Goal: Use online tool/utility: Utilize a website feature to perform a specific function

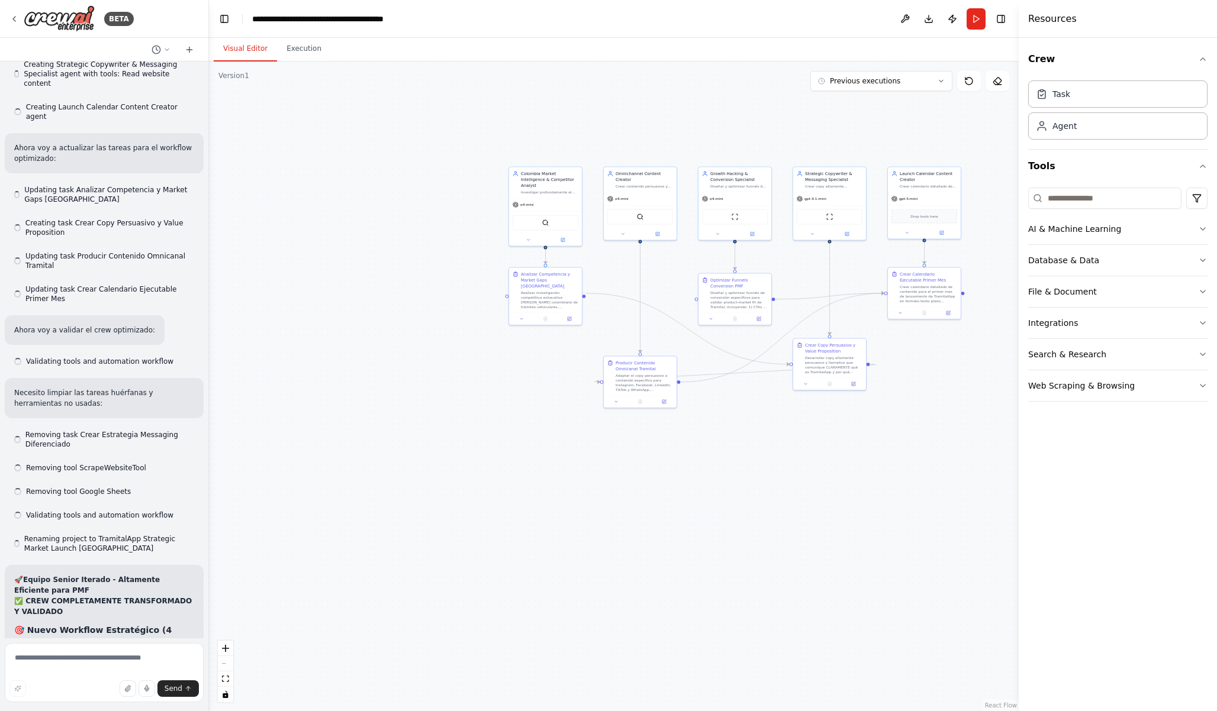
drag, startPoint x: 937, startPoint y: 273, endPoint x: 818, endPoint y: 272, distance: 118.9
click at [818, 272] on div ".deletable-edge-delete-btn { width: 20px; height: 20px; border: 0px solid #ffff…" at bounding box center [613, 387] width 809 height 650
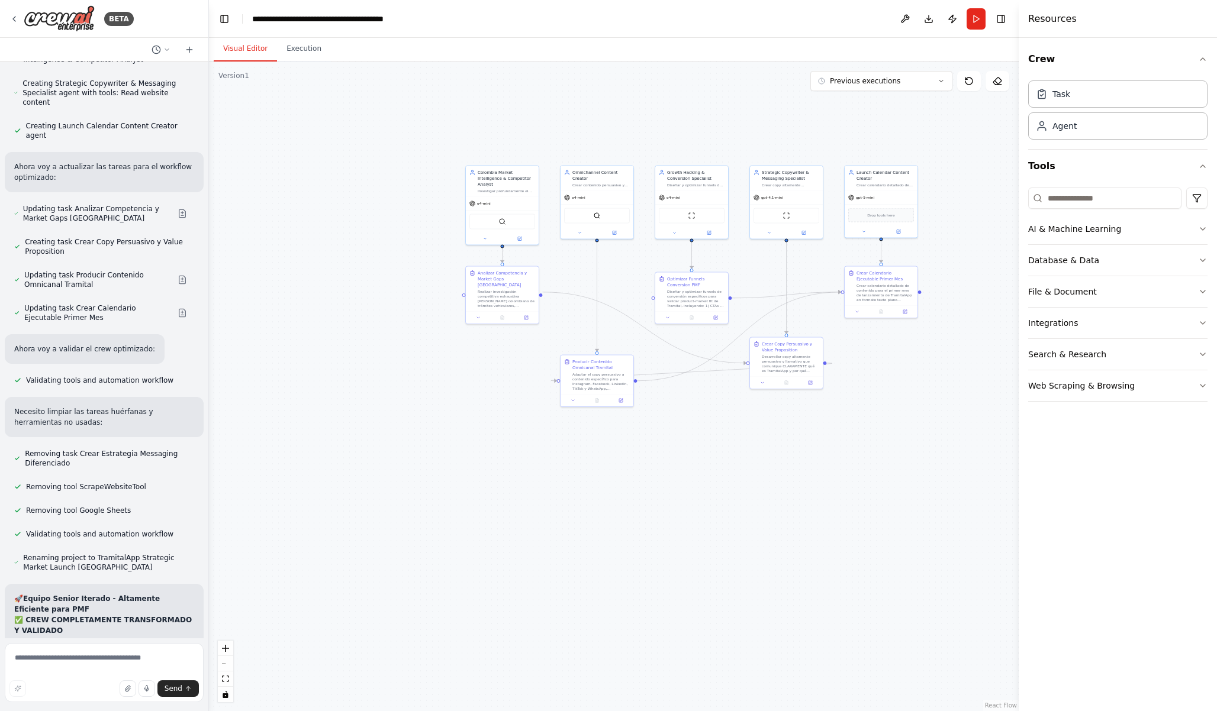
scroll to position [14521, 0]
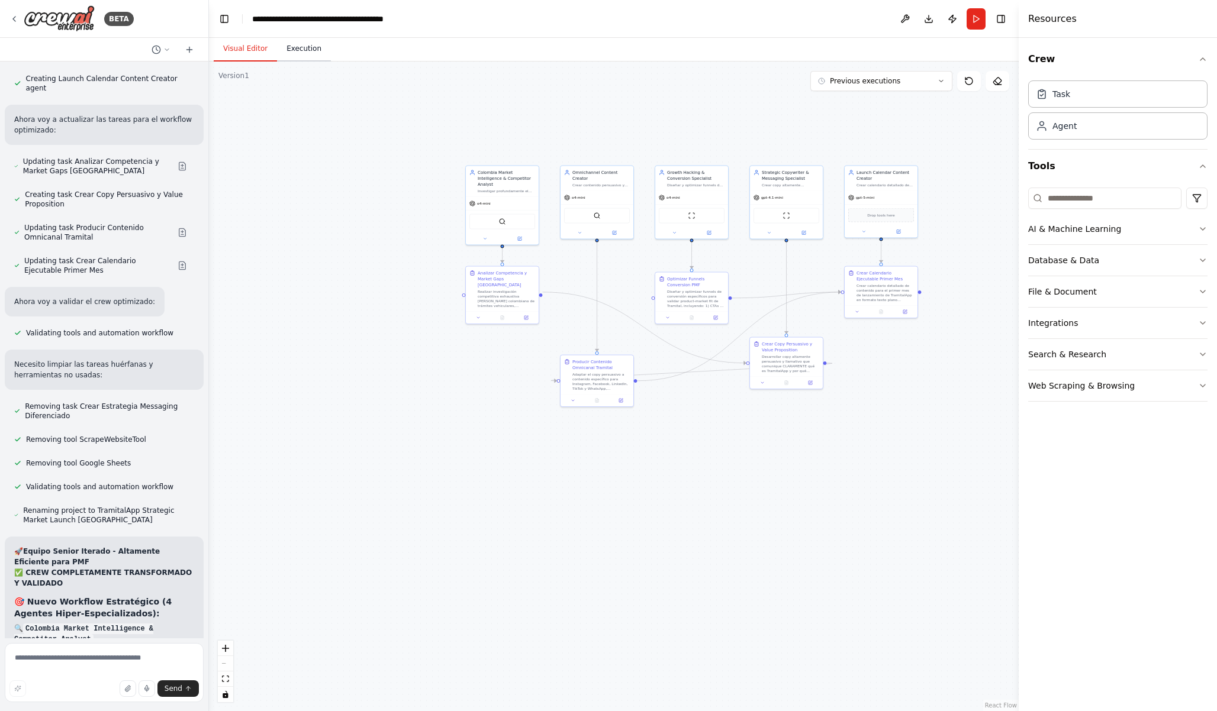
click at [298, 46] on button "Execution" at bounding box center [304, 49] width 54 height 25
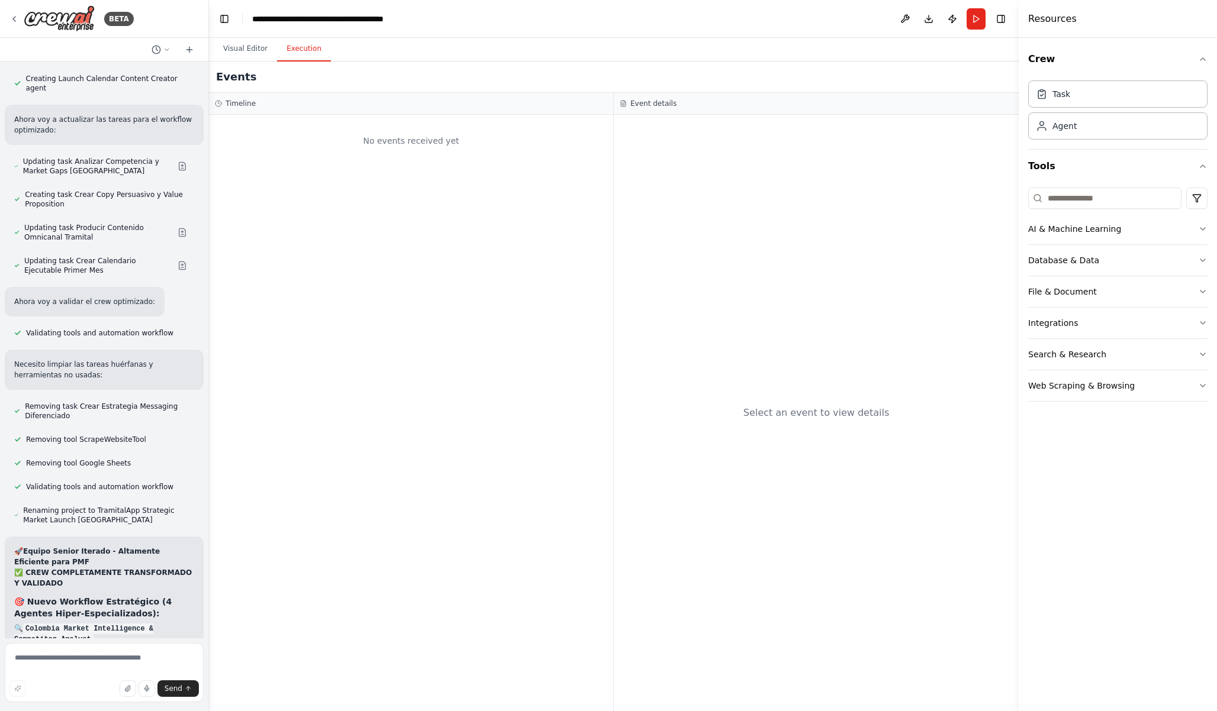
click at [387, 166] on div "No events received yet" at bounding box center [411, 413] width 404 height 596
click at [417, 144] on div "No events received yet" at bounding box center [411, 141] width 392 height 40
click at [259, 47] on button "Visual Editor" at bounding box center [245, 49] width 63 height 25
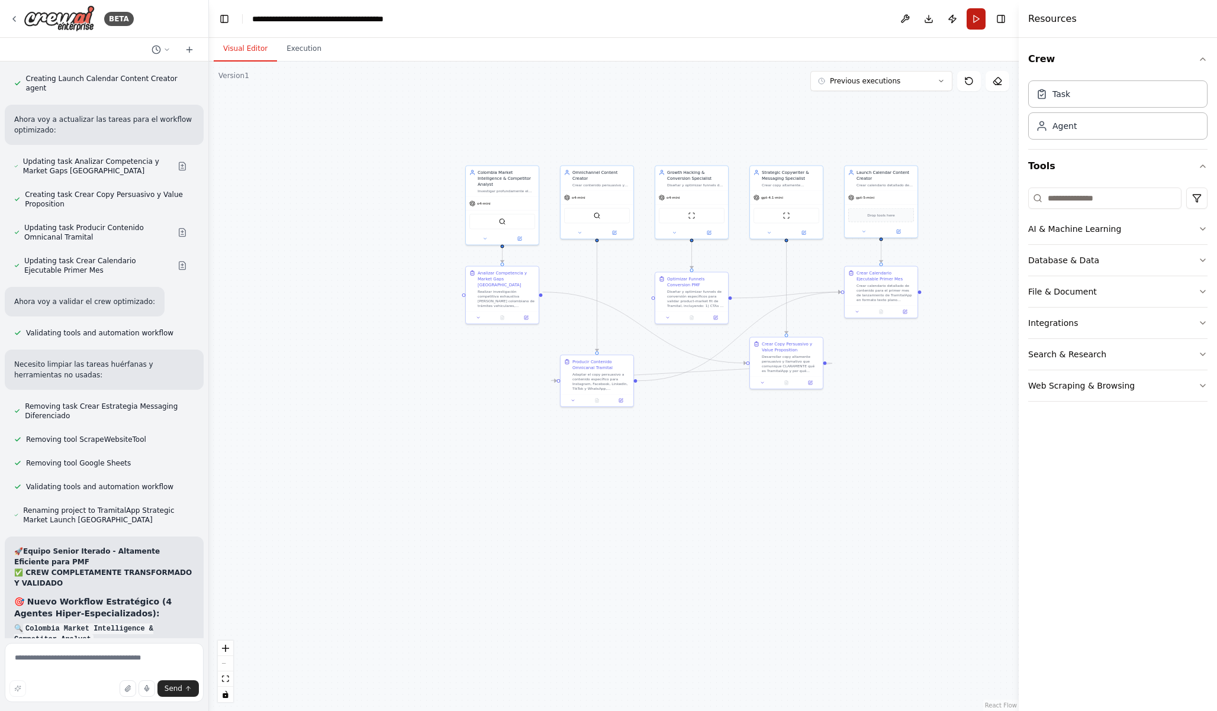
click at [974, 24] on button "Run" at bounding box center [975, 18] width 19 height 21
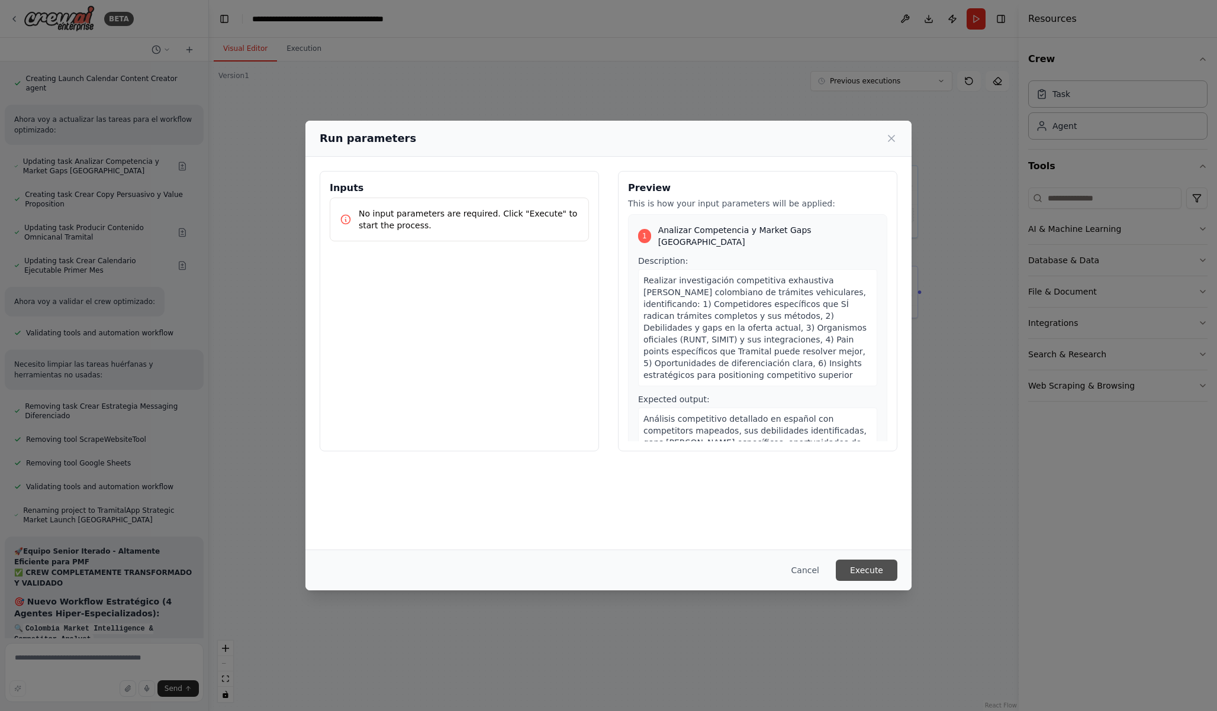
click at [879, 569] on button "Execute" at bounding box center [866, 570] width 62 height 21
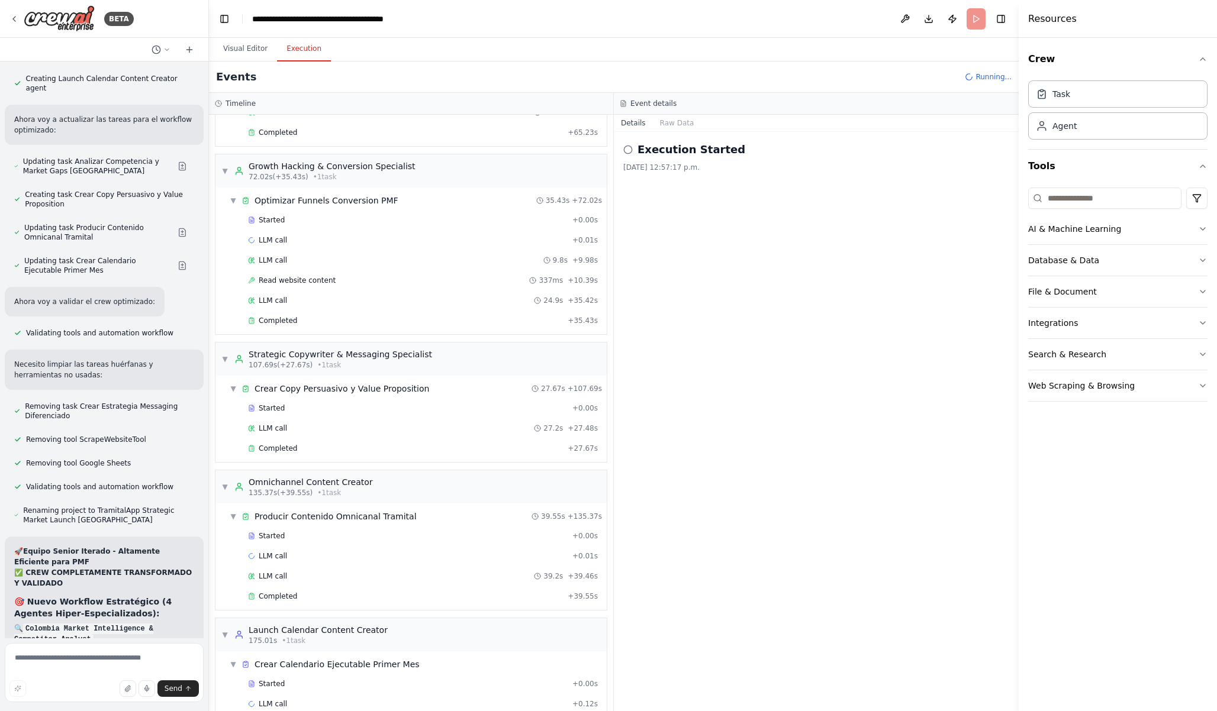
scroll to position [175, 0]
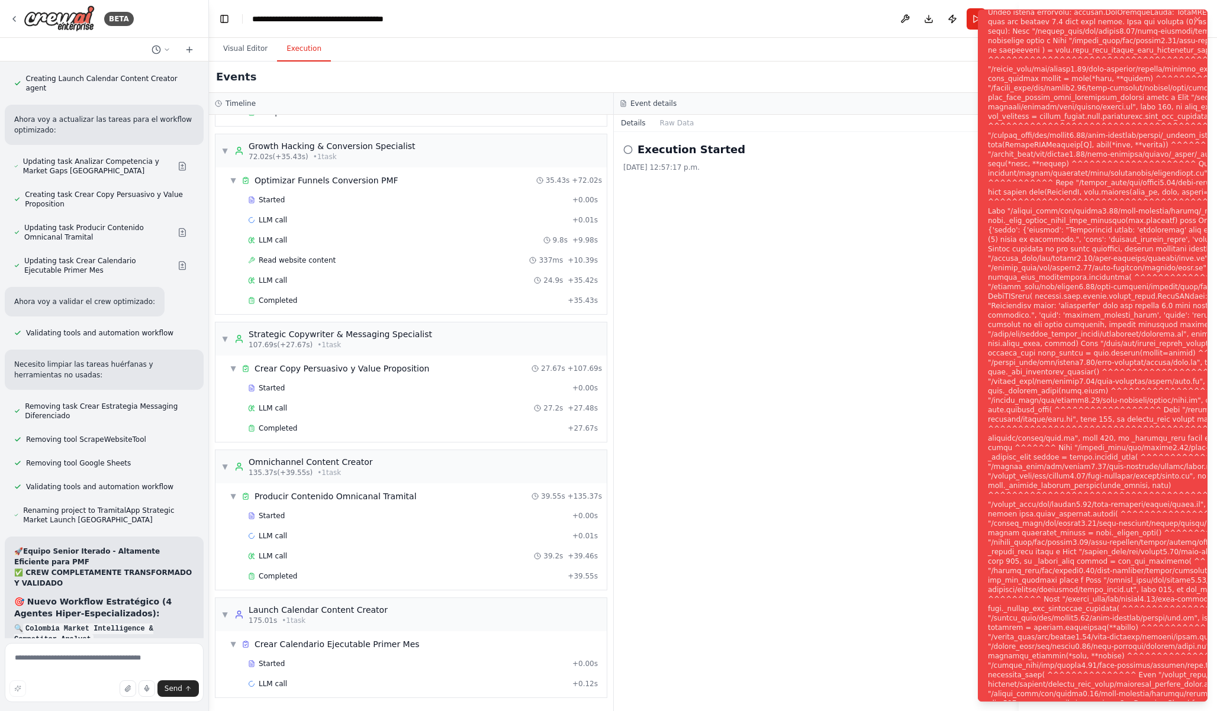
click at [1135, 670] on div "Notifications (F8)" at bounding box center [1181, 362] width 387 height 767
click at [1130, 70] on div "Notifications (F8)" at bounding box center [1181, 362] width 387 height 767
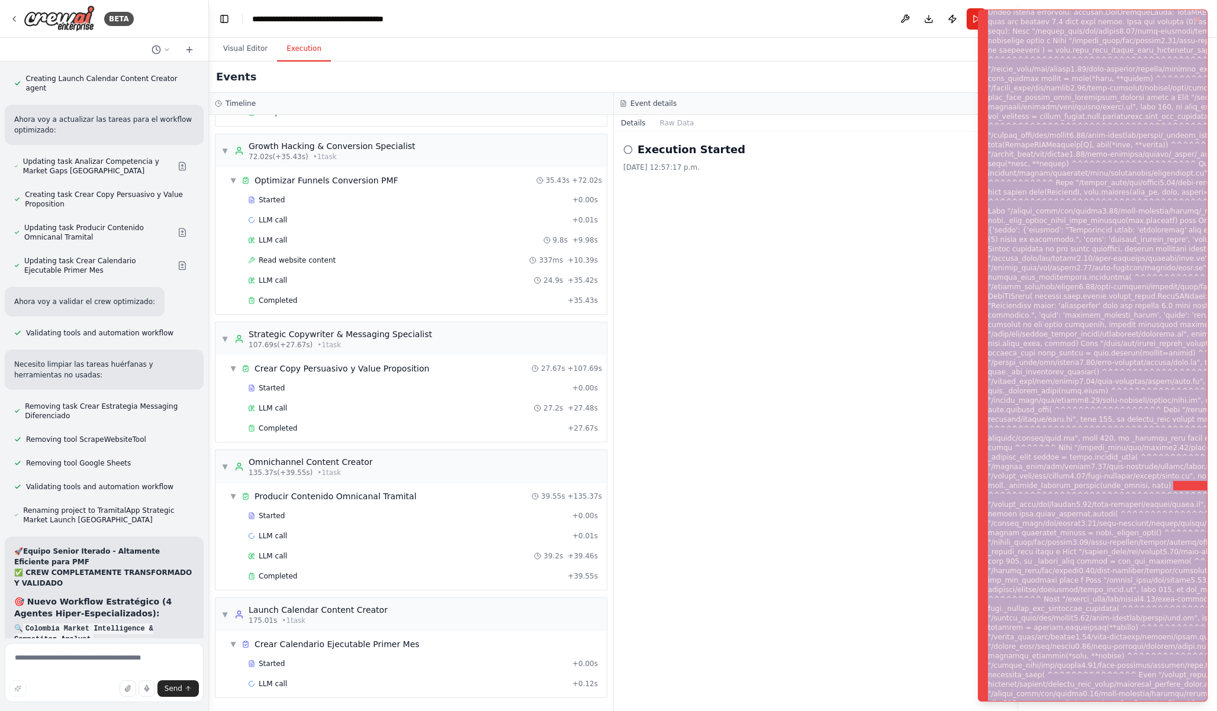
click at [1130, 70] on div "Notifications (F8)" at bounding box center [1181, 362] width 387 height 767
copy div "Subprocess execution failed: Subprocess failed with return code 1. STDERR: Buil…"
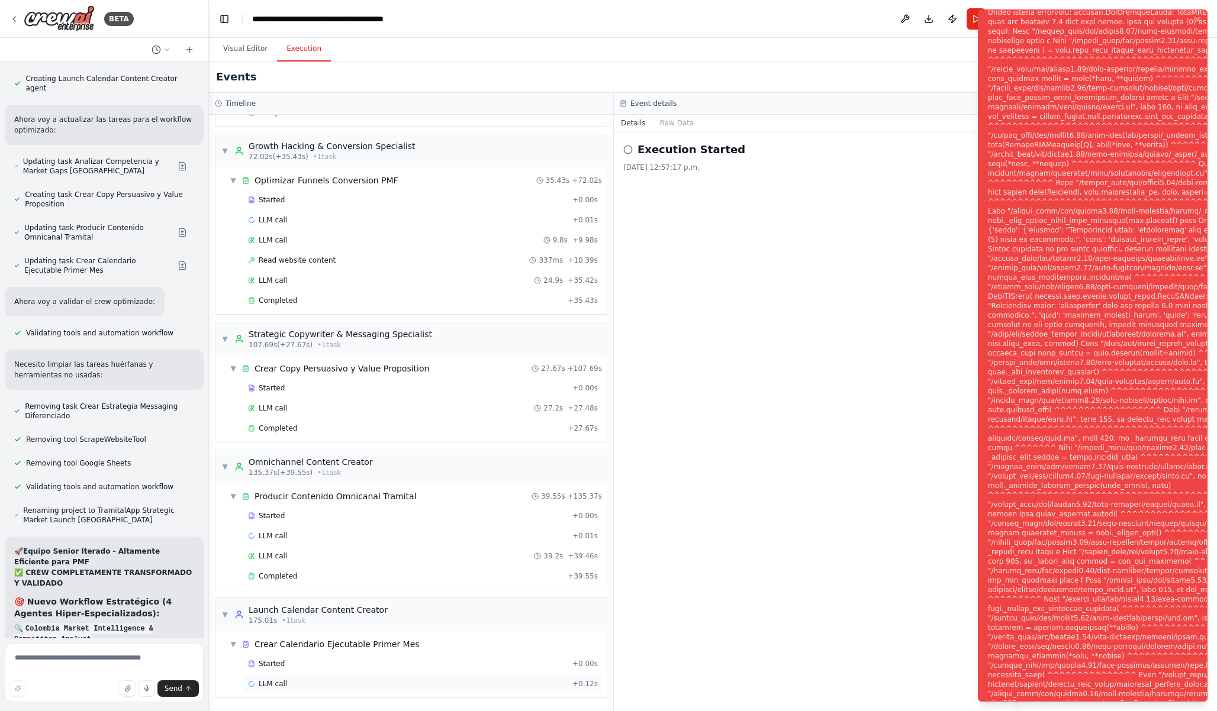
click at [363, 679] on div "LLM call + 0.12s" at bounding box center [423, 683] width 350 height 9
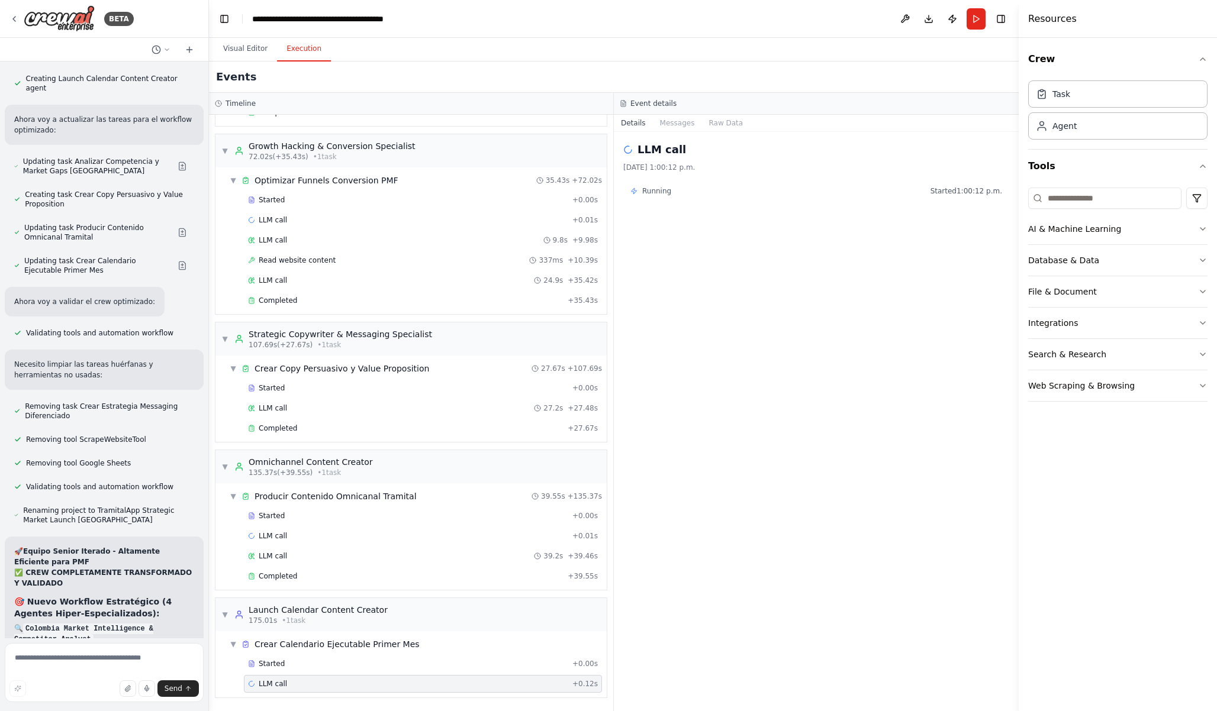
click at [959, 188] on span "Started 1:00:12 p.m." at bounding box center [966, 190] width 72 height 9
click at [709, 365] on div "LLM call [DATE] 1:00:12 p.m. Running Started 1:00:12 p.m." at bounding box center [816, 421] width 405 height 579
click at [351, 668] on div "Started" at bounding box center [408, 663] width 320 height 9
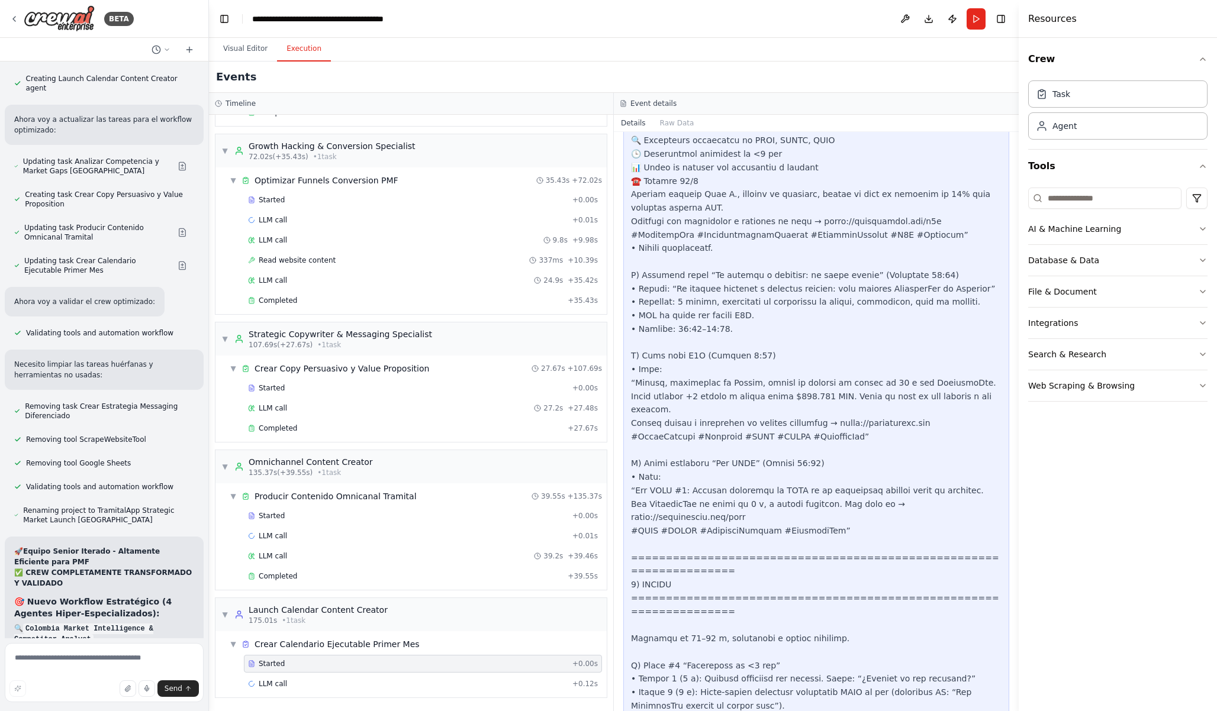
scroll to position [2101, 0]
click at [251, 46] on button "Visual Editor" at bounding box center [245, 49] width 63 height 25
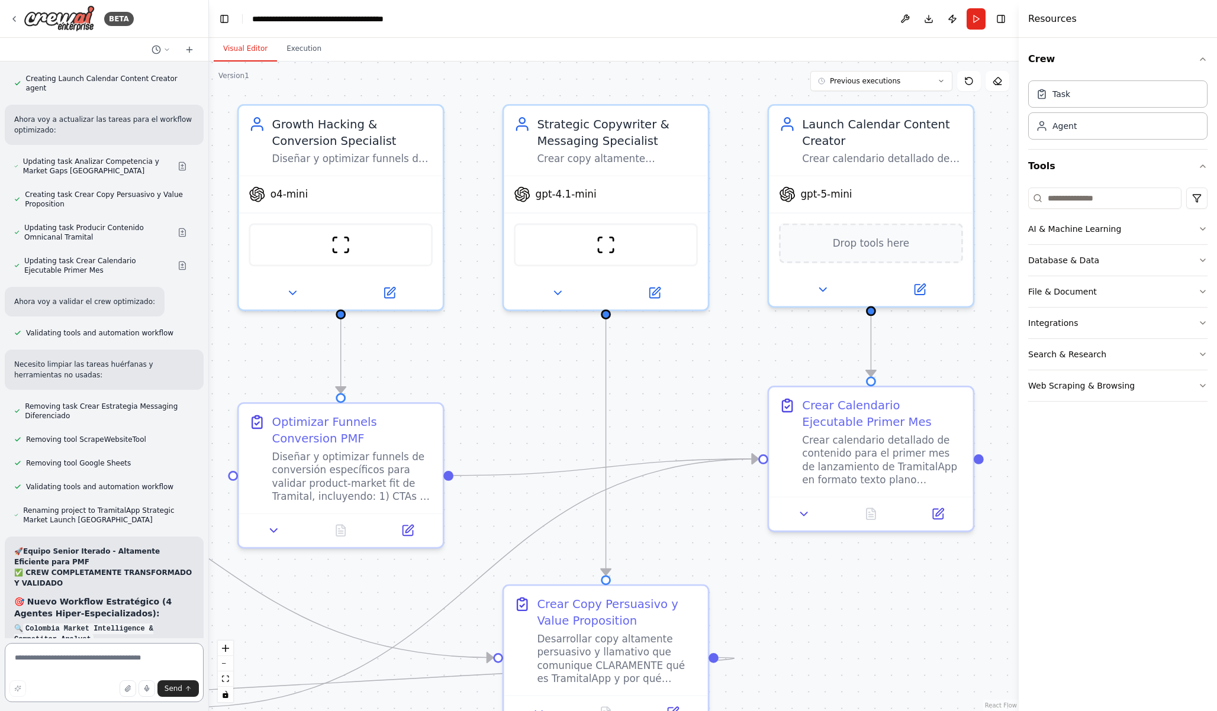
click at [125, 663] on textarea at bounding box center [104, 672] width 199 height 59
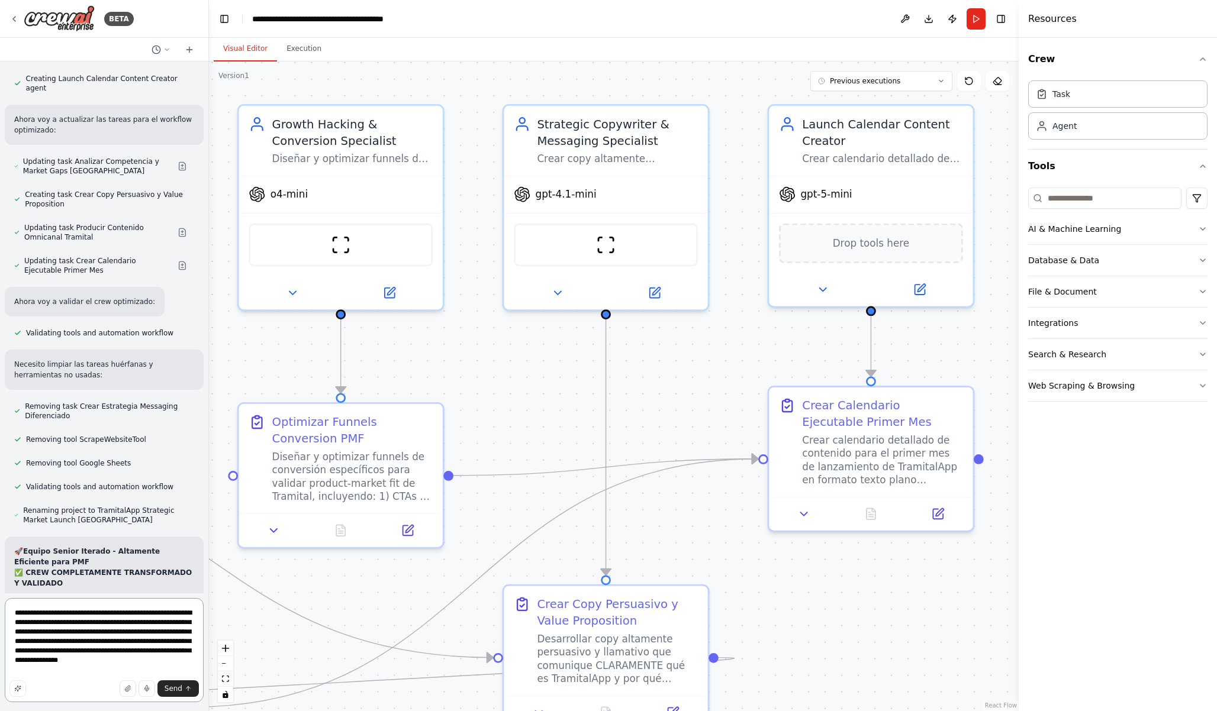
type textarea "**********"
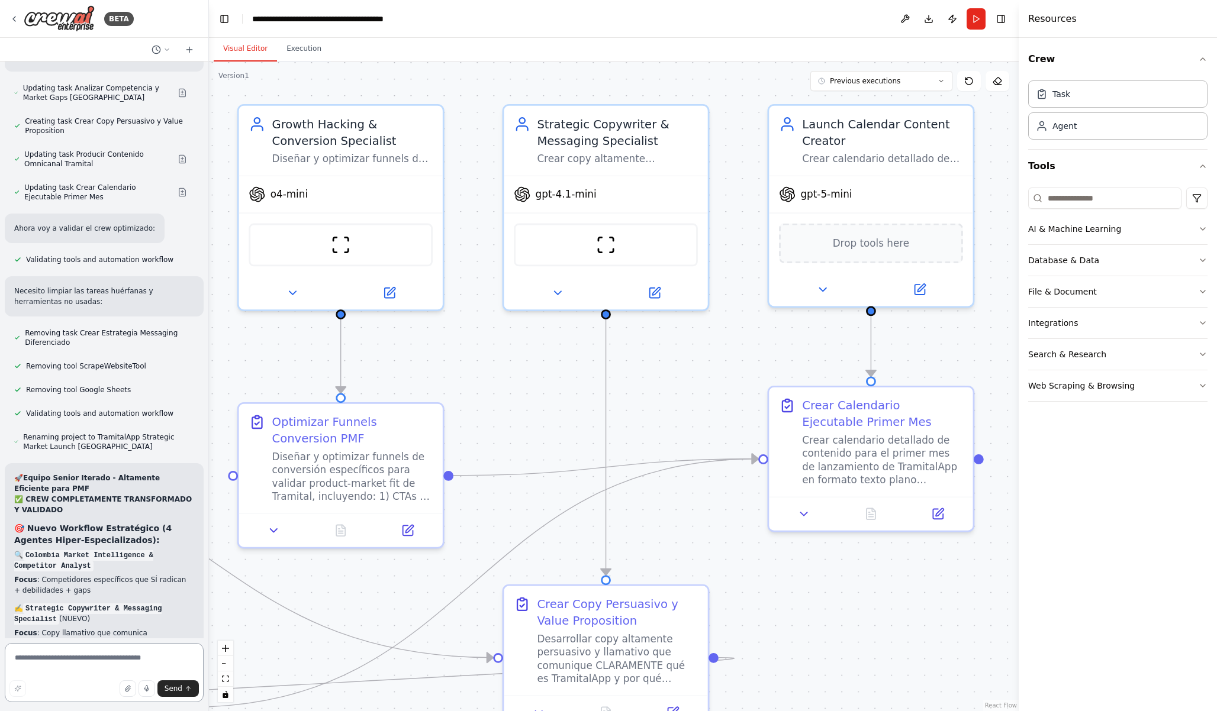
scroll to position [14624, 0]
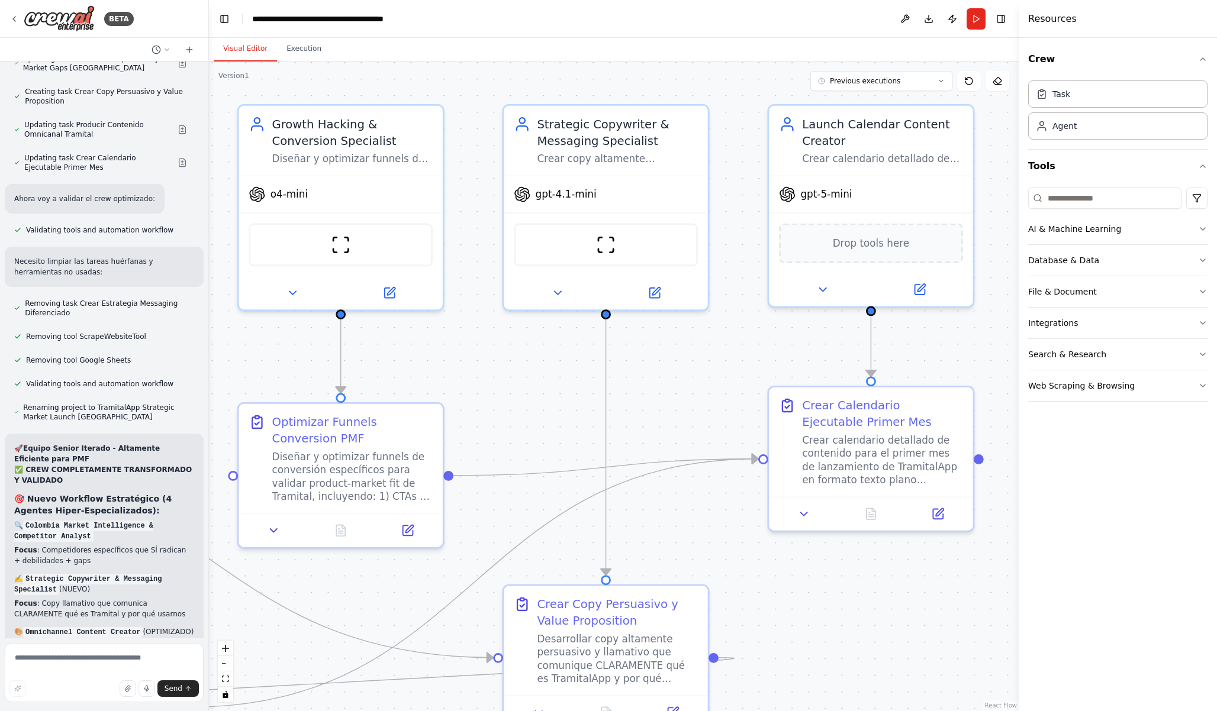
copy p "podrias evaluar que esta pasando con el ultimo agente launch calendar que al ej…"
click at [117, 670] on textarea at bounding box center [104, 672] width 199 height 59
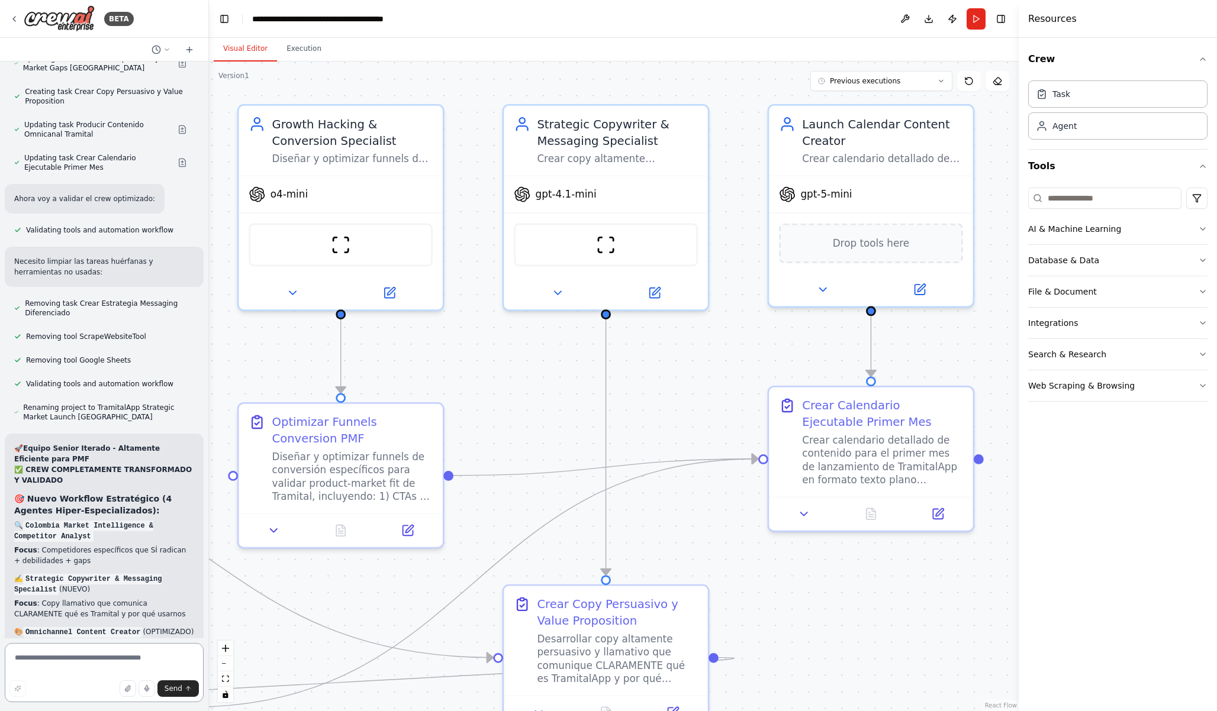
paste textarea "**********"
type textarea "**********"
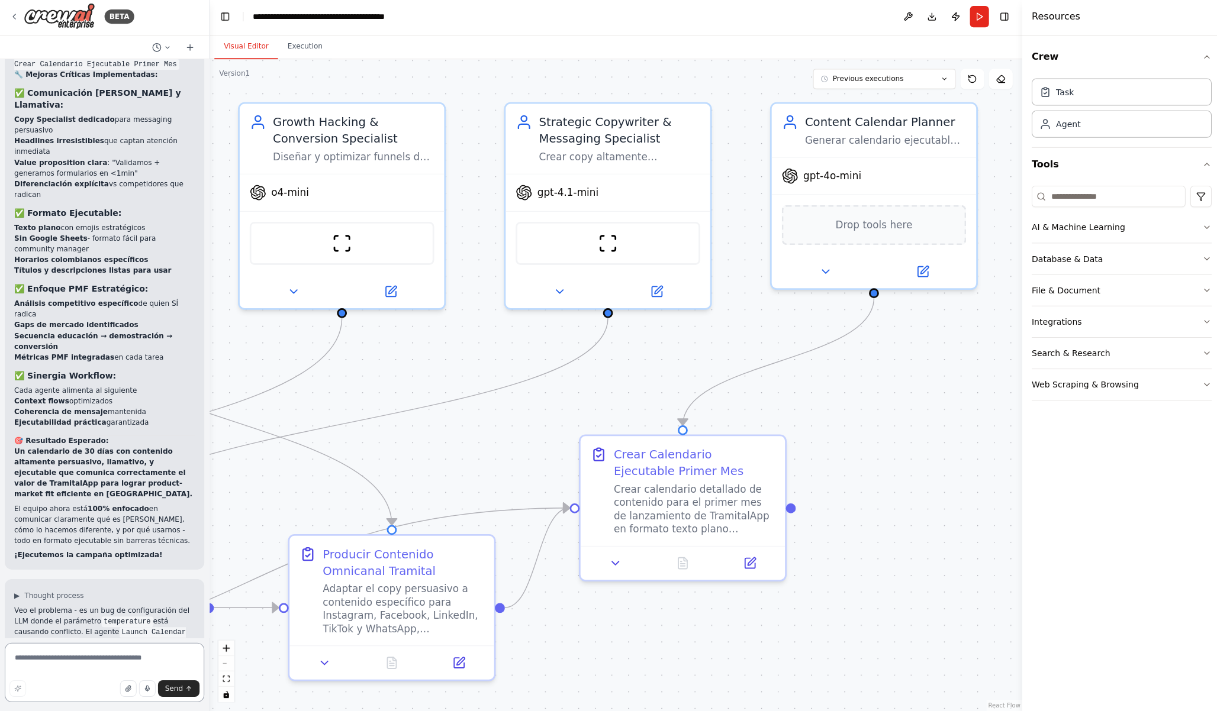
scroll to position [0, 0]
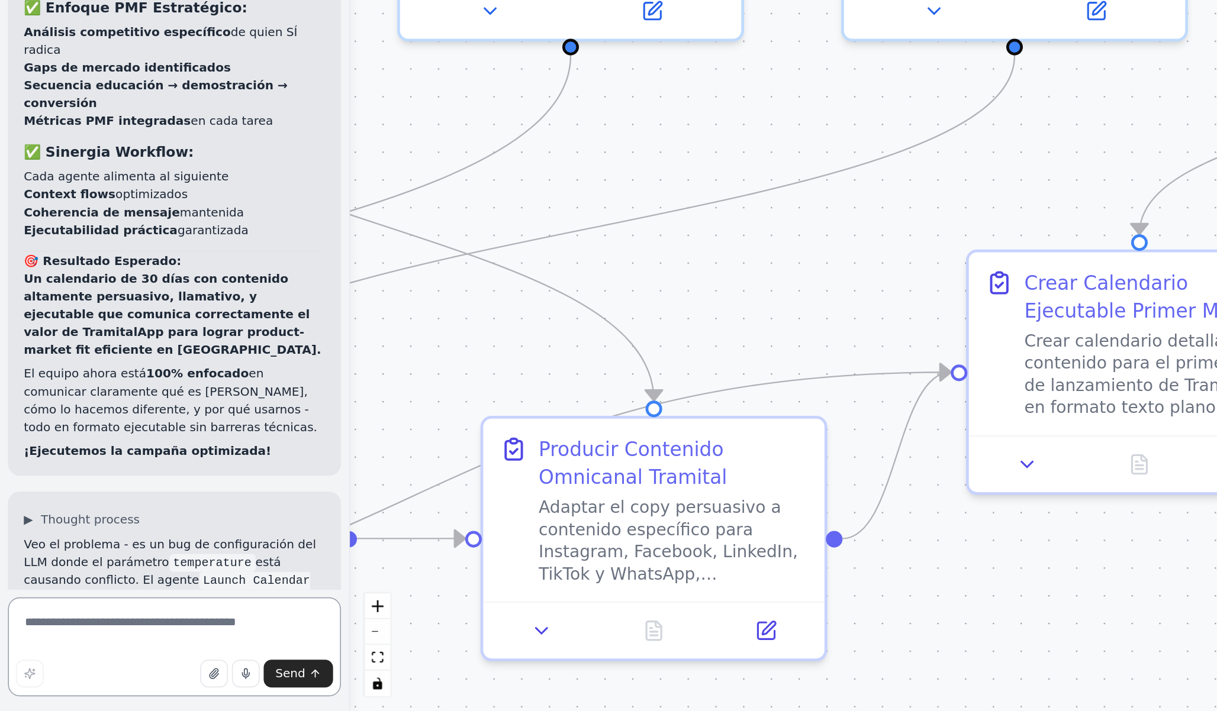
click at [52, 655] on textarea at bounding box center [104, 672] width 199 height 59
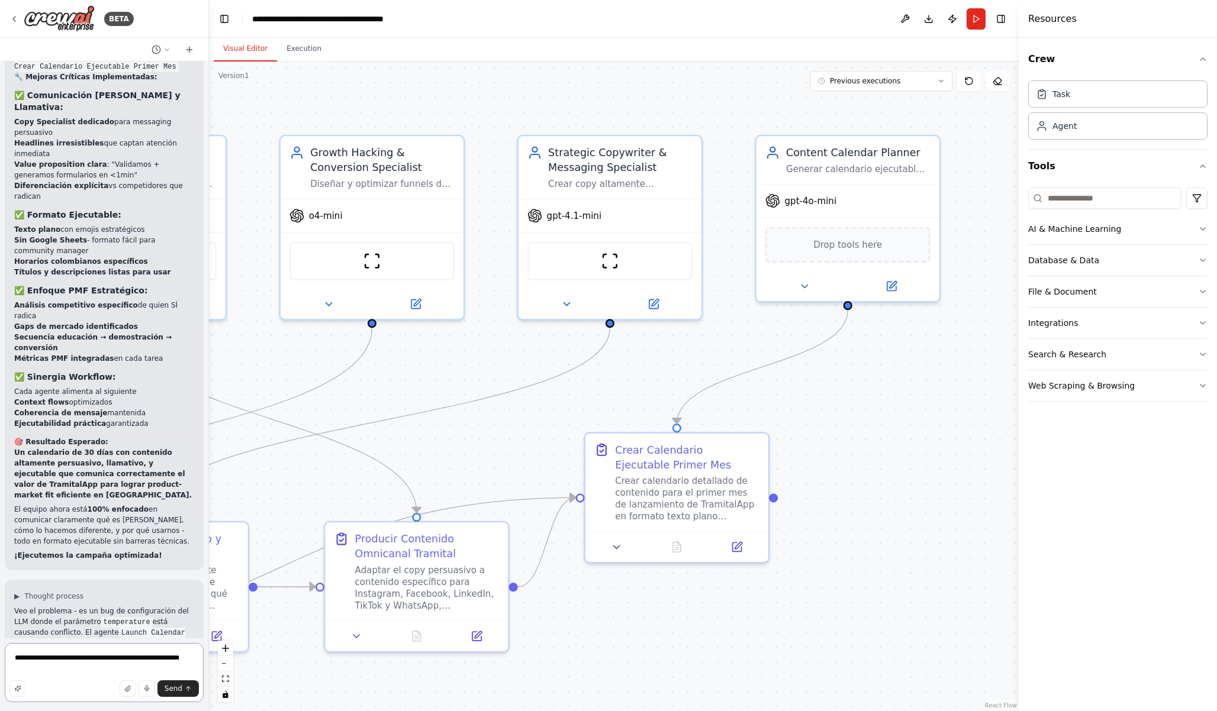
type textarea "**********"
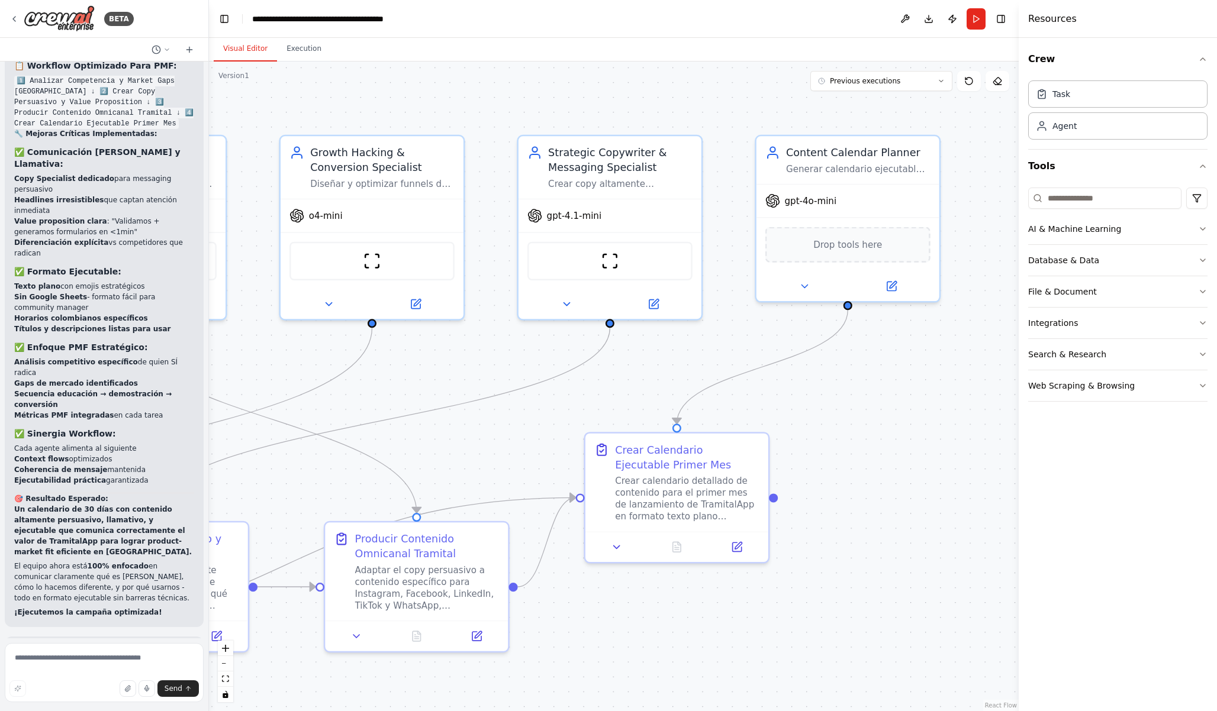
scroll to position [15344, 0]
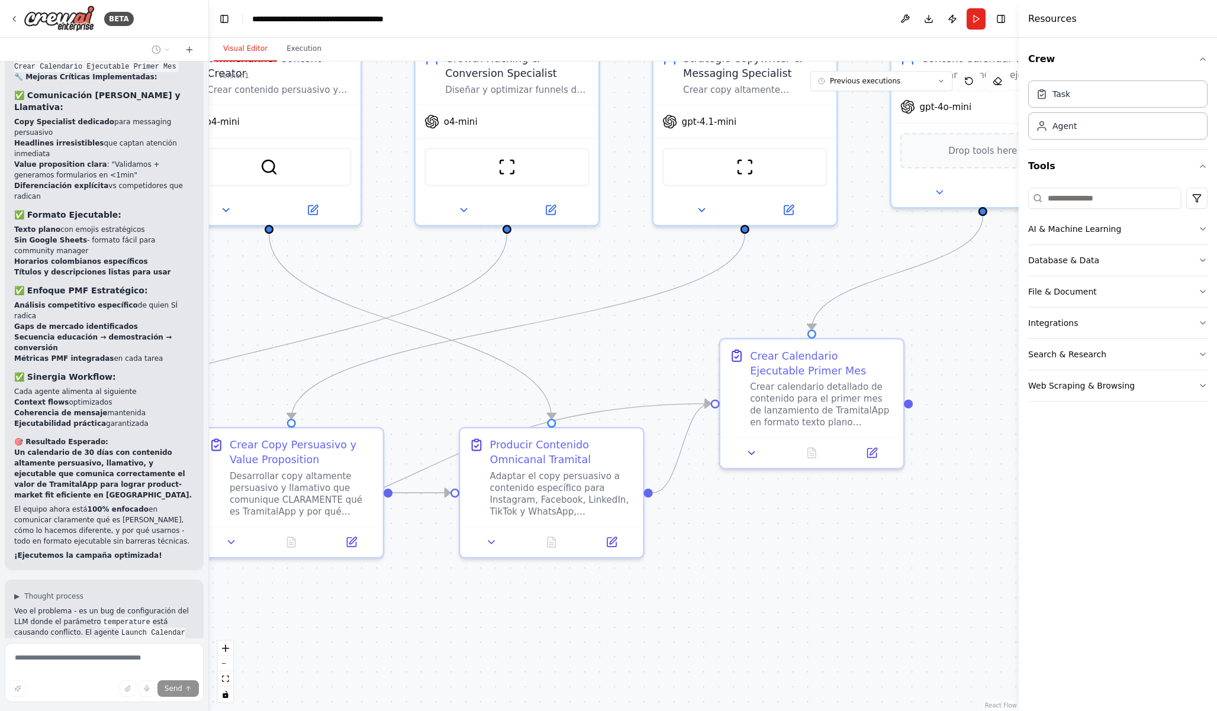
drag, startPoint x: 661, startPoint y: 370, endPoint x: 796, endPoint y: 276, distance: 164.5
click at [796, 276] on div ".deletable-edge-delete-btn { width: 20px; height: 20px; border: 0px solid #ffff…" at bounding box center [613, 387] width 809 height 650
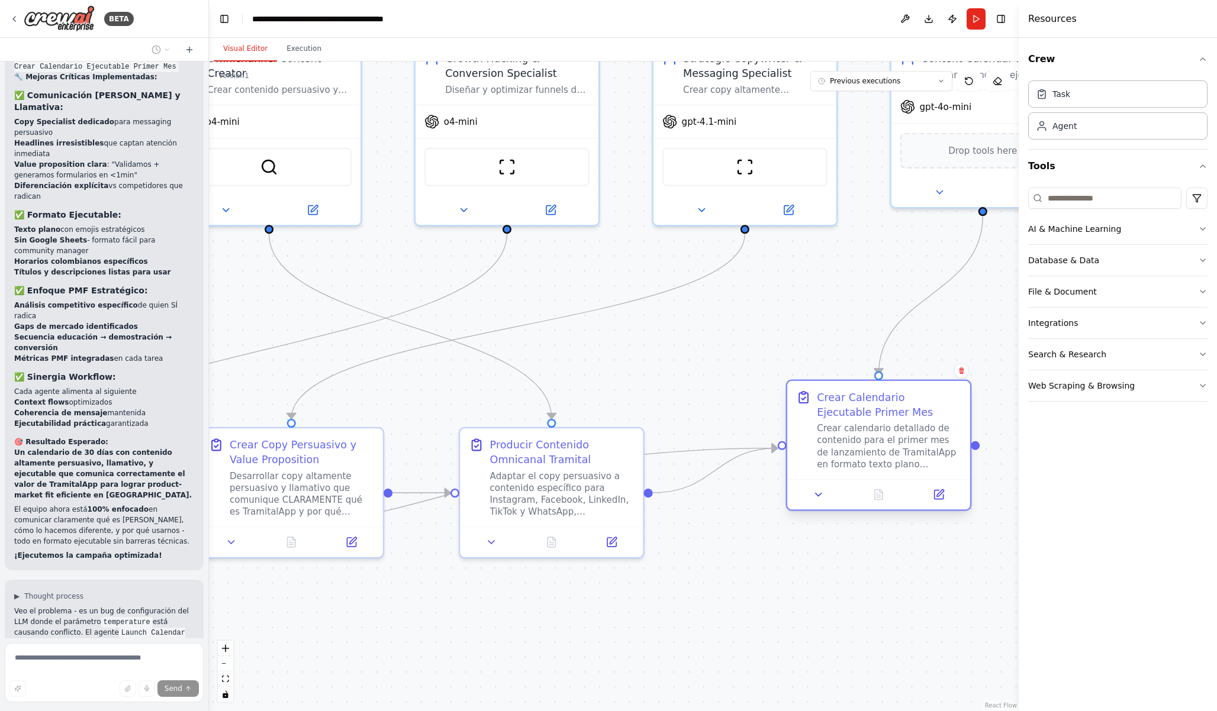
drag, startPoint x: 800, startPoint y: 357, endPoint x: 883, endPoint y: 392, distance: 90.4
click at [883, 392] on div "Crear Calendario Ejecutable Primer Mes" at bounding box center [889, 405] width 144 height 30
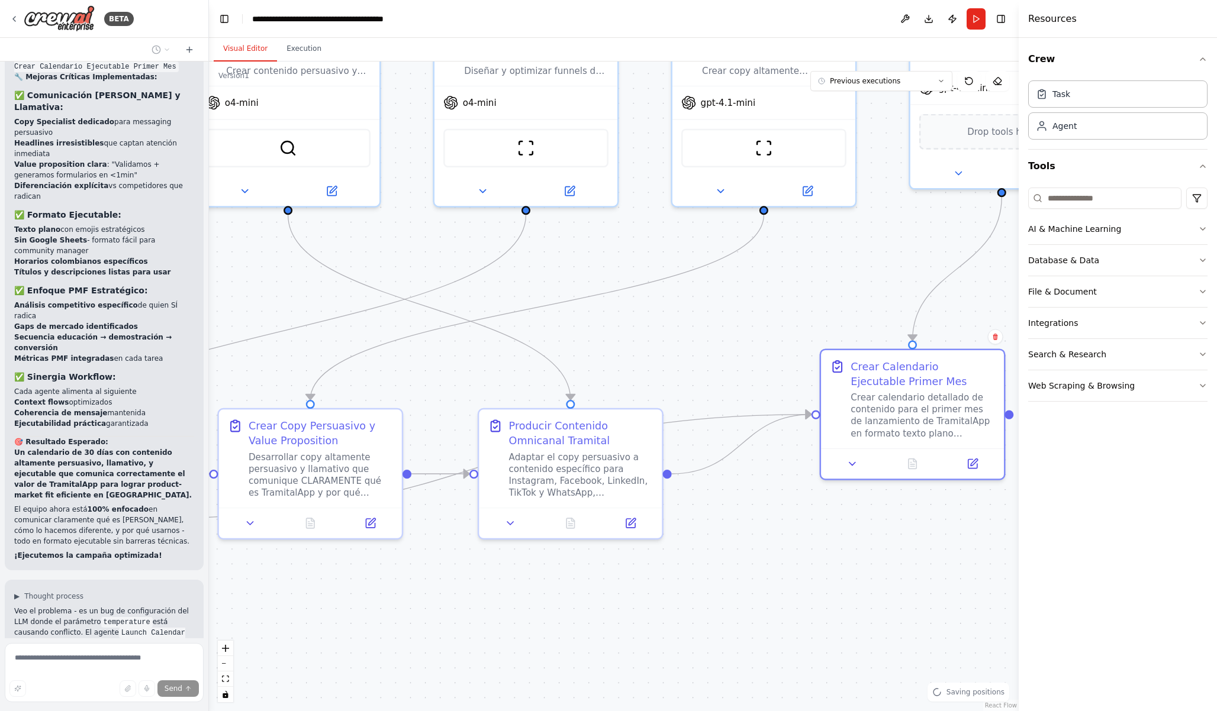
drag, startPoint x: 740, startPoint y: 387, endPoint x: 768, endPoint y: 360, distance: 39.3
click at [768, 360] on div ".deletable-edge-delete-btn { width: 20px; height: 20px; border: 0px solid #ffff…" at bounding box center [613, 387] width 809 height 650
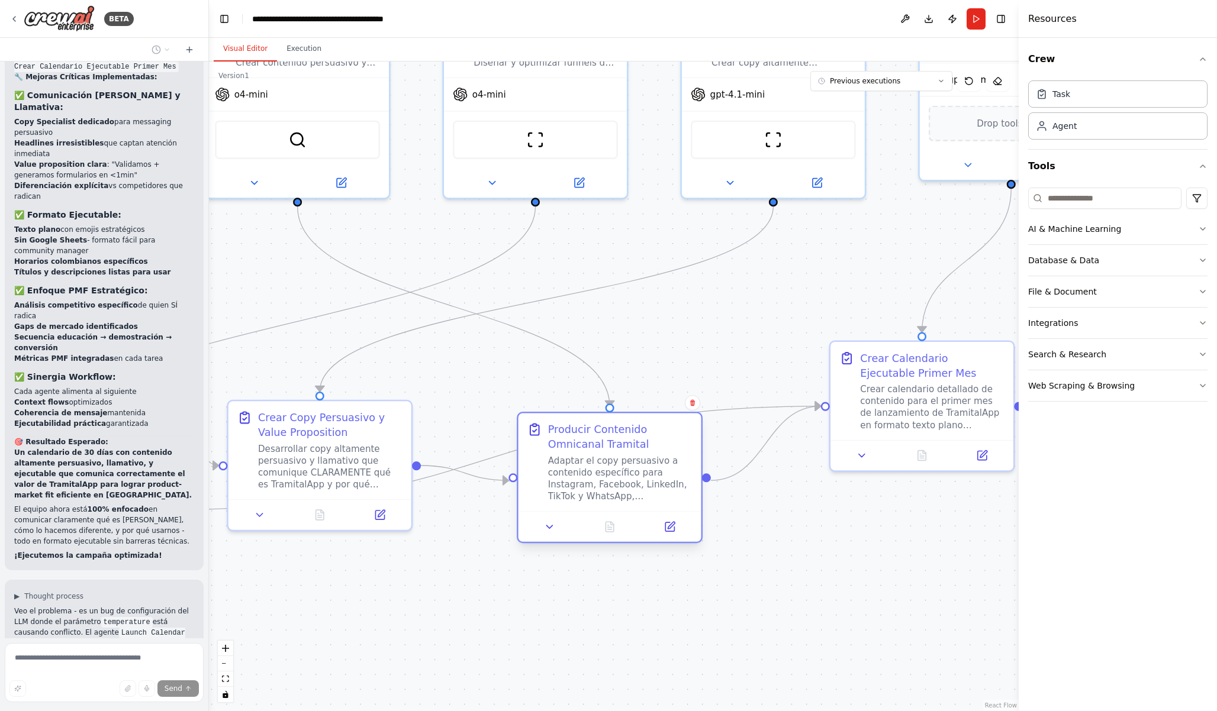
drag, startPoint x: 546, startPoint y: 462, endPoint x: 579, endPoint y: 482, distance: 38.5
click at [579, 482] on div "Adaptar el copy persuasivo a contenido específico para Instagram, Facebook, Lin…" at bounding box center [620, 478] width 144 height 47
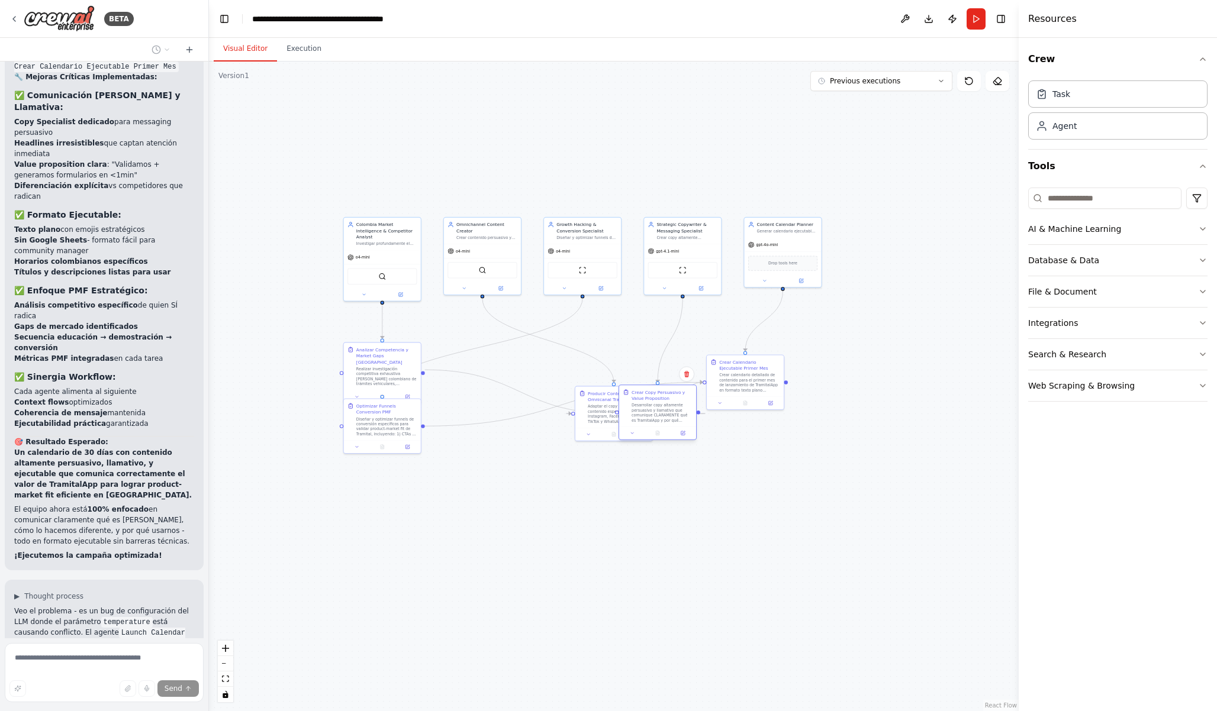
drag, startPoint x: 484, startPoint y: 414, endPoint x: 667, endPoint y: 423, distance: 183.1
click at [667, 423] on div "Crear Copy Persuasivo y Value Proposition Desarrollar copy altamente persuasivo…" at bounding box center [657, 405] width 77 height 41
drag, startPoint x: 392, startPoint y: 373, endPoint x: 364, endPoint y: 386, distance: 30.5
click at [364, 385] on div "Realizar investigación competitiva exhaustiva [PERSON_NAME] colombiano de trámi…" at bounding box center [355, 388] width 61 height 20
drag, startPoint x: 379, startPoint y: 430, endPoint x: 593, endPoint y: 381, distance: 219.8
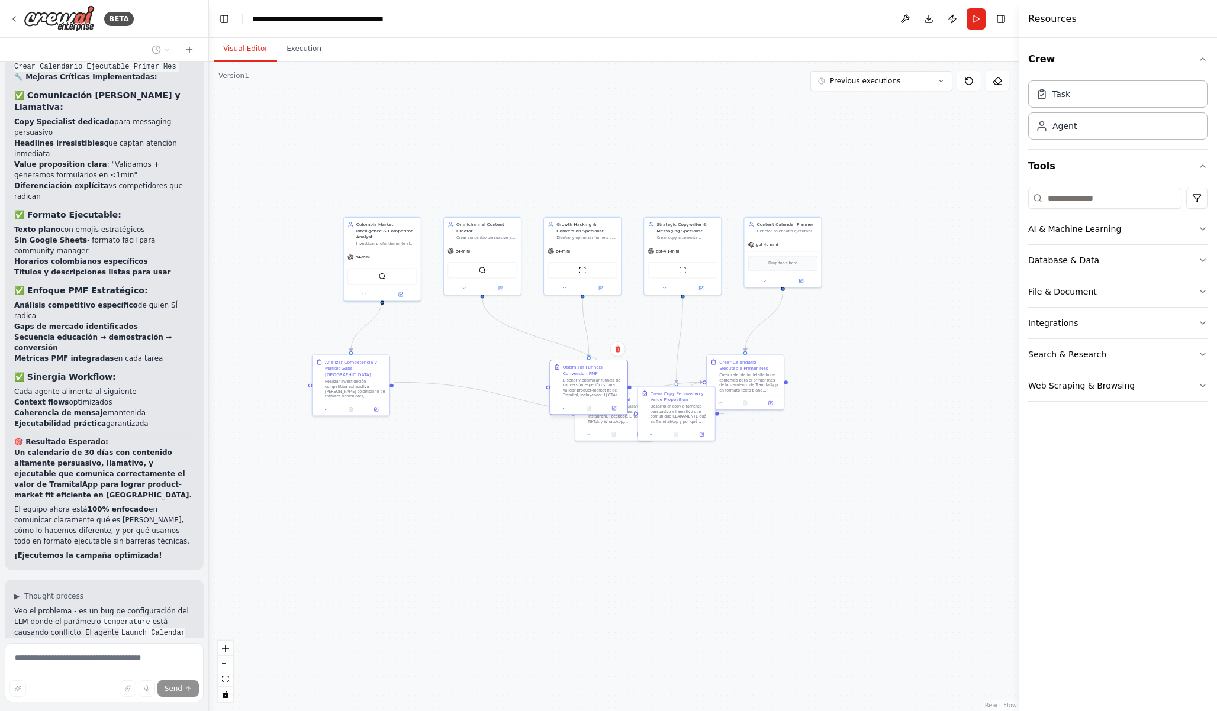
click at [593, 381] on div "Diseñar y optimizar funnels de conversión específicos para validar product-mark…" at bounding box center [593, 388] width 61 height 20
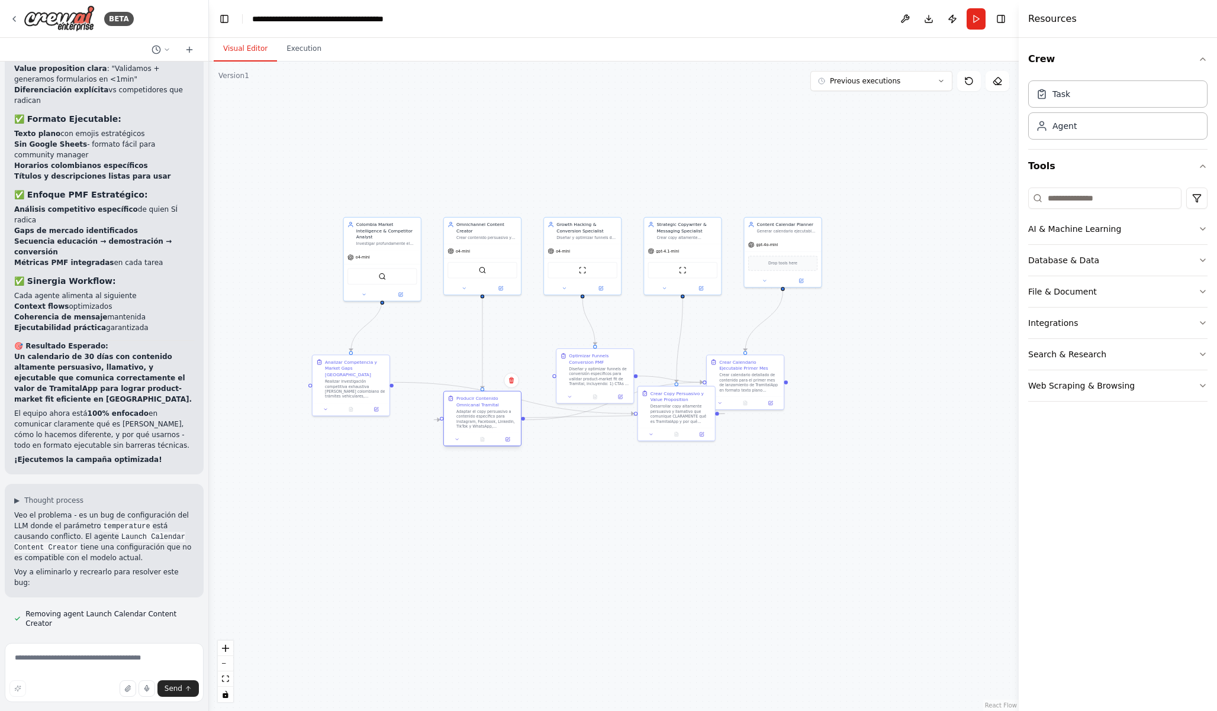
drag, startPoint x: 596, startPoint y: 418, endPoint x: 466, endPoint y: 422, distance: 130.3
click at [466, 422] on div "Adaptar el copy persuasivo a contenido específico para Instagram, Facebook, Lin…" at bounding box center [486, 419] width 61 height 20
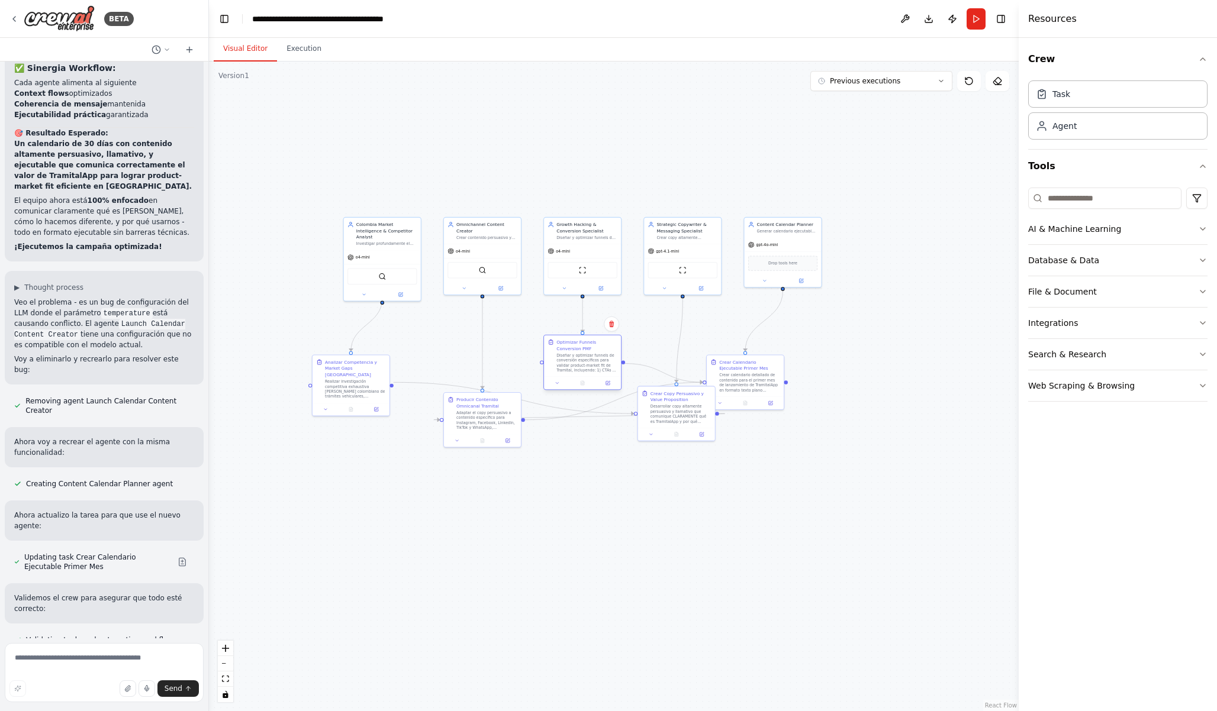
drag, startPoint x: 589, startPoint y: 374, endPoint x: 573, endPoint y: 362, distance: 20.2
click at [573, 362] on div "Diseñar y optimizar funnels de conversión específicos para validar product-mark…" at bounding box center [586, 363] width 61 height 20
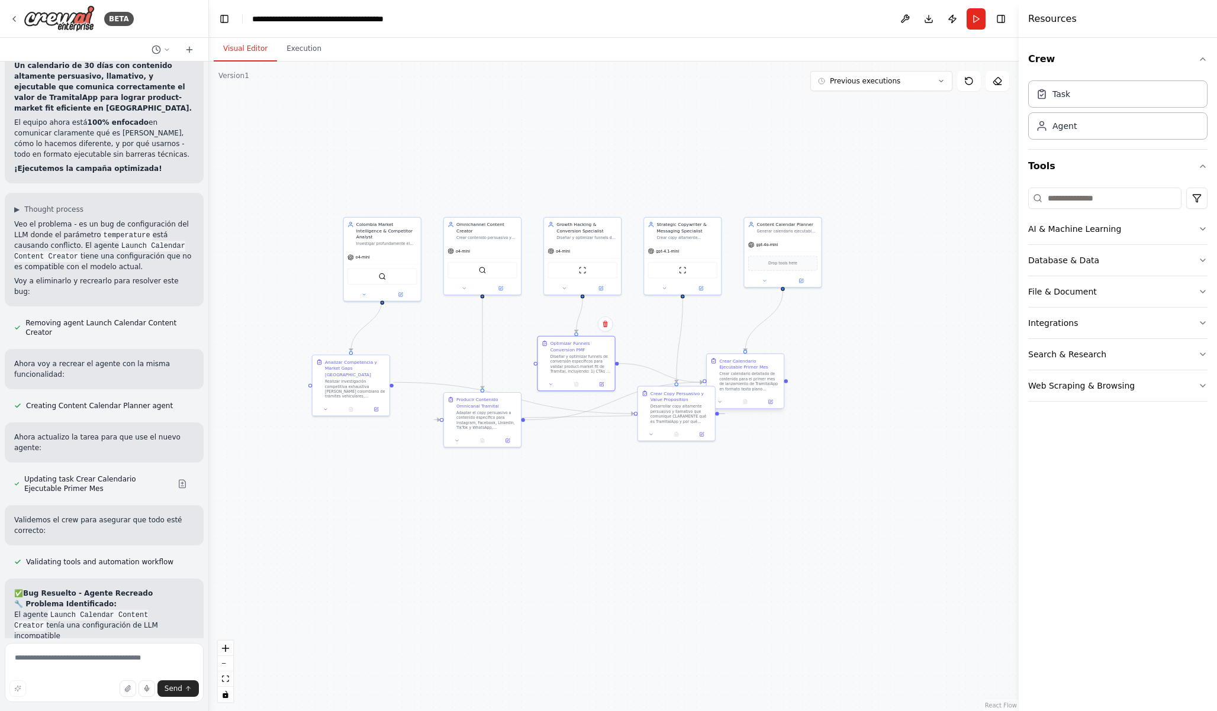
scroll to position [15752, 0]
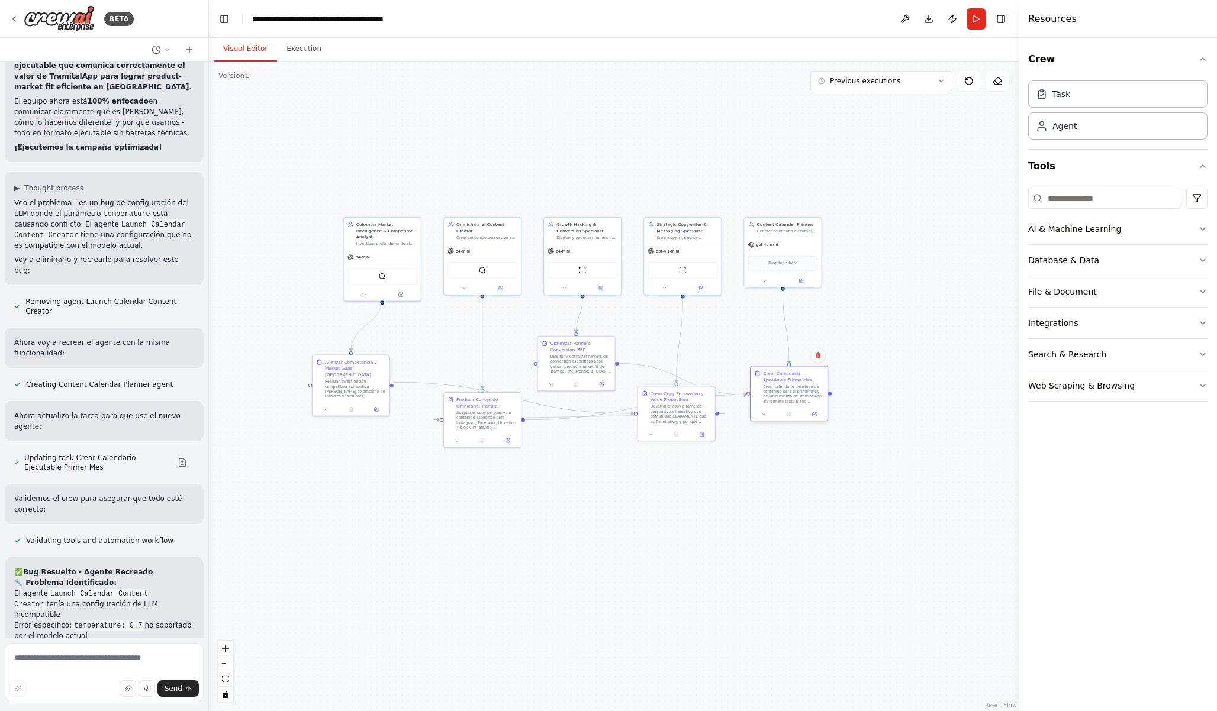
drag, startPoint x: 745, startPoint y: 388, endPoint x: 786, endPoint y: 401, distance: 43.6
click at [786, 401] on div "Crear calendario detallado de contenido para el primer mes de lanzamiento de Tr…" at bounding box center [793, 394] width 61 height 20
drag, startPoint x: 670, startPoint y: 416, endPoint x: 673, endPoint y: 475, distance: 59.2
click at [673, 475] on div "Desarrollar copy altamente persuasivo y llamativo que comunique CLARAMENTE qué …" at bounding box center [680, 469] width 61 height 20
drag, startPoint x: 482, startPoint y: 424, endPoint x: 482, endPoint y: 493, distance: 69.8
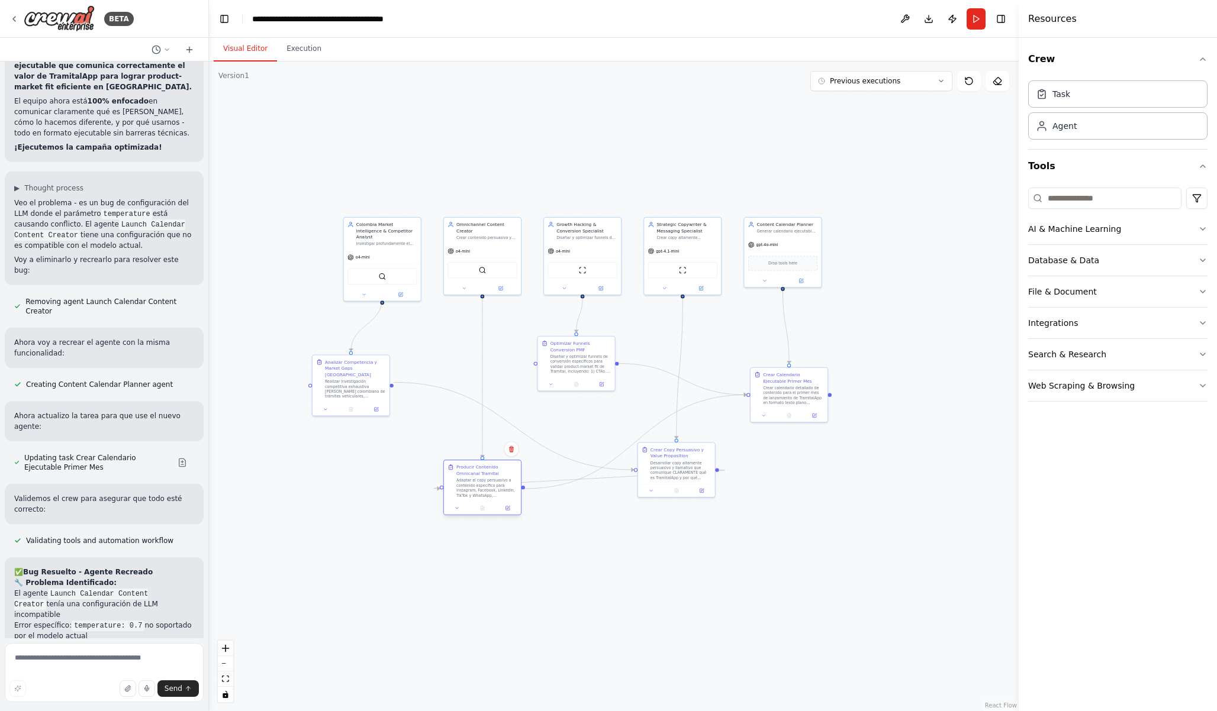
click at [482, 493] on div "Adaptar el copy persuasivo a contenido específico para Instagram, Facebook, Lin…" at bounding box center [486, 488] width 61 height 20
drag, startPoint x: 364, startPoint y: 378, endPoint x: 401, endPoint y: 382, distance: 36.9
click at [401, 384] on div "Realizar investigación competitiva exhaustiva [PERSON_NAME] colombiano de trámi…" at bounding box center [386, 394] width 61 height 20
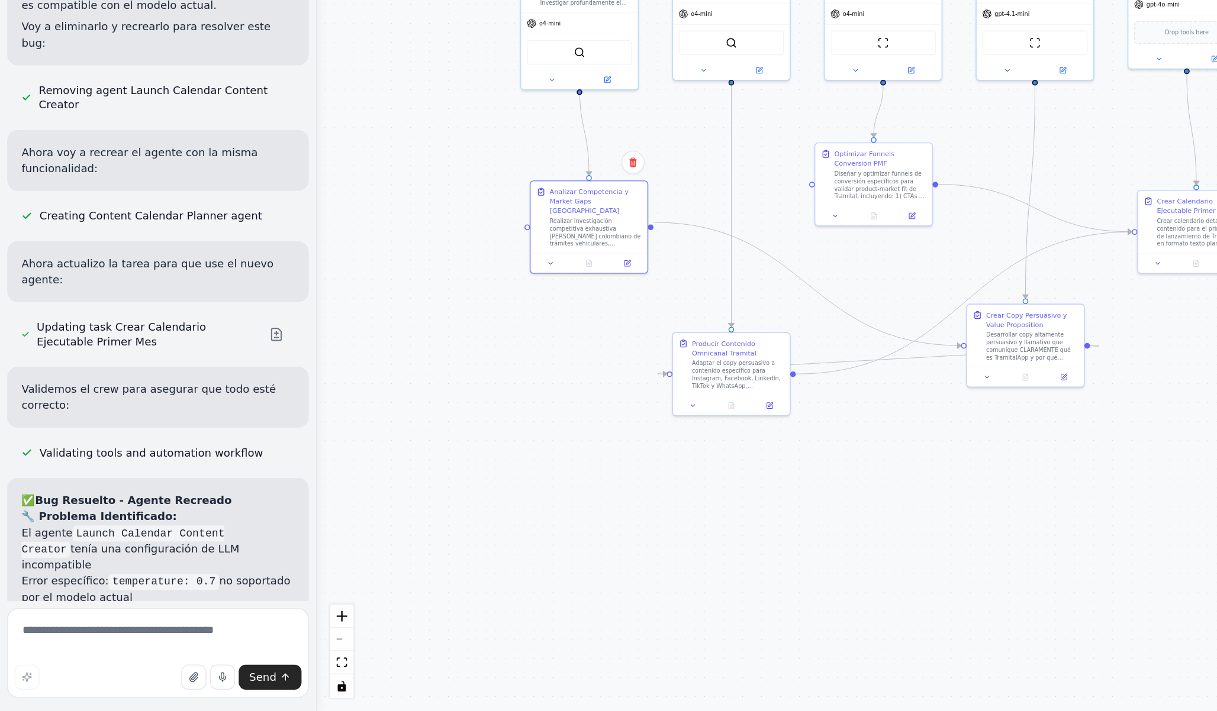
scroll to position [0, 0]
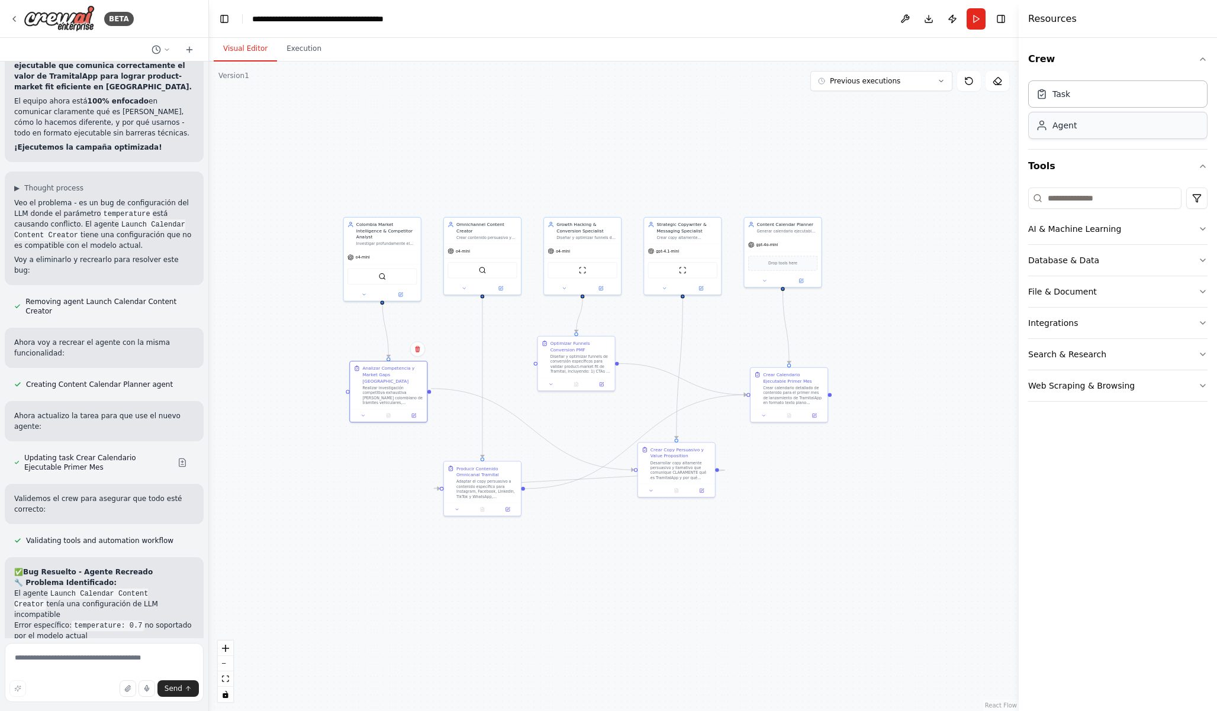
click at [1111, 131] on div "Agent" at bounding box center [1117, 125] width 179 height 27
click at [1159, 225] on button "AI & Machine Learning" at bounding box center [1117, 229] width 179 height 31
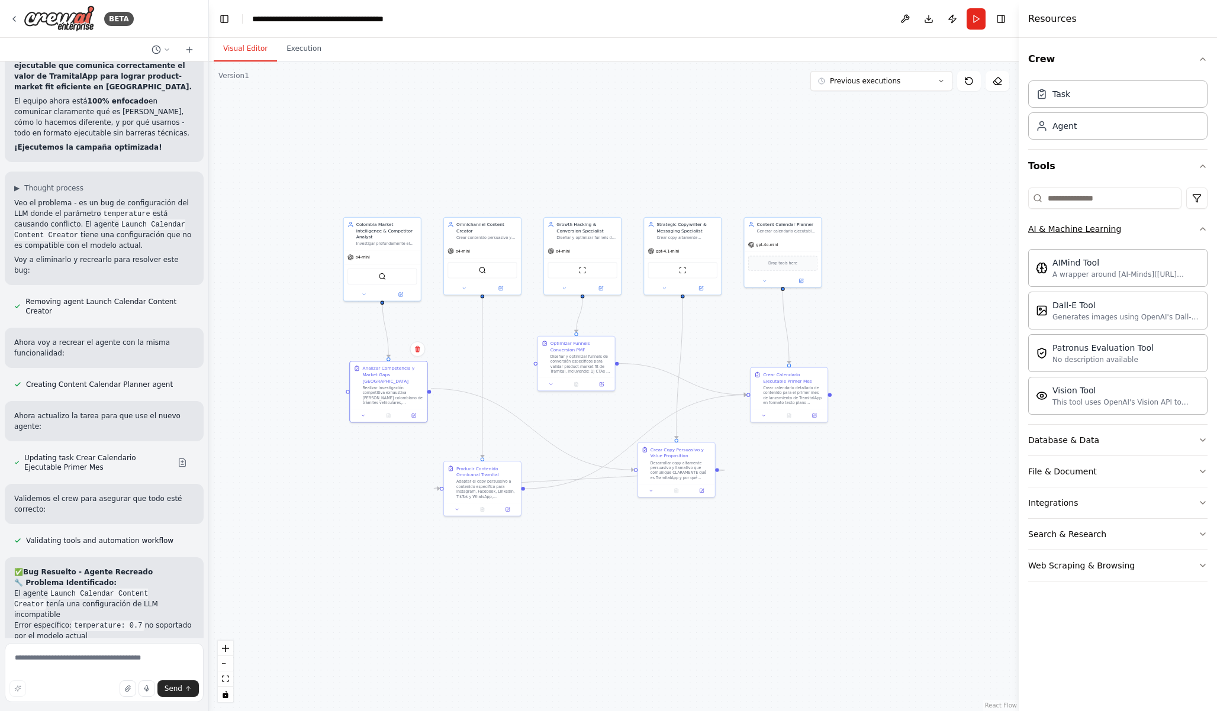
click at [1160, 225] on button "AI & Machine Learning" at bounding box center [1117, 229] width 179 height 31
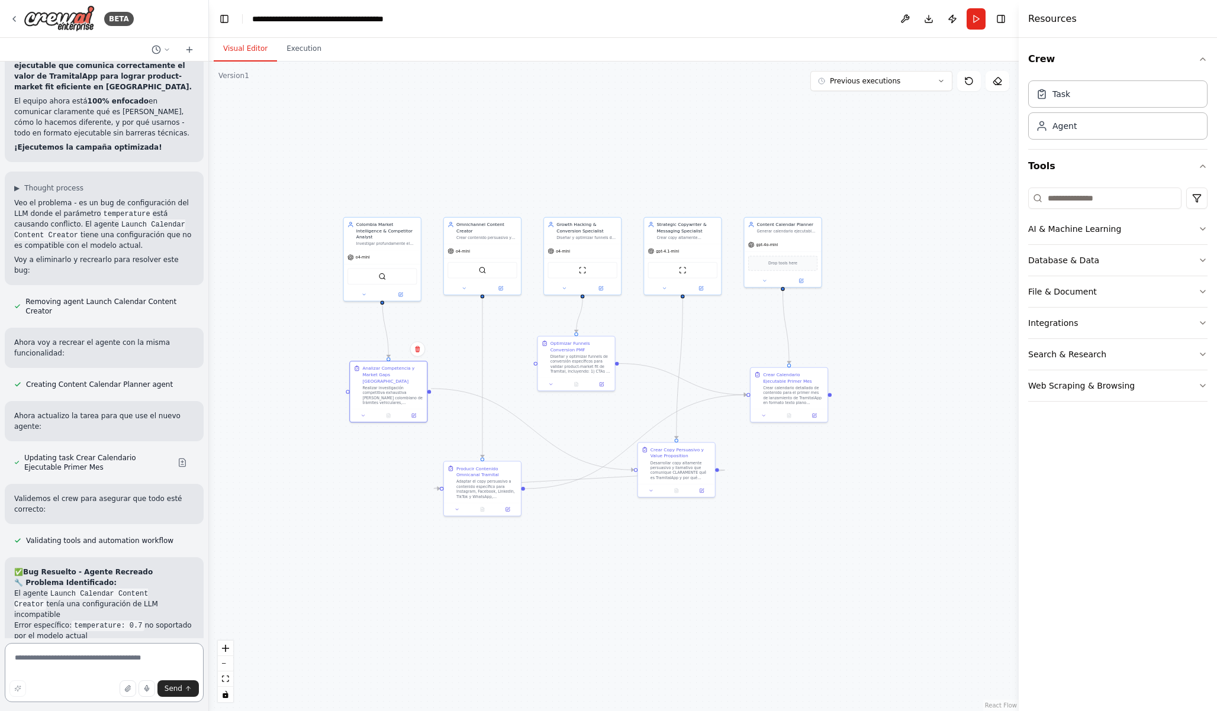
click at [60, 658] on textarea at bounding box center [104, 672] width 199 height 59
type textarea "**********"
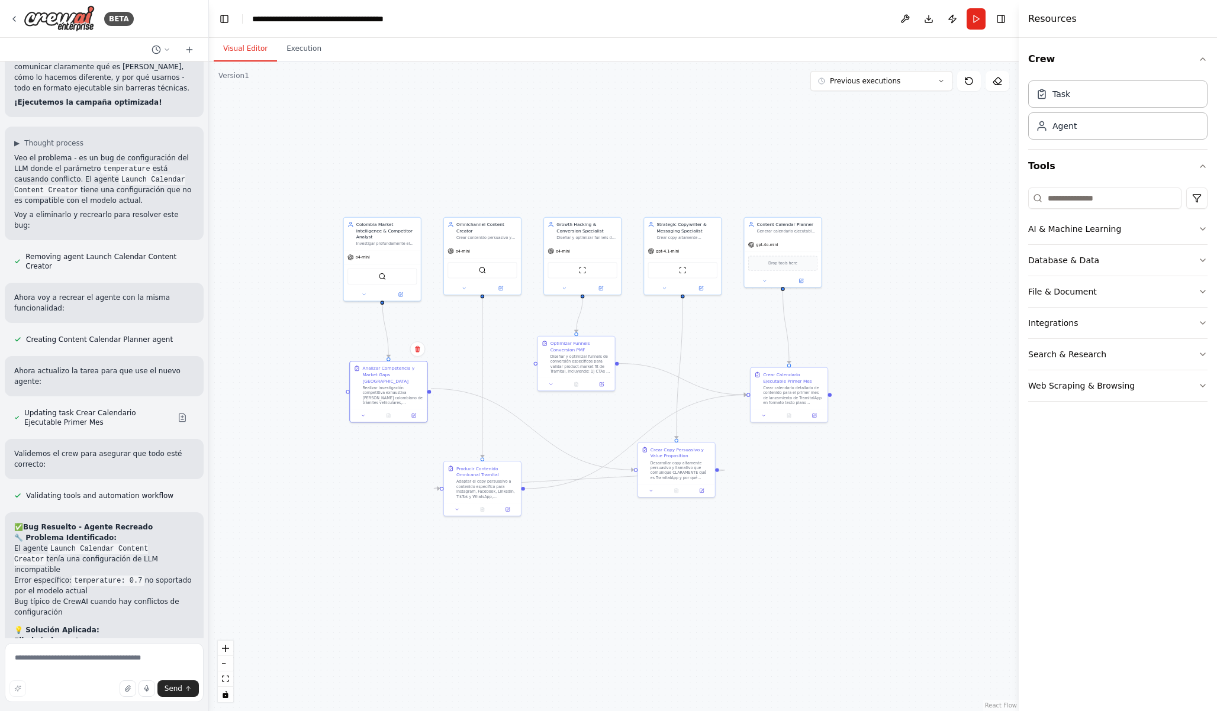
scroll to position [15880, 0]
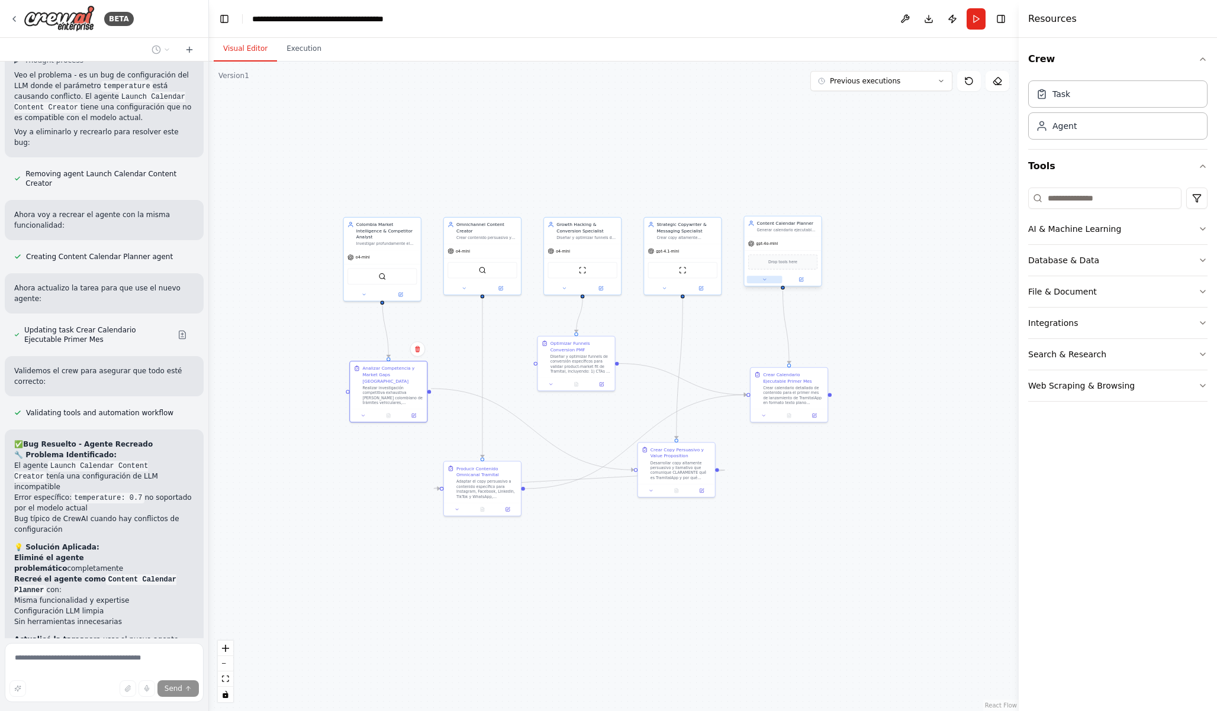
click at [763, 280] on icon at bounding box center [764, 279] width 5 height 5
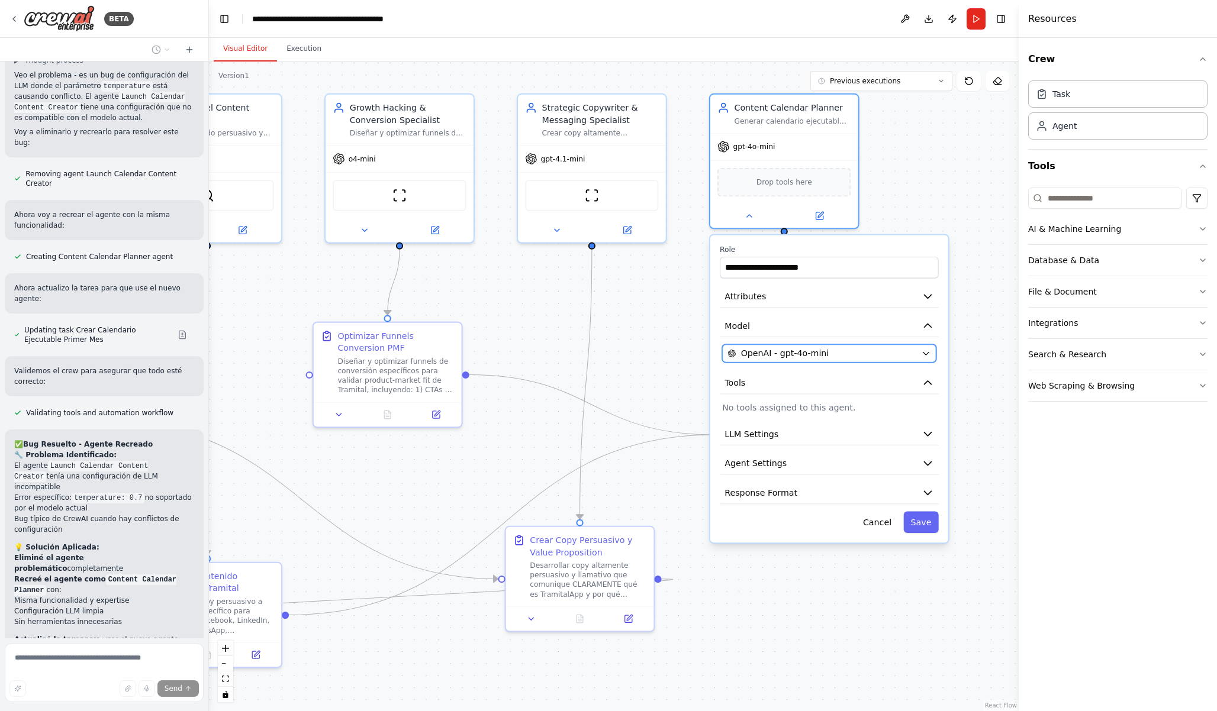
click at [827, 360] on button "OpenAI - gpt-4o-mini" at bounding box center [829, 353] width 214 height 18
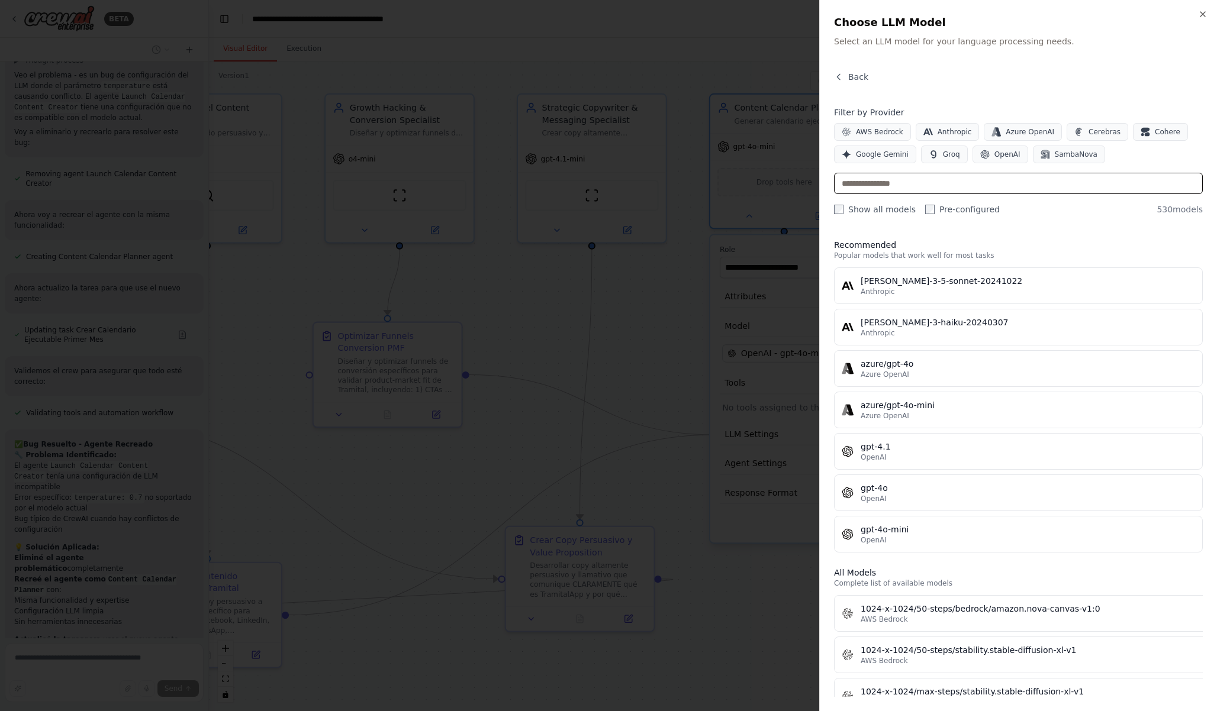
click at [891, 179] on input "text" at bounding box center [1018, 183] width 369 height 21
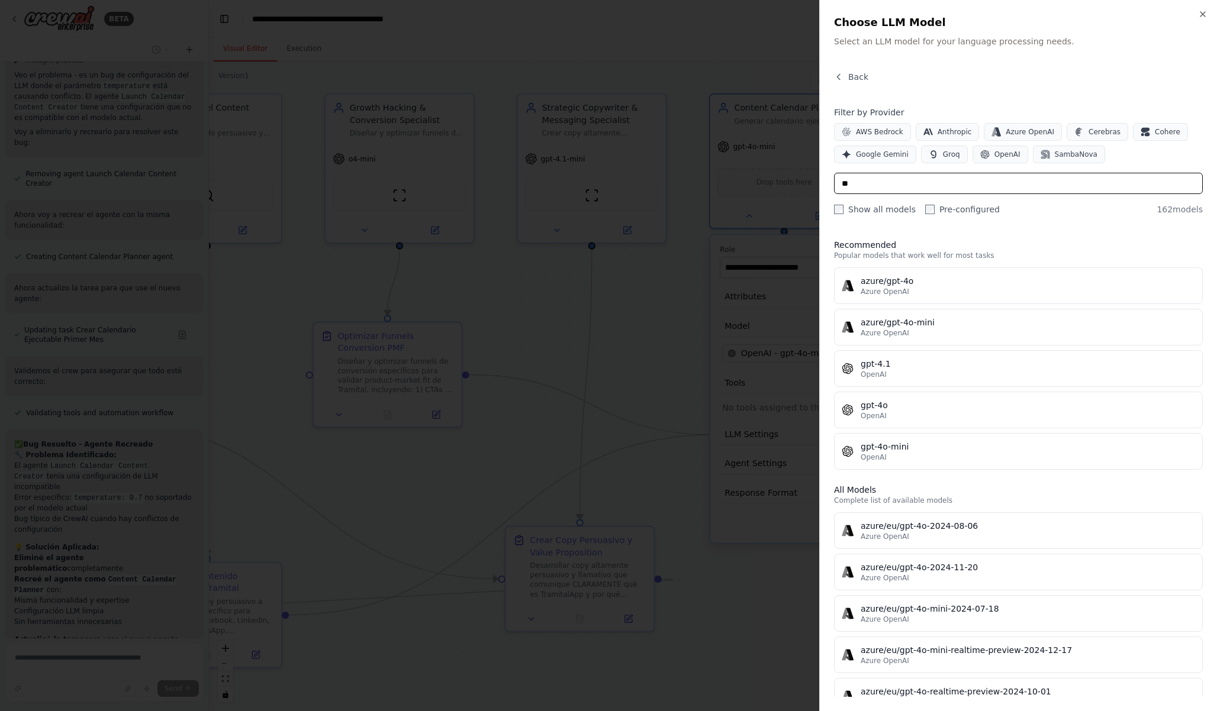
type input "*"
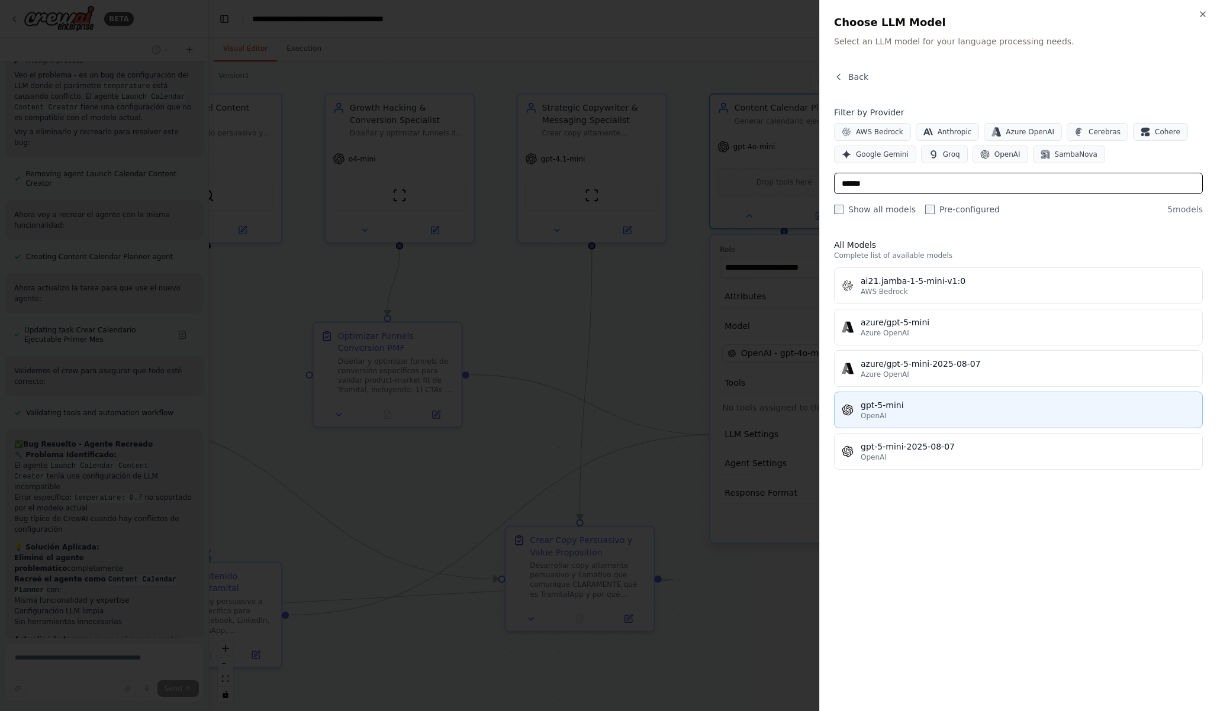
type input "******"
click at [921, 408] on div "gpt-5-mini" at bounding box center [1027, 405] width 334 height 12
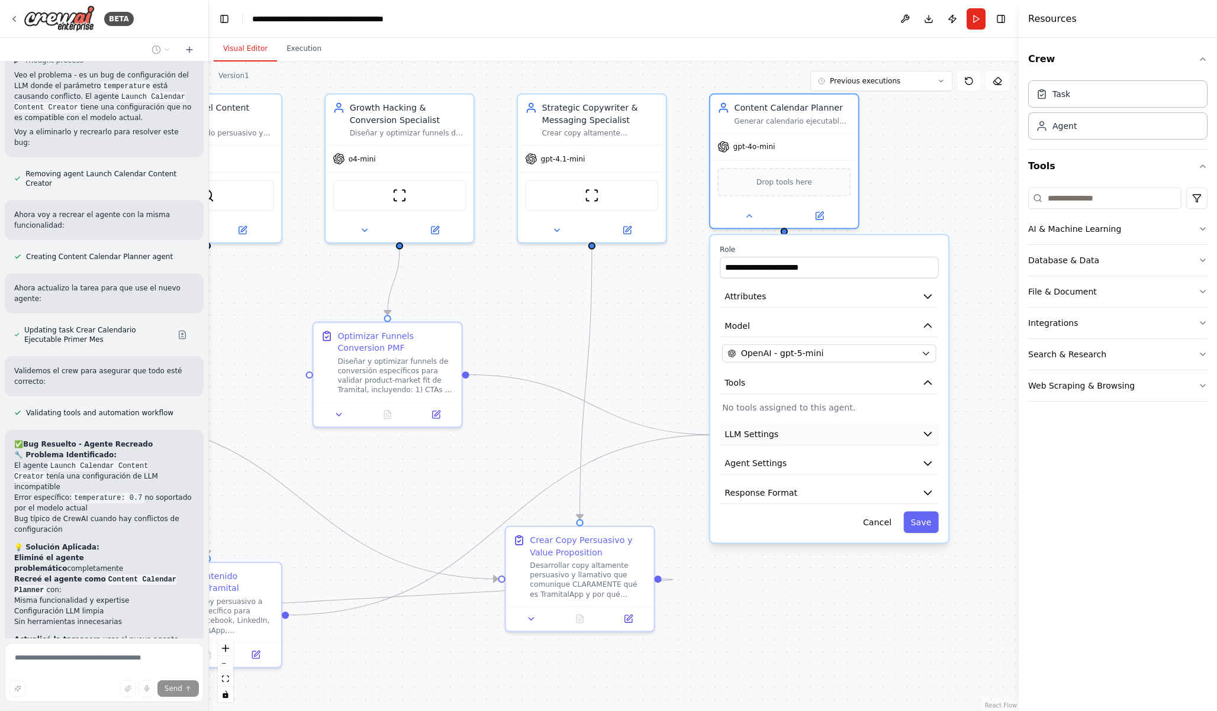
click at [923, 434] on icon "button" at bounding box center [927, 434] width 12 height 12
click at [934, 431] on button "LLM Settings" at bounding box center [829, 434] width 219 height 22
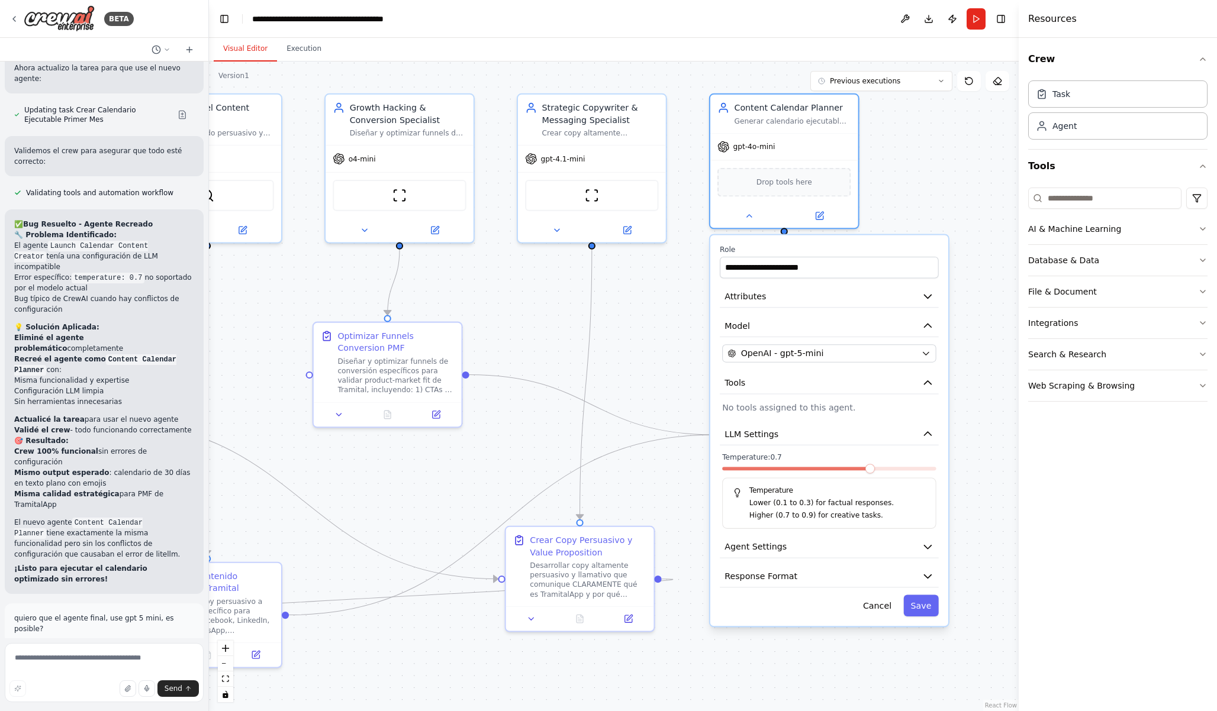
click at [869, 473] on span at bounding box center [869, 468] width 9 height 9
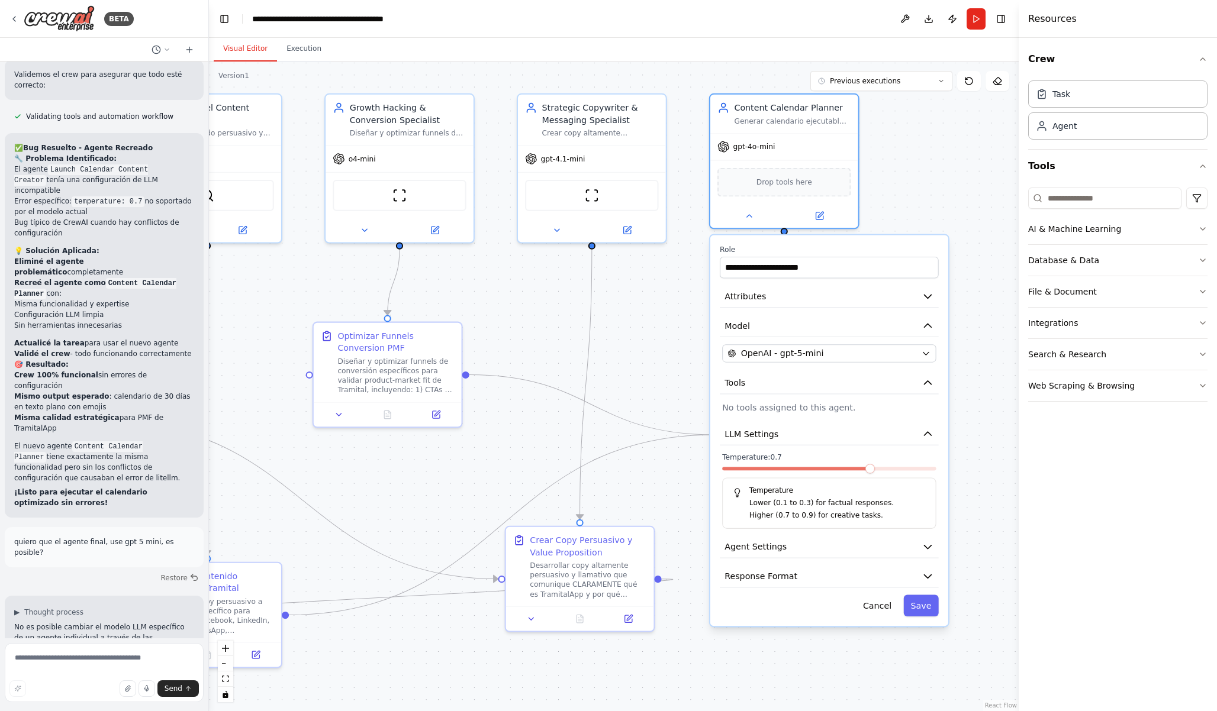
scroll to position [16235, 0]
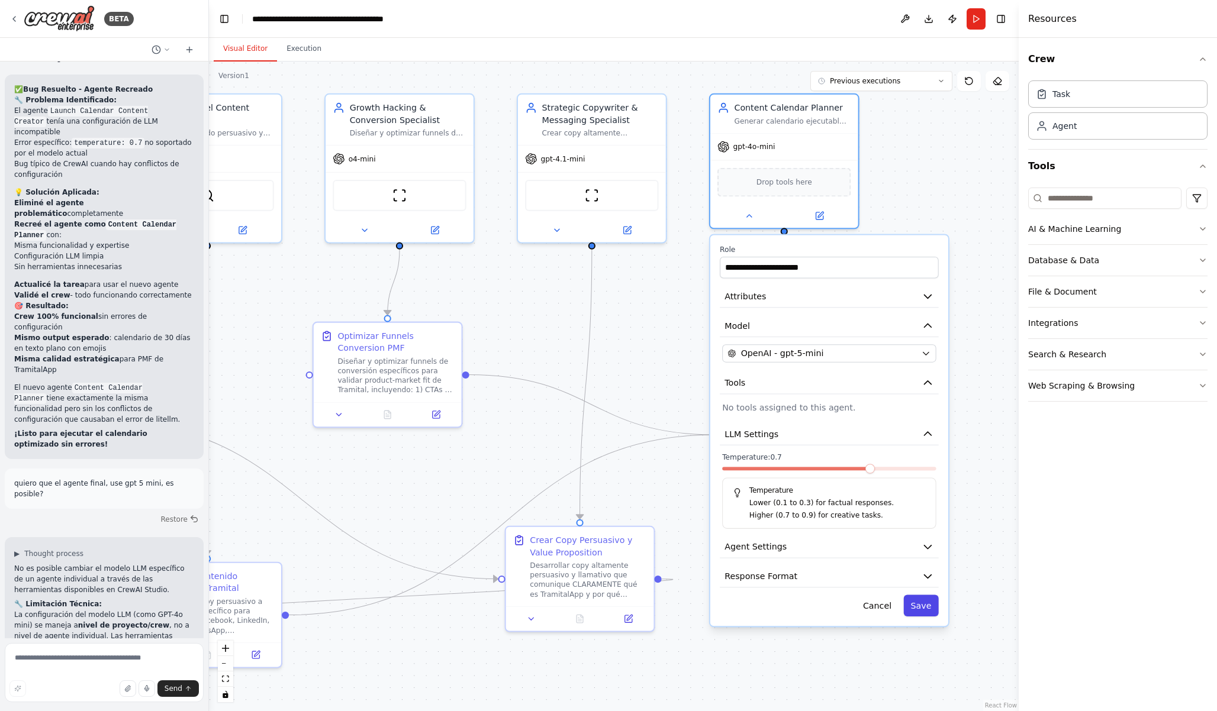
click at [916, 604] on button "Save" at bounding box center [920, 606] width 35 height 22
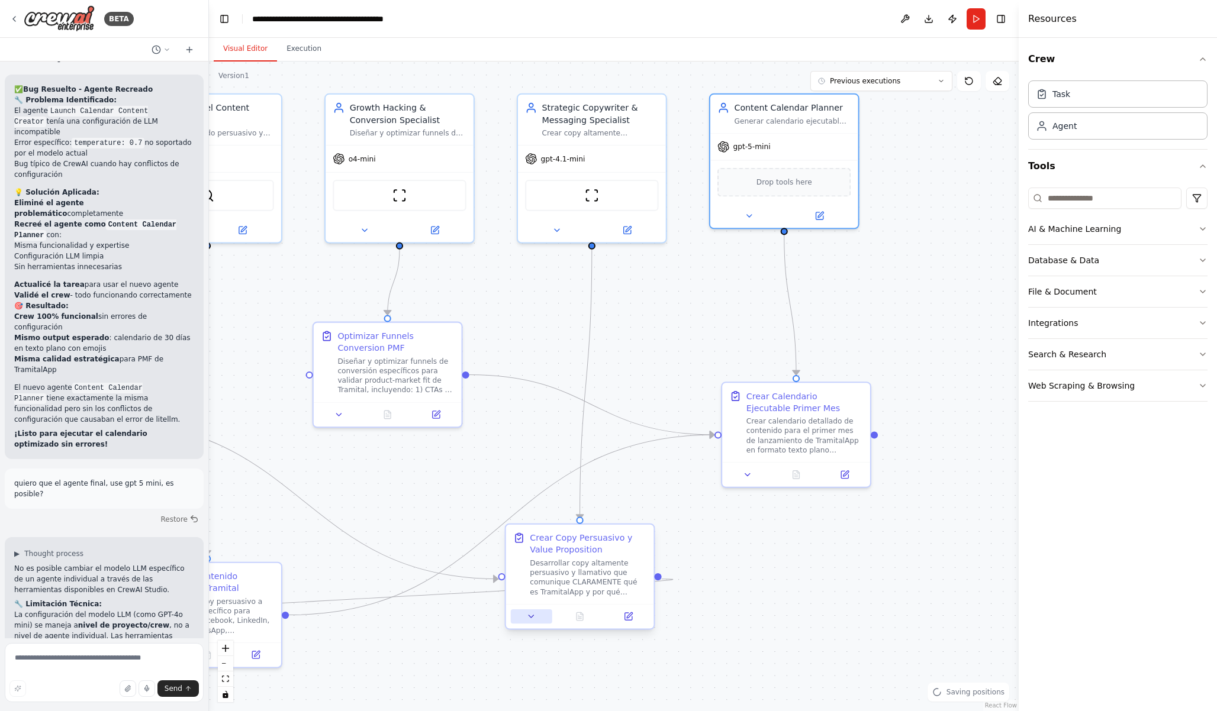
click at [534, 617] on icon at bounding box center [531, 616] width 9 height 9
click at [554, 227] on icon at bounding box center [556, 228] width 5 height 2
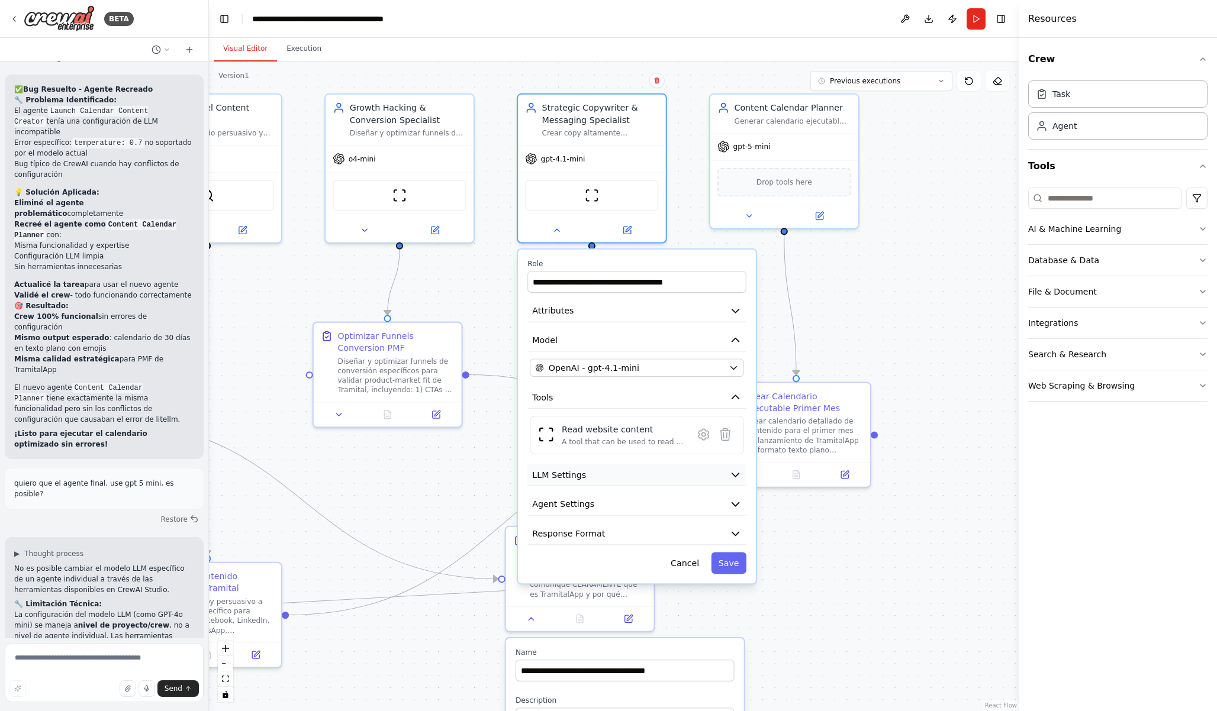
click at [733, 470] on icon "button" at bounding box center [735, 475] width 12 height 12
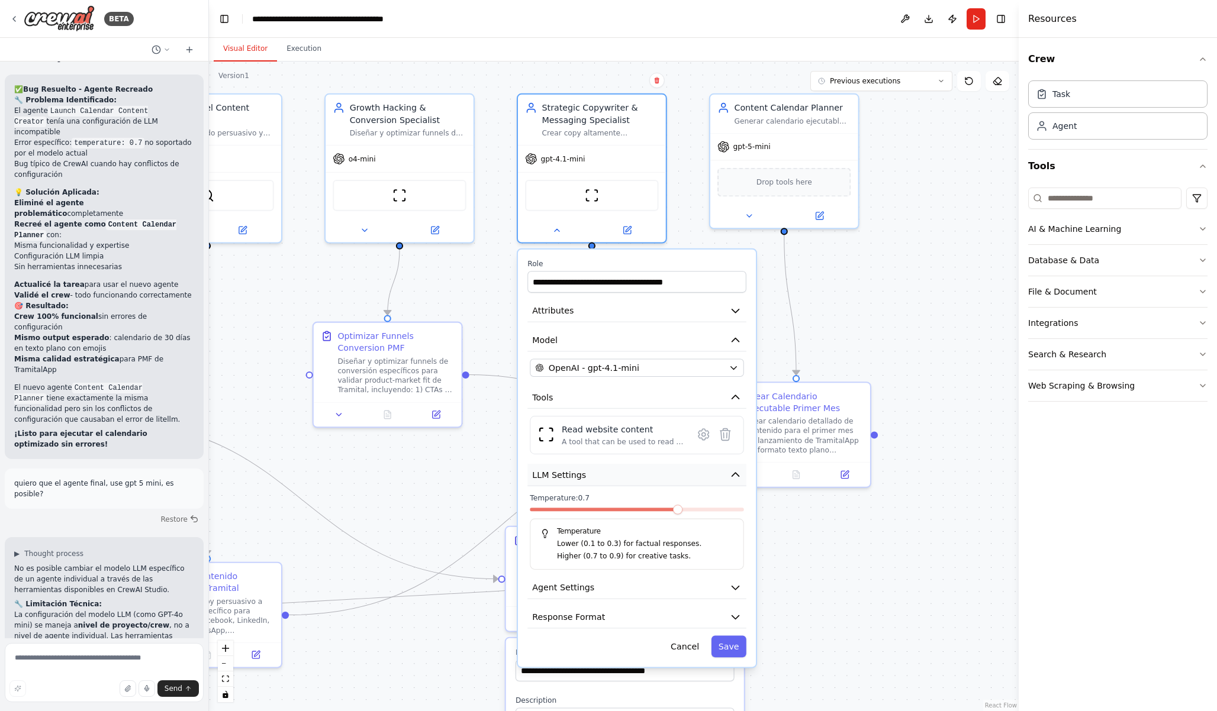
click at [733, 470] on icon "button" at bounding box center [735, 475] width 12 height 12
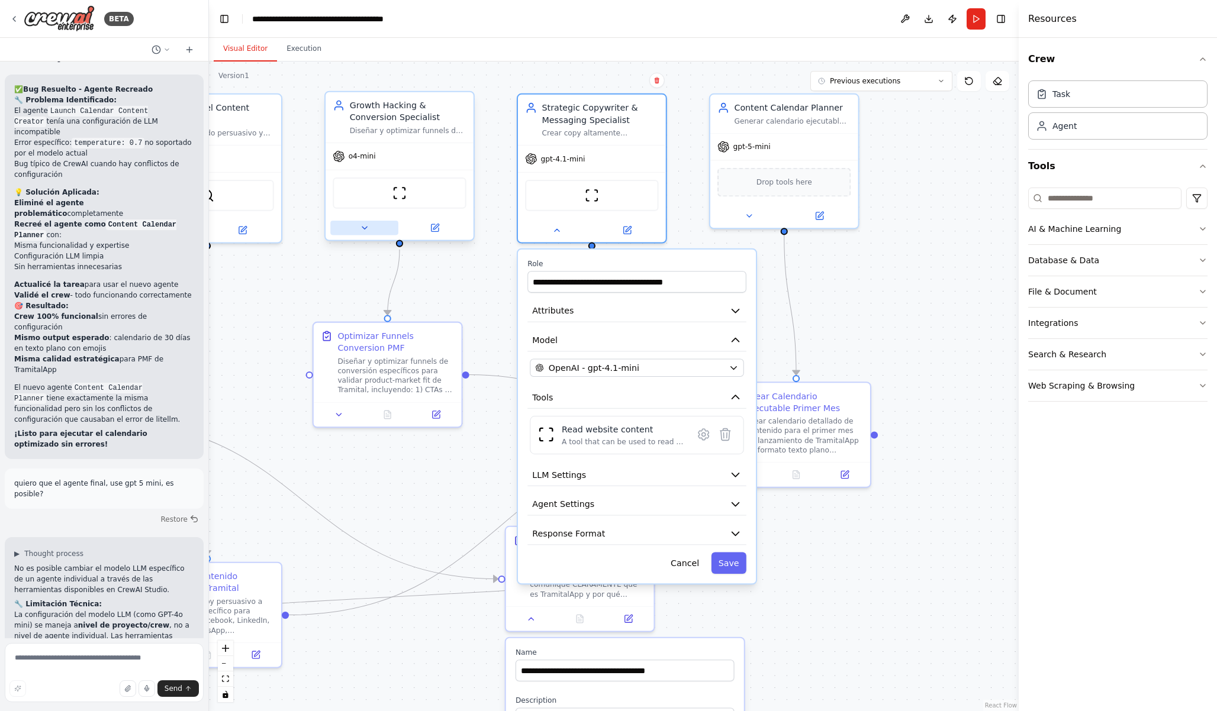
click at [372, 230] on button at bounding box center [364, 228] width 68 height 14
click at [356, 230] on button at bounding box center [364, 228] width 68 height 14
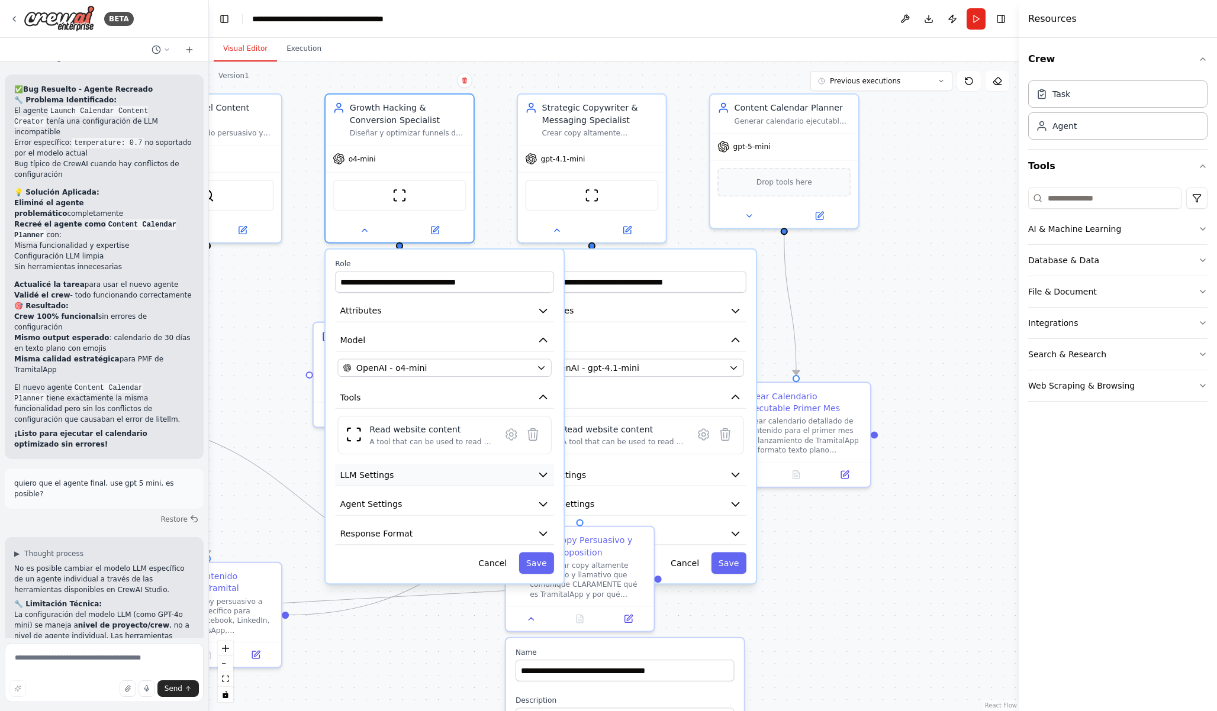
click at [545, 472] on icon "button" at bounding box center [543, 475] width 12 height 12
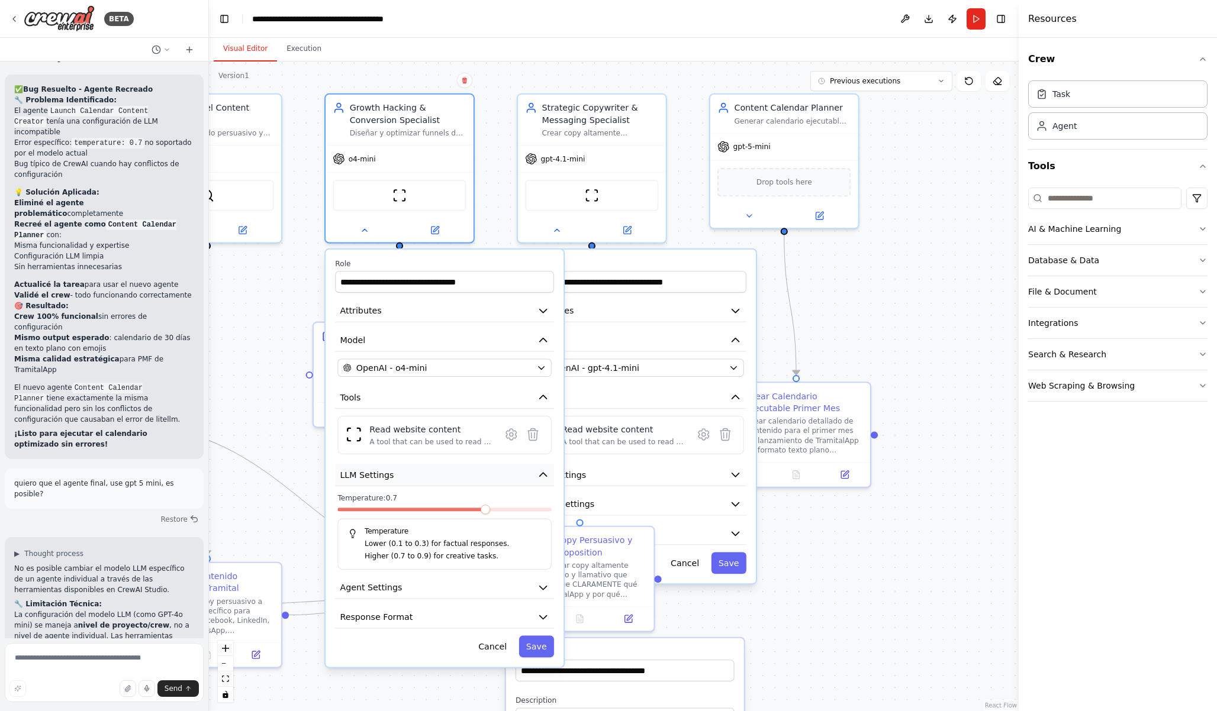
click at [545, 472] on icon "button" at bounding box center [543, 475] width 12 height 12
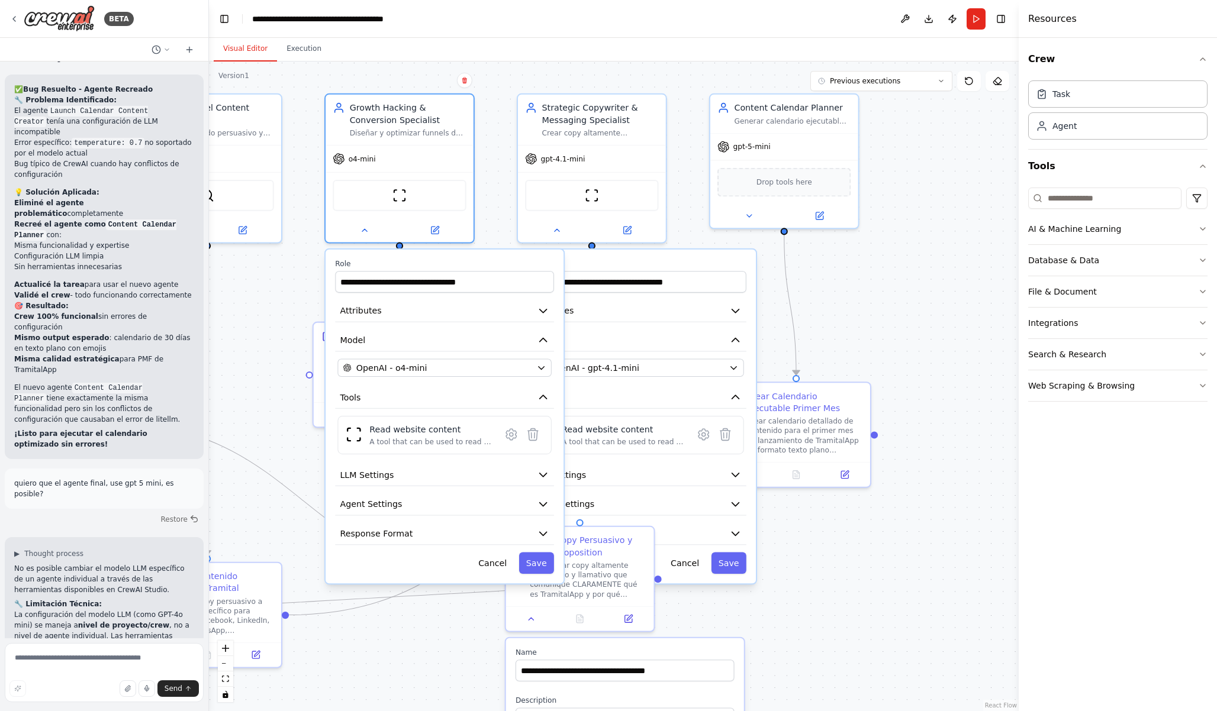
click at [497, 561] on button "Cancel" at bounding box center [492, 563] width 43 height 22
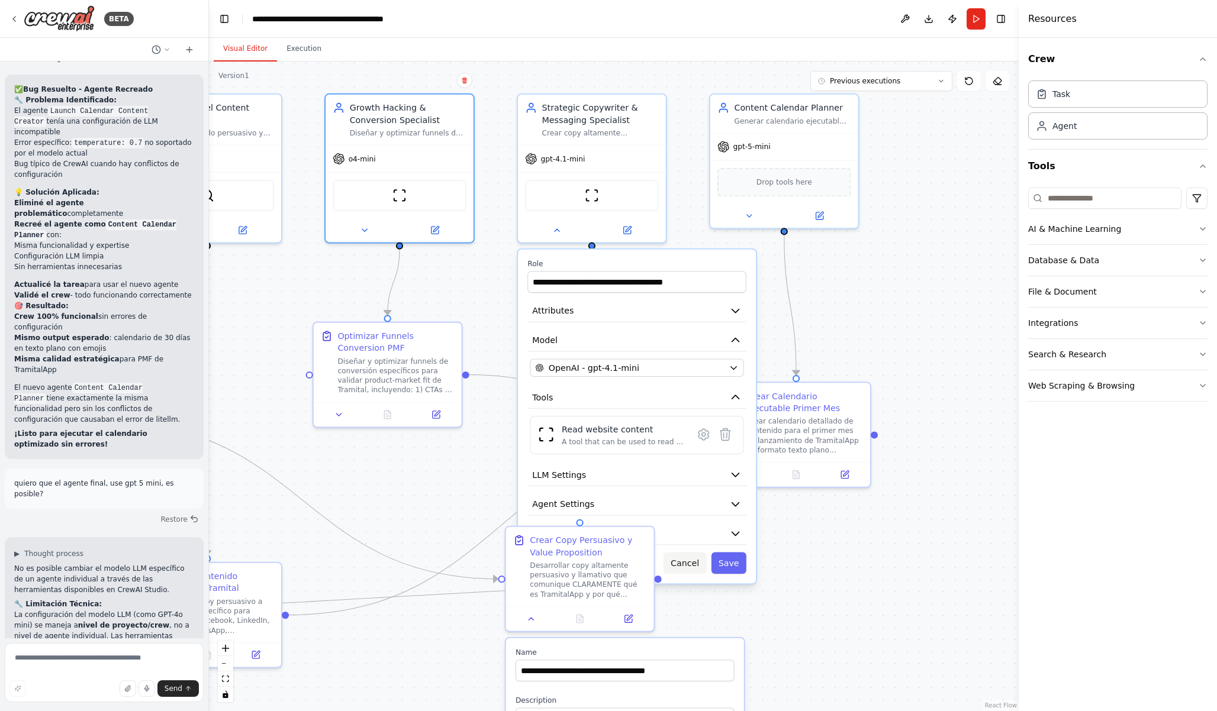
click at [688, 570] on button "Cancel" at bounding box center [684, 563] width 43 height 22
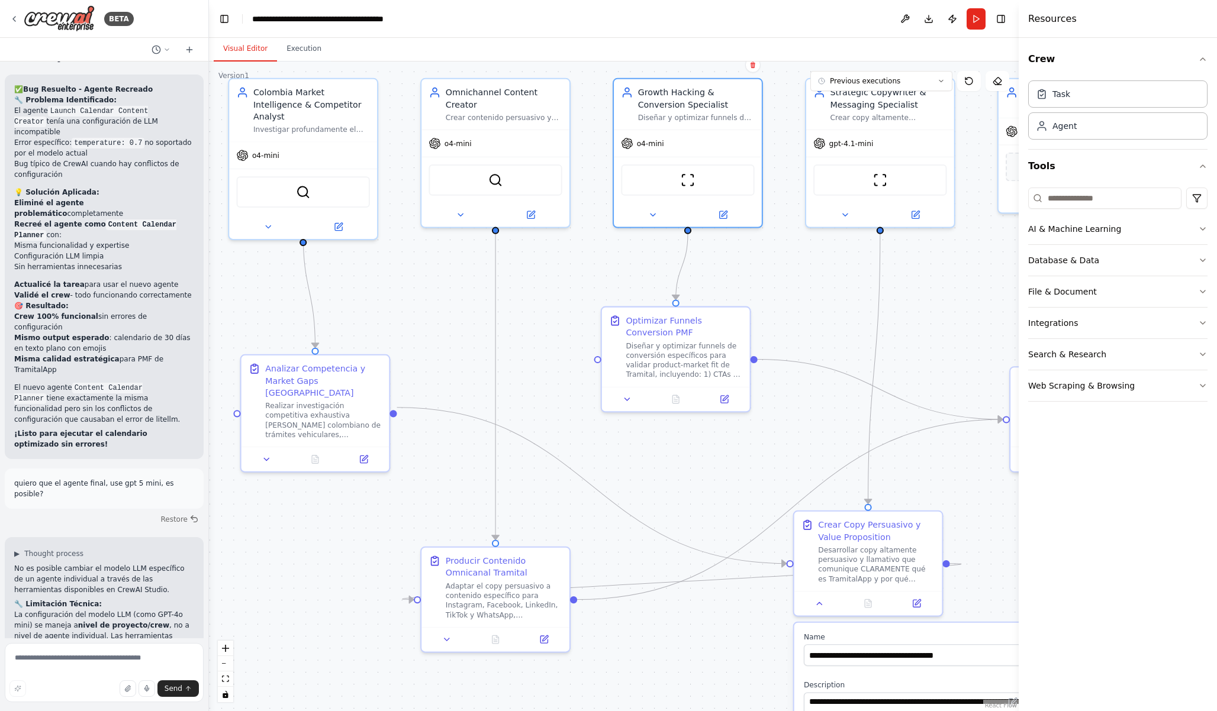
drag, startPoint x: 352, startPoint y: 438, endPoint x: 655, endPoint y: 415, distance: 303.8
click at [655, 415] on div ".deletable-edge-delete-btn { width: 20px; height: 20px; border: 0px solid #ffff…" at bounding box center [613, 387] width 809 height 650
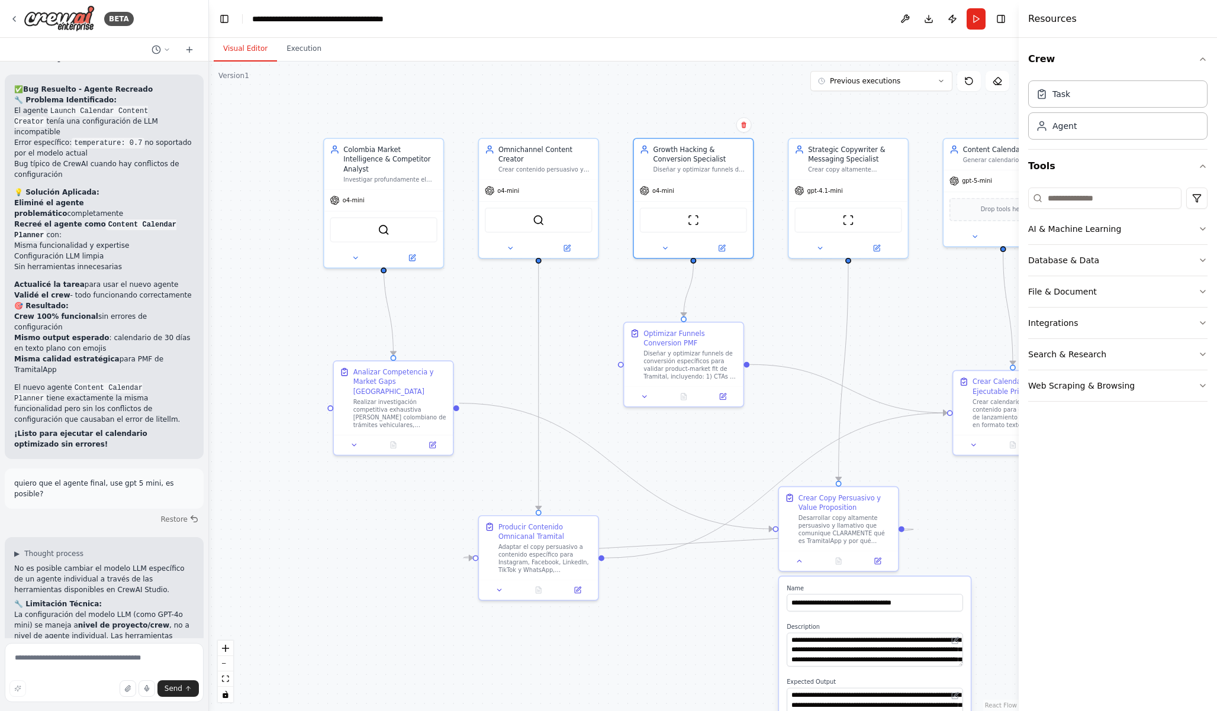
drag, startPoint x: 578, startPoint y: 337, endPoint x: 546, endPoint y: 337, distance: 32.5
click at [546, 337] on div ".deletable-edge-delete-btn { width: 20px; height: 20px; border: 0px solid #ffff…" at bounding box center [613, 387] width 809 height 650
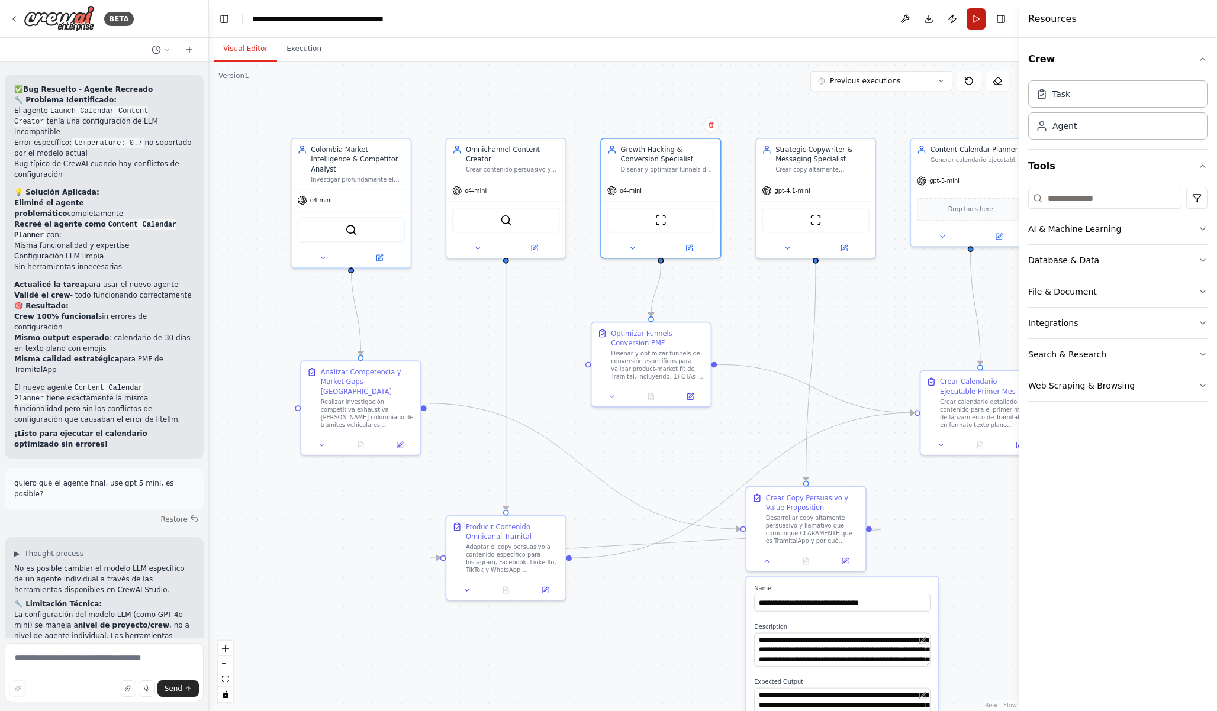
click at [973, 18] on button "Run" at bounding box center [975, 18] width 19 height 21
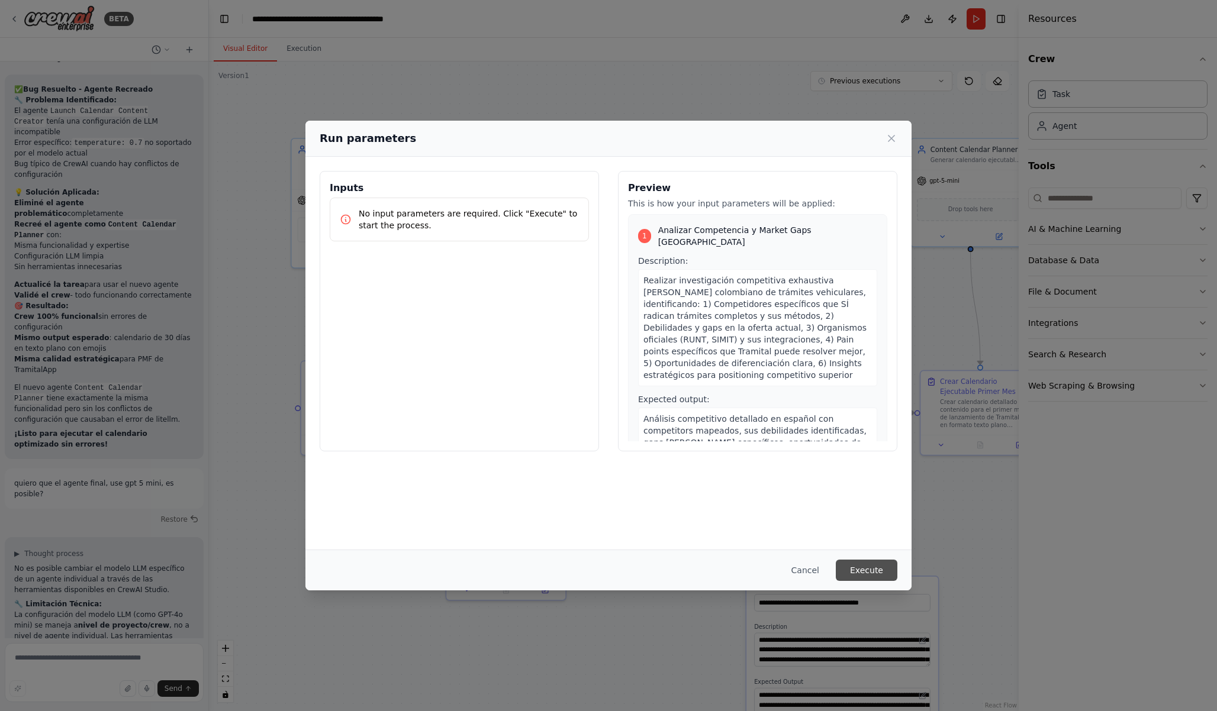
click at [858, 576] on button "Execute" at bounding box center [866, 570] width 62 height 21
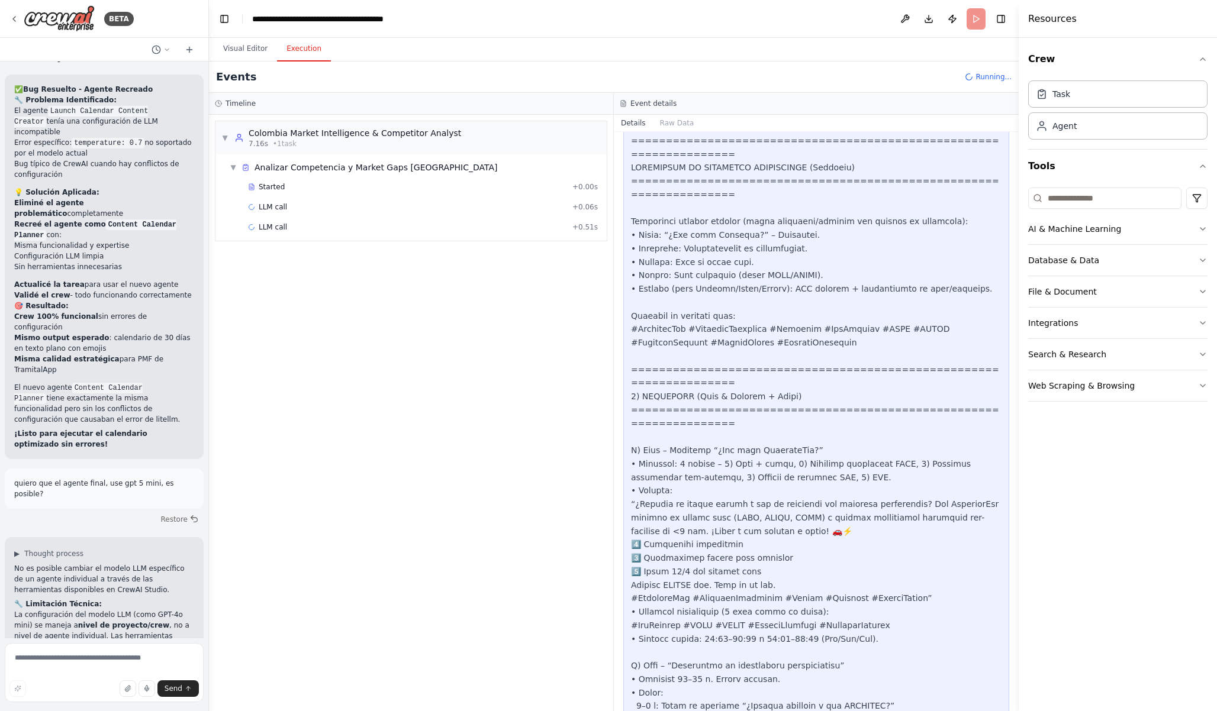
scroll to position [401, 0]
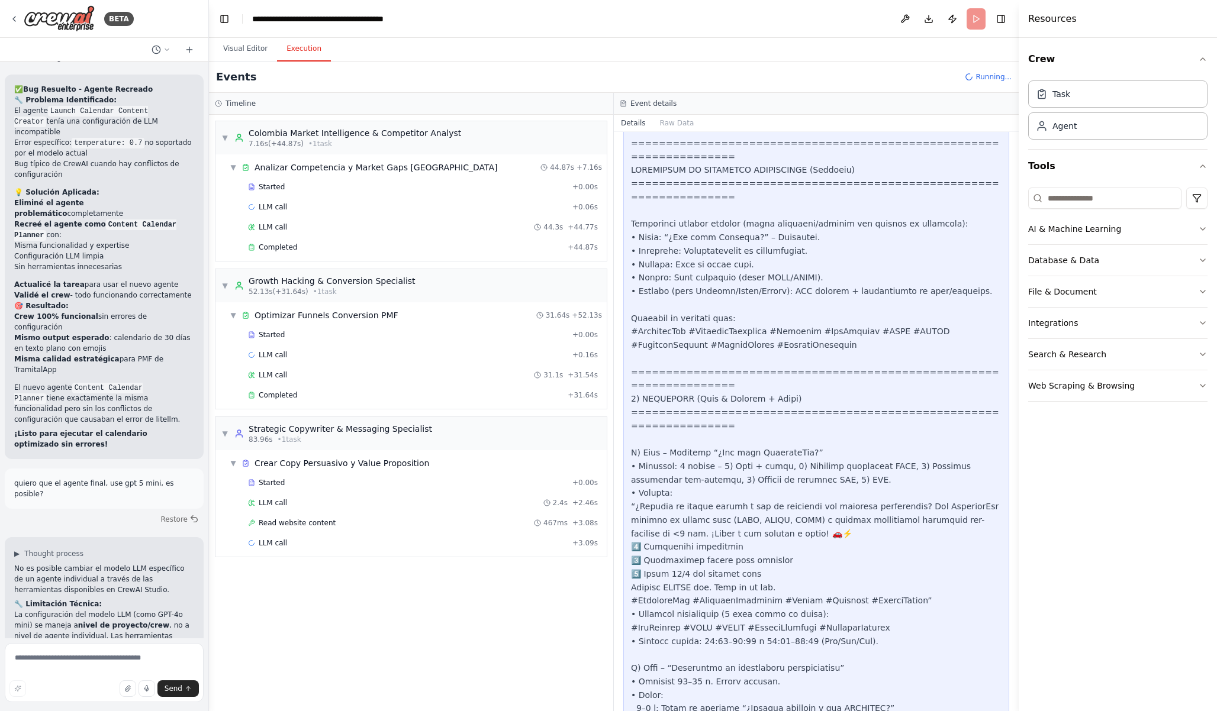
click at [491, 616] on div "▼ Colombia Market Intelligence & Competitor Analyst 7.16s (+44.87s) • 1 task ▼ …" at bounding box center [411, 413] width 404 height 596
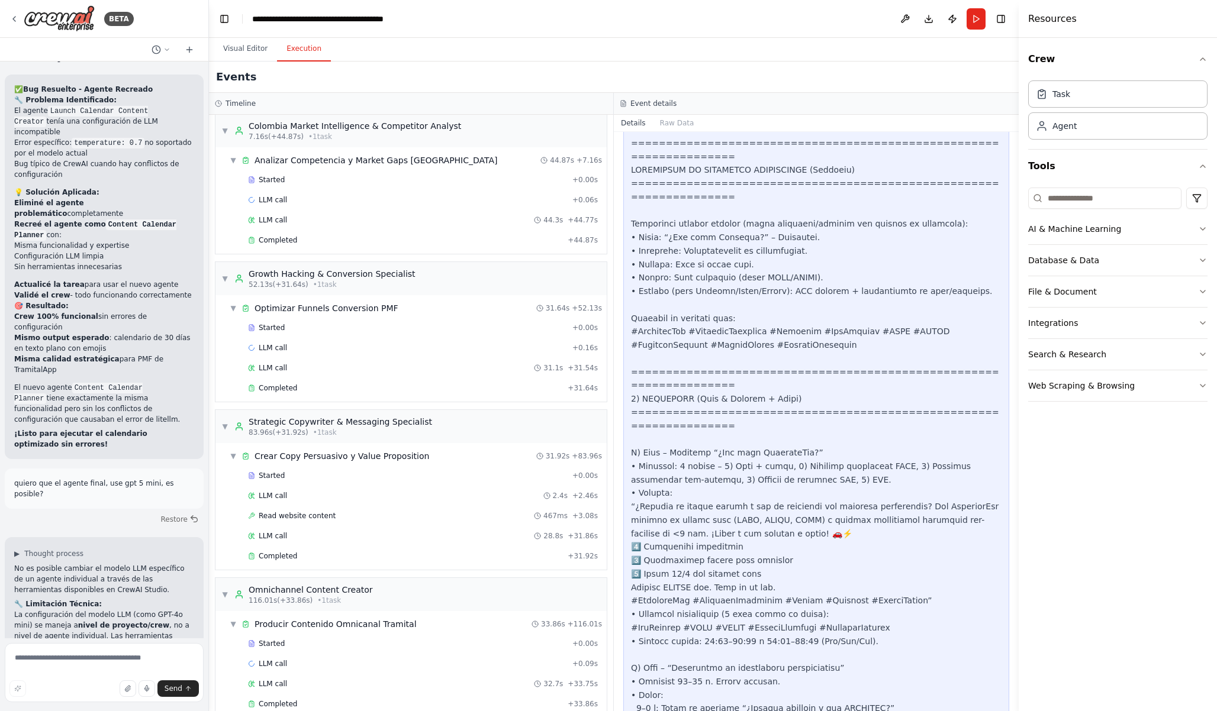
scroll to position [135, 0]
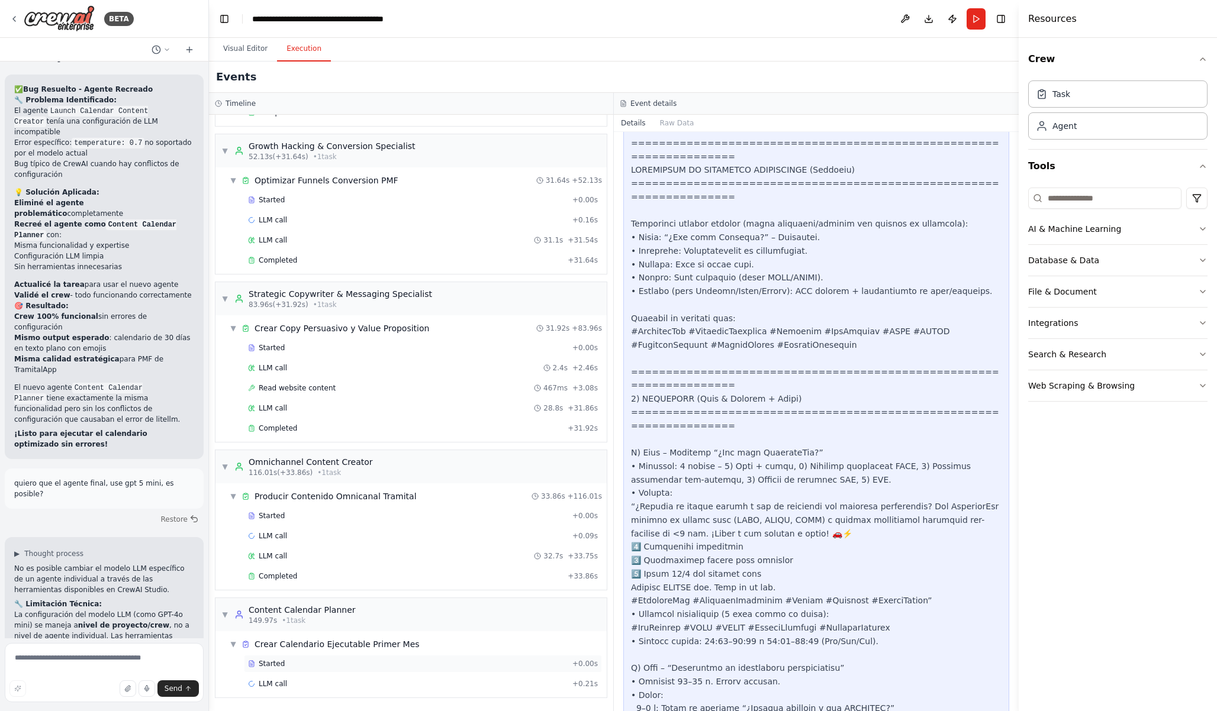
click at [354, 668] on div "Started" at bounding box center [408, 663] width 320 height 9
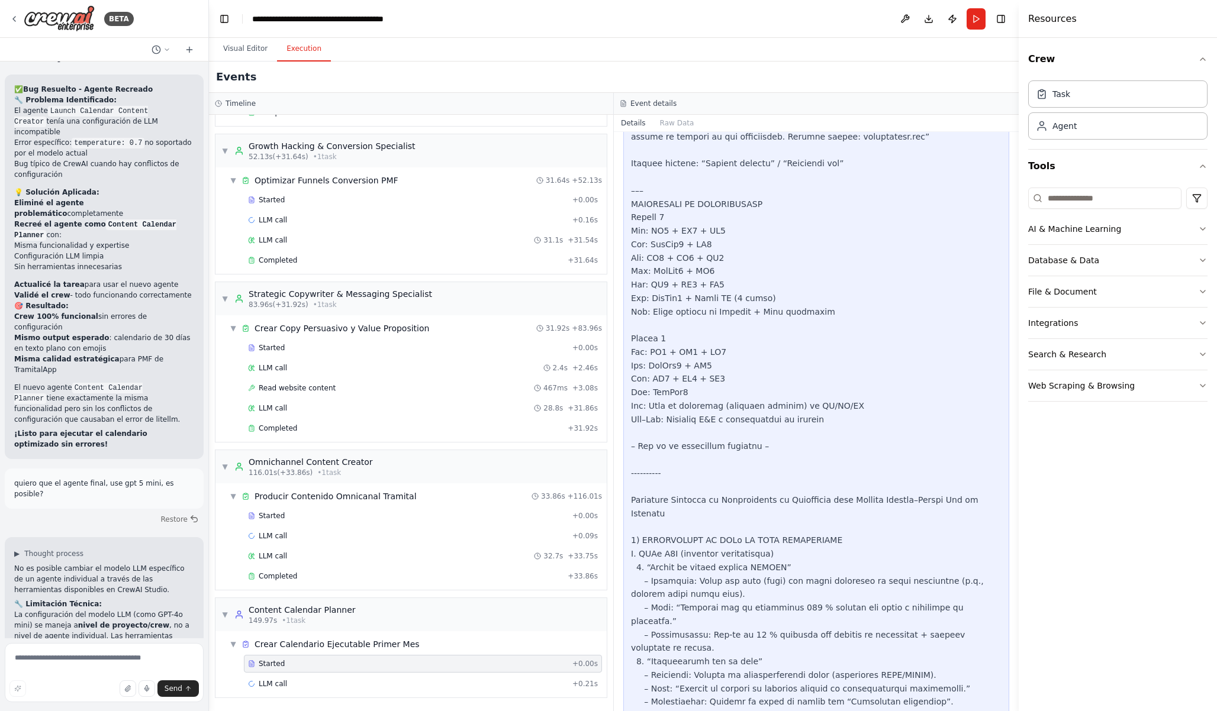
scroll to position [4403, 0]
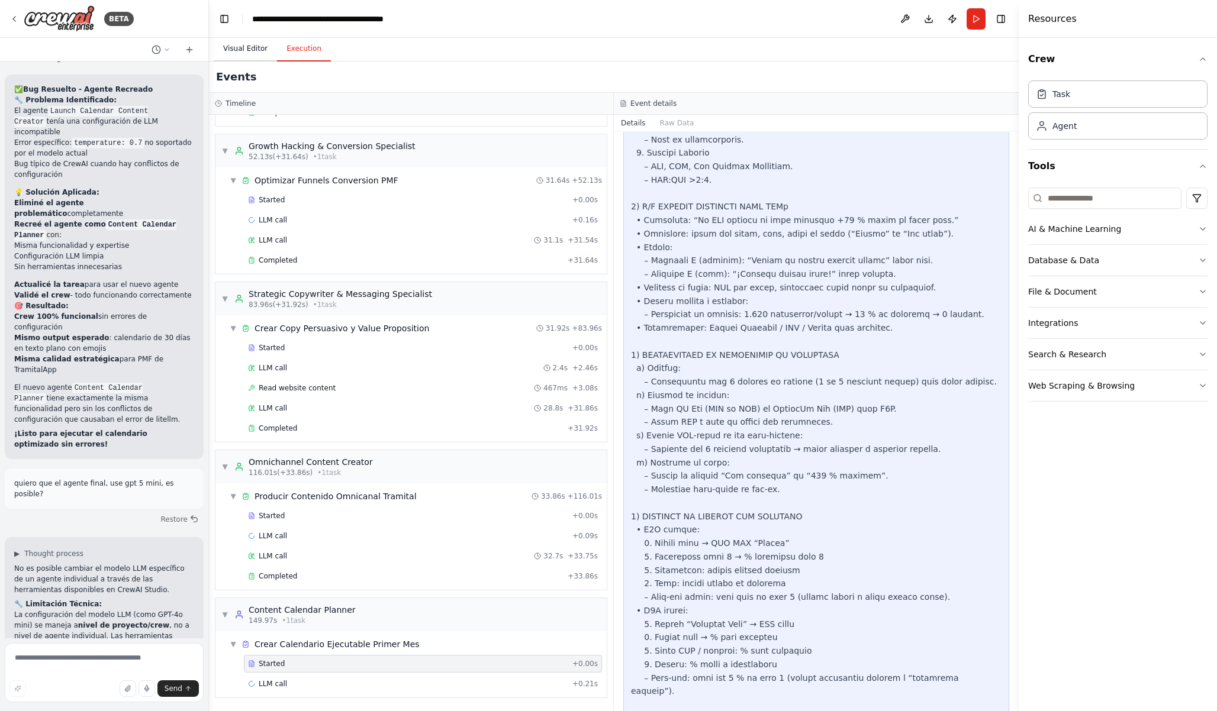
click at [259, 43] on button "Visual Editor" at bounding box center [245, 49] width 63 height 25
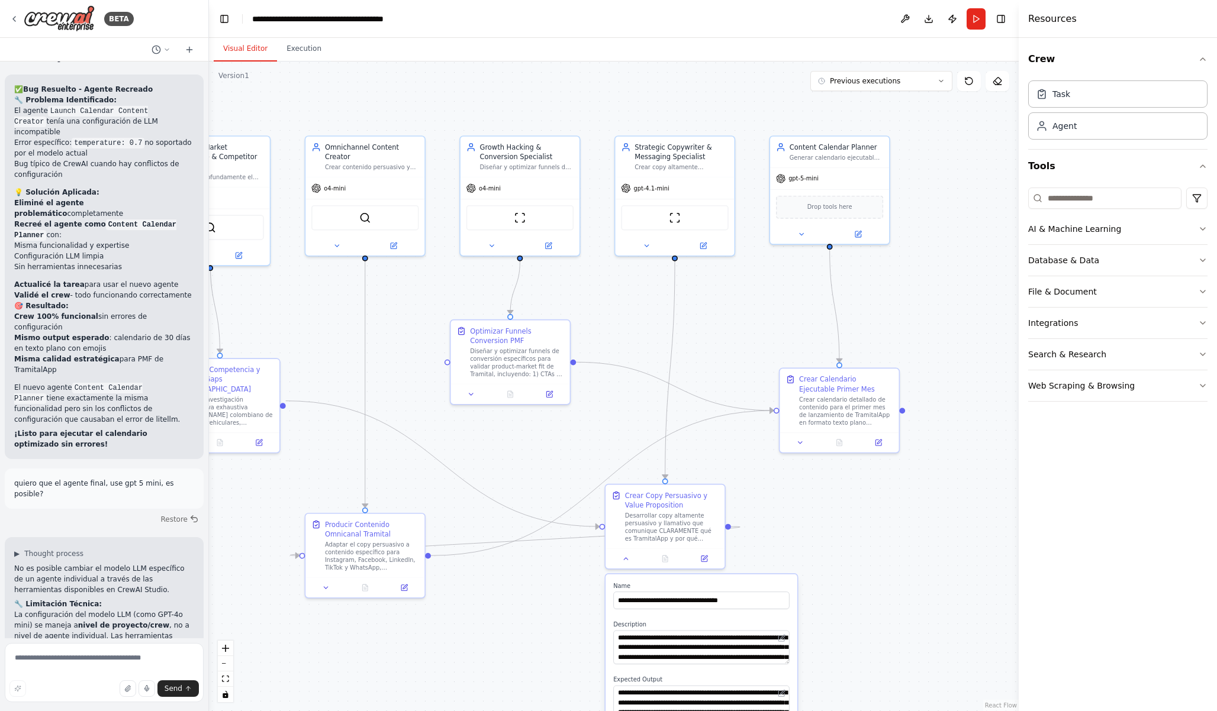
drag, startPoint x: 962, startPoint y: 323, endPoint x: 813, endPoint y: 318, distance: 148.6
click at [813, 318] on div ".deletable-edge-delete-btn { width: 20px; height: 20px; border: 0px solid #ffff…" at bounding box center [613, 387] width 809 height 650
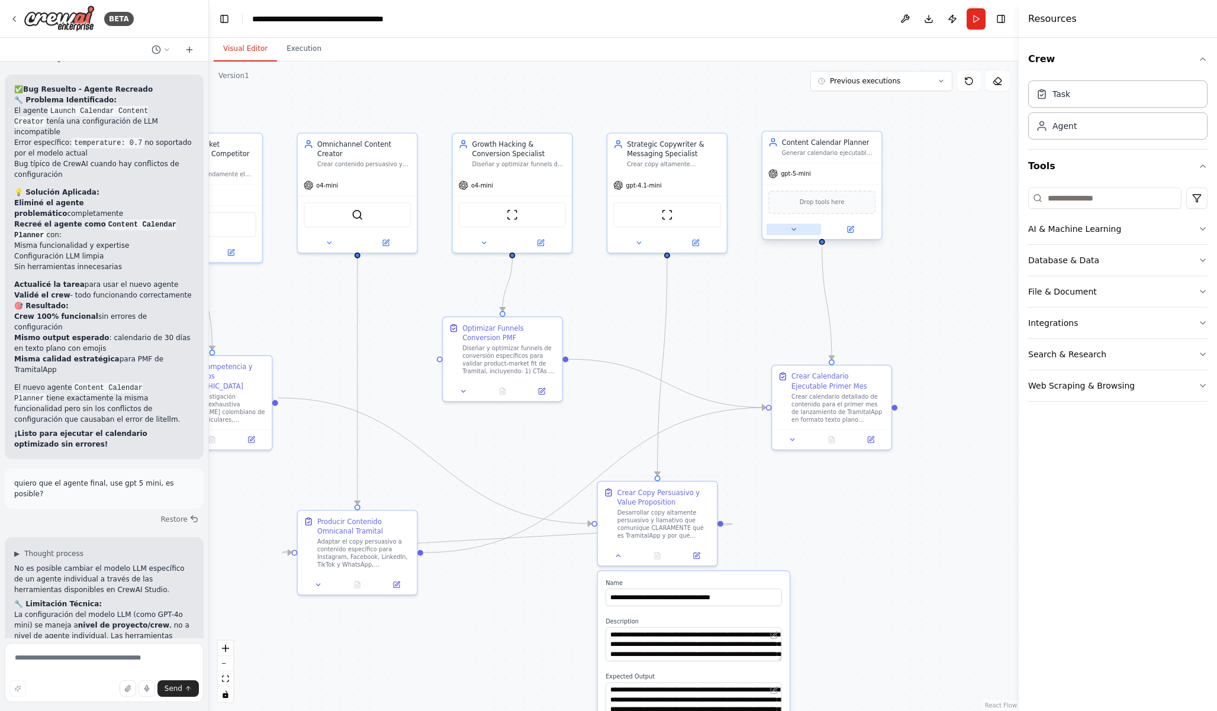
click at [792, 231] on icon at bounding box center [793, 229] width 8 height 8
click at [793, 231] on icon at bounding box center [793, 229] width 8 height 8
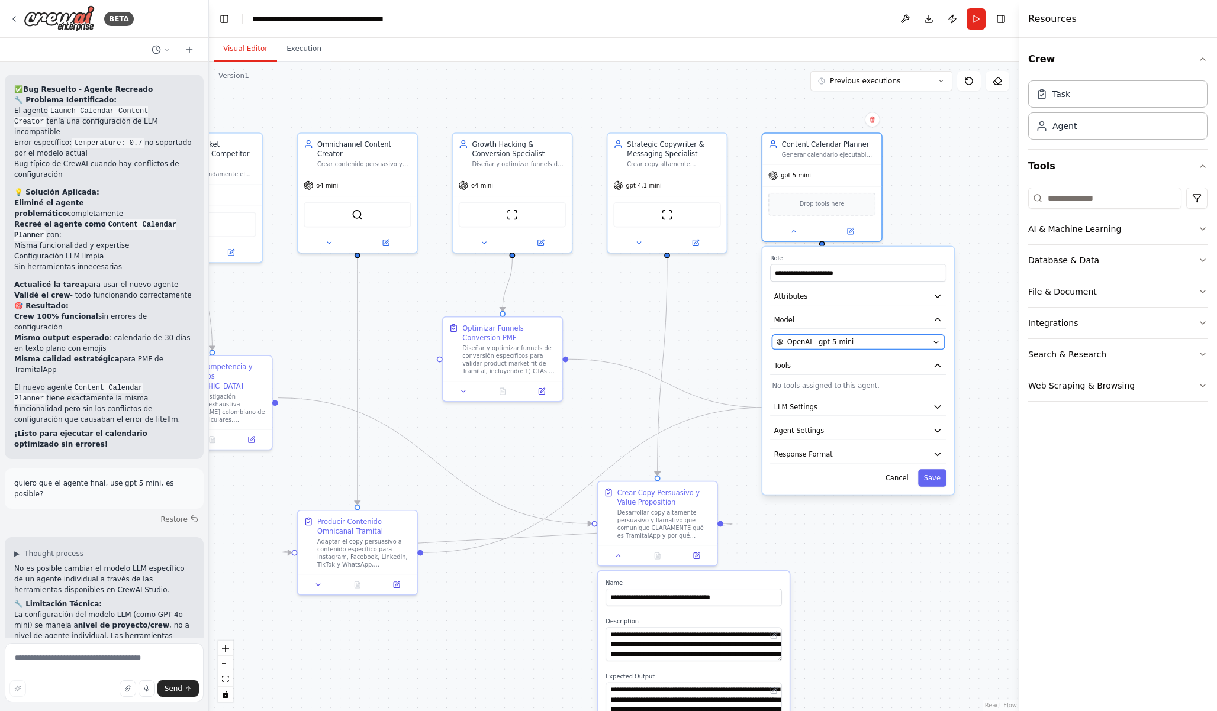
click at [837, 344] on span "OpenAI - gpt-5-mini" at bounding box center [820, 341] width 67 height 9
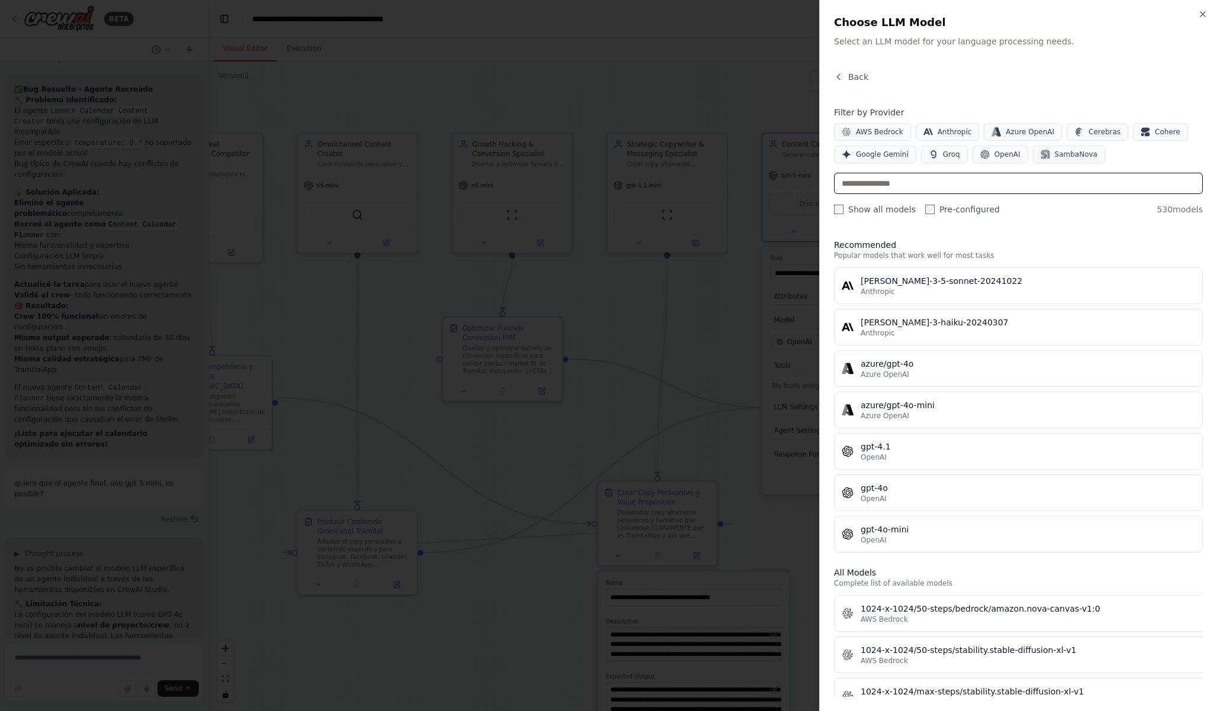
click at [930, 187] on input "text" at bounding box center [1018, 183] width 369 height 21
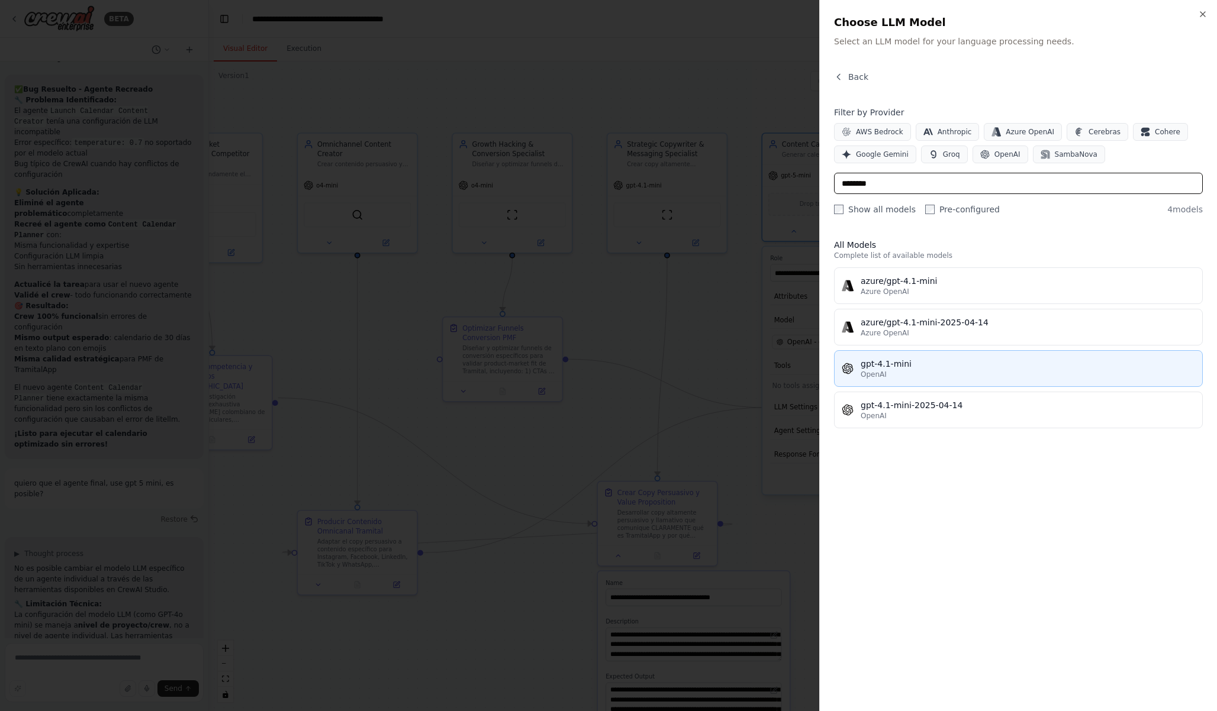
type input "********"
click at [922, 363] on div "gpt-4.1-mini" at bounding box center [1027, 364] width 334 height 12
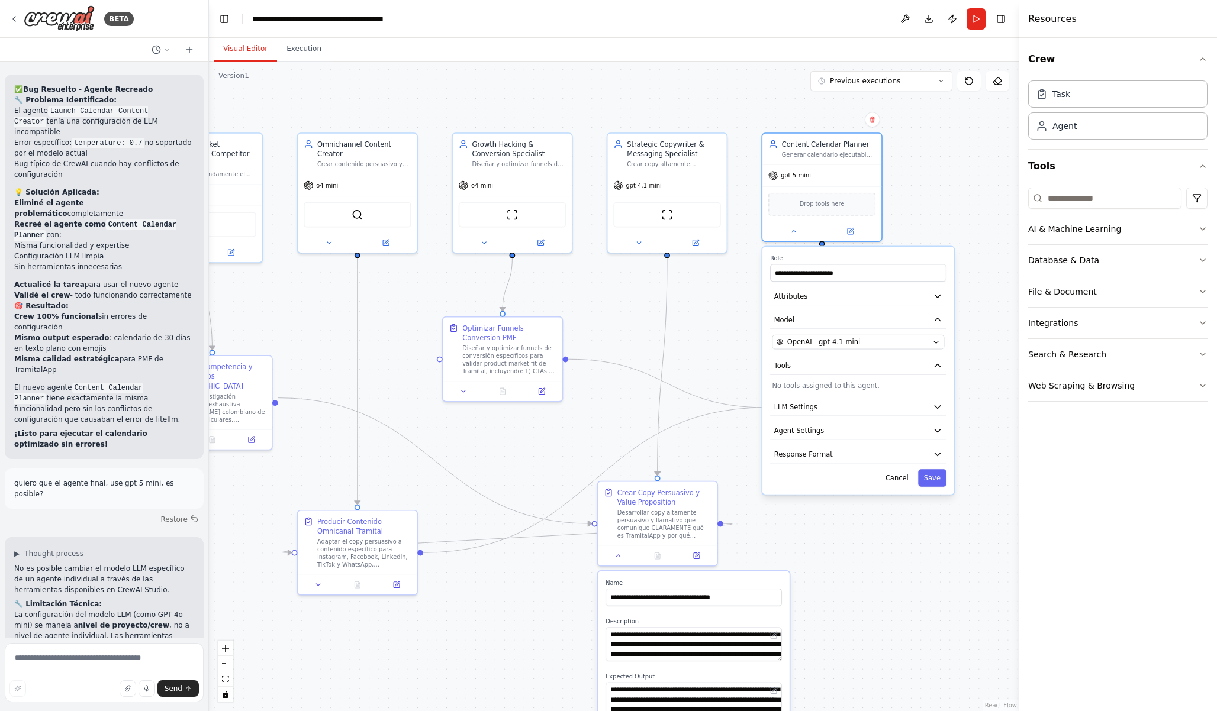
click at [927, 440] on div "**********" at bounding box center [858, 371] width 192 height 248
click at [937, 430] on icon "button" at bounding box center [937, 431] width 6 height 3
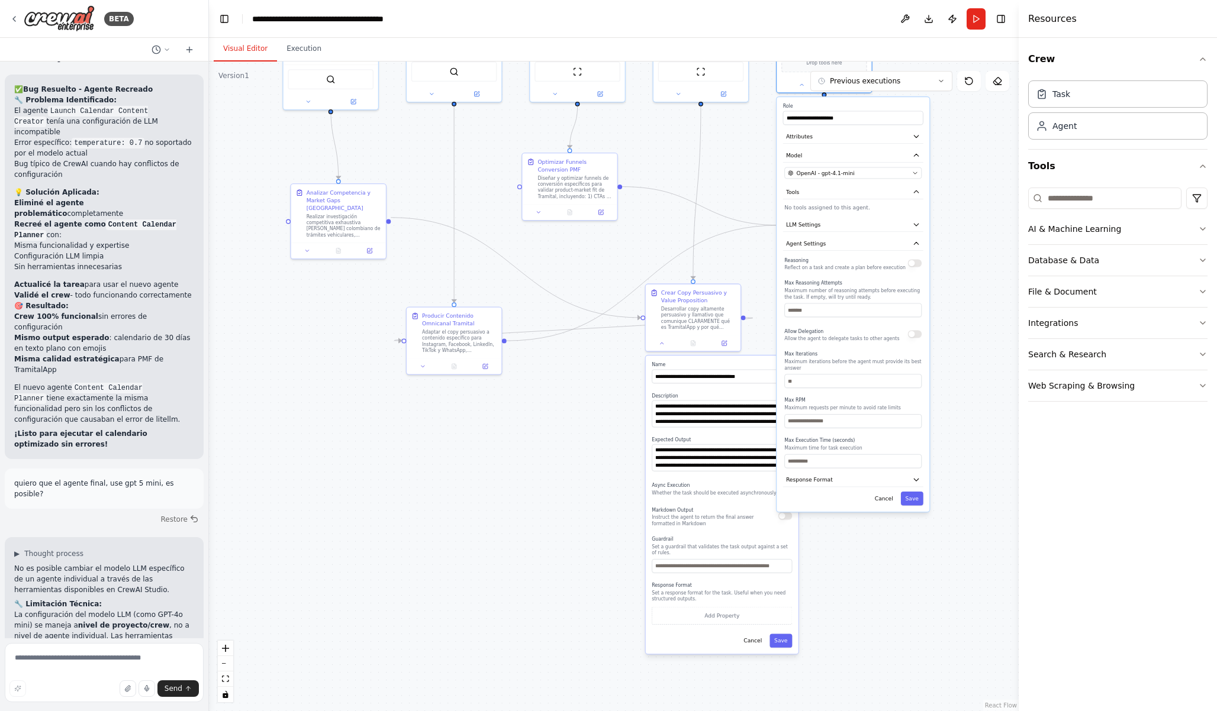
drag, startPoint x: 957, startPoint y: 494, endPoint x: 935, endPoint y: 307, distance: 188.8
click at [935, 307] on div ".deletable-edge-delete-btn { width: 20px; height: 20px; border: 0px solid #ffff…" at bounding box center [613, 387] width 809 height 650
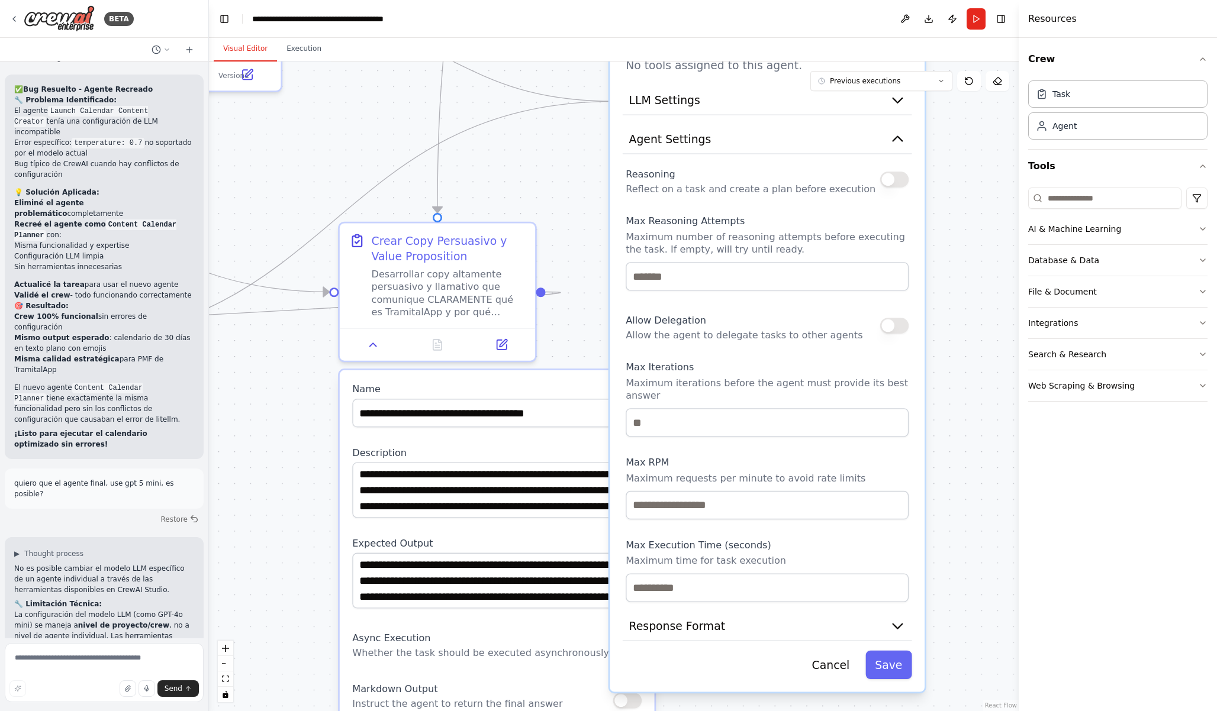
drag, startPoint x: 940, startPoint y: 359, endPoint x: 938, endPoint y: 328, distance: 30.2
click at [938, 328] on div ".deletable-edge-delete-btn { width: 20px; height: 20px; border: 0px solid #ffff…" at bounding box center [613, 387] width 809 height 650
click at [895, 624] on icon "button" at bounding box center [897, 626] width 16 height 16
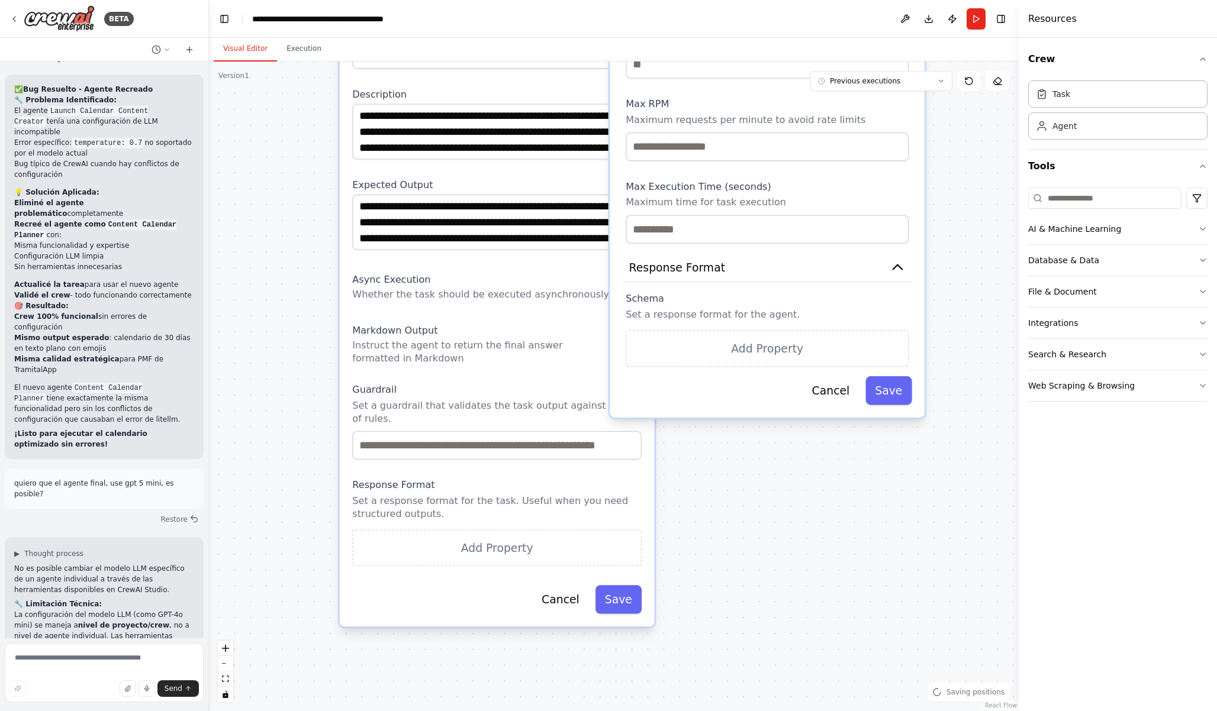
drag, startPoint x: 975, startPoint y: 592, endPoint x: 971, endPoint y: 220, distance: 372.2
click at [971, 220] on div ".deletable-edge-delete-btn { width: 20px; height: 20px; border: 0px solid #ffff…" at bounding box center [613, 387] width 809 height 650
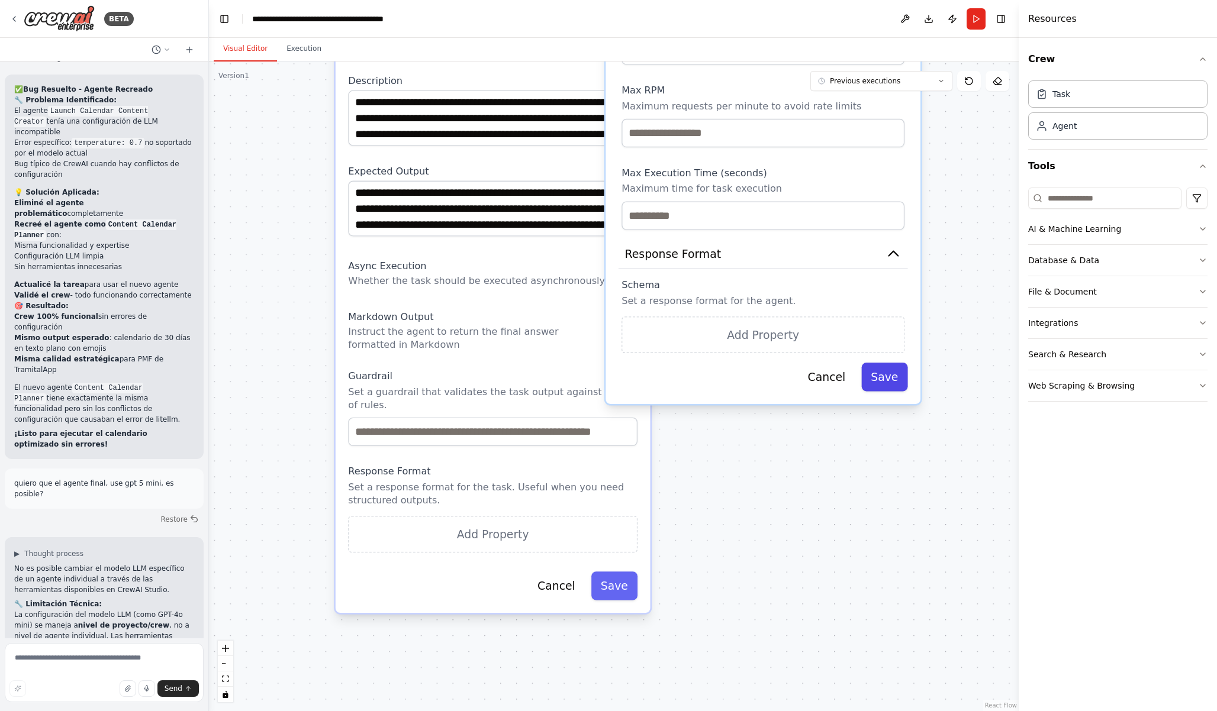
click at [879, 363] on button "Save" at bounding box center [884, 377] width 46 height 28
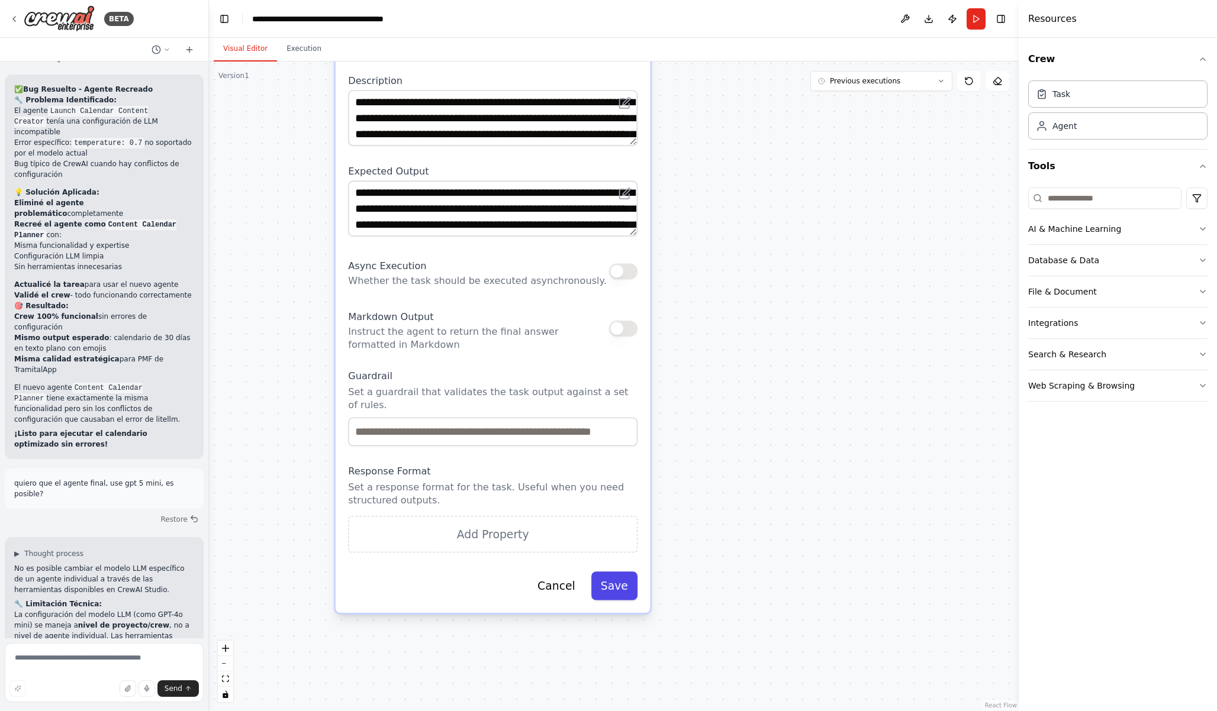
click at [610, 587] on button "Save" at bounding box center [614, 586] width 46 height 28
click at [613, 588] on button "Save" at bounding box center [614, 586] width 46 height 28
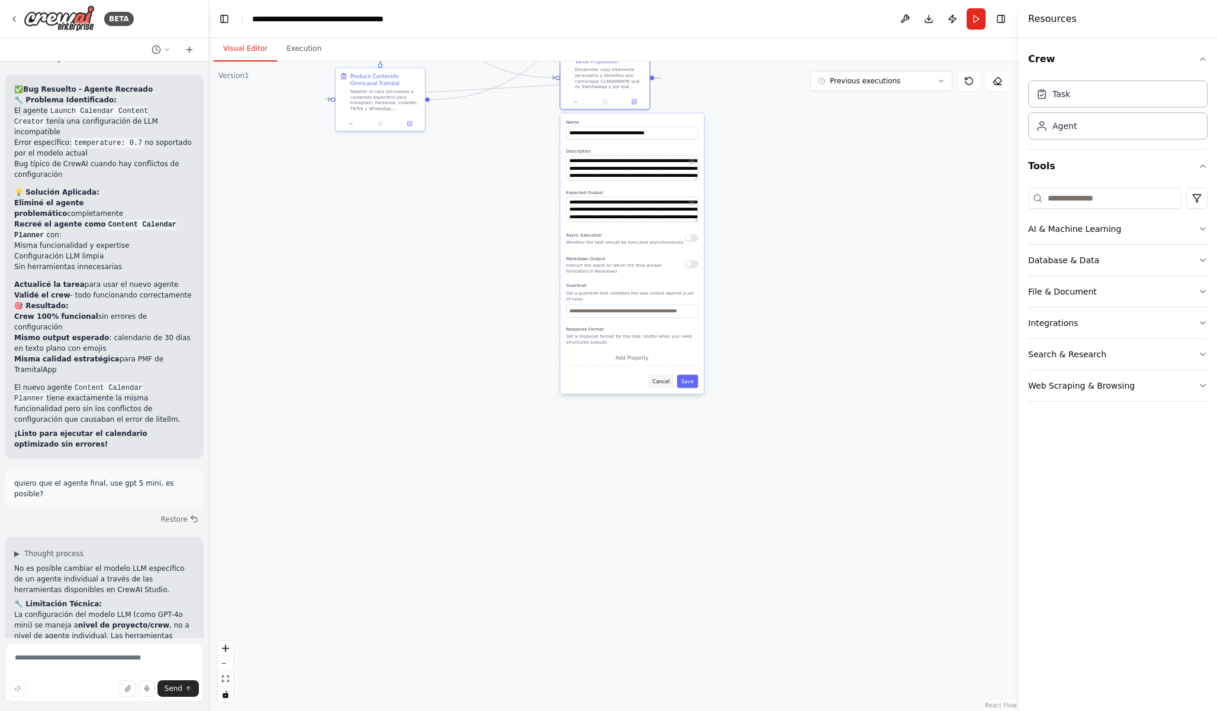
click at [664, 387] on button "Cancel" at bounding box center [661, 381] width 26 height 13
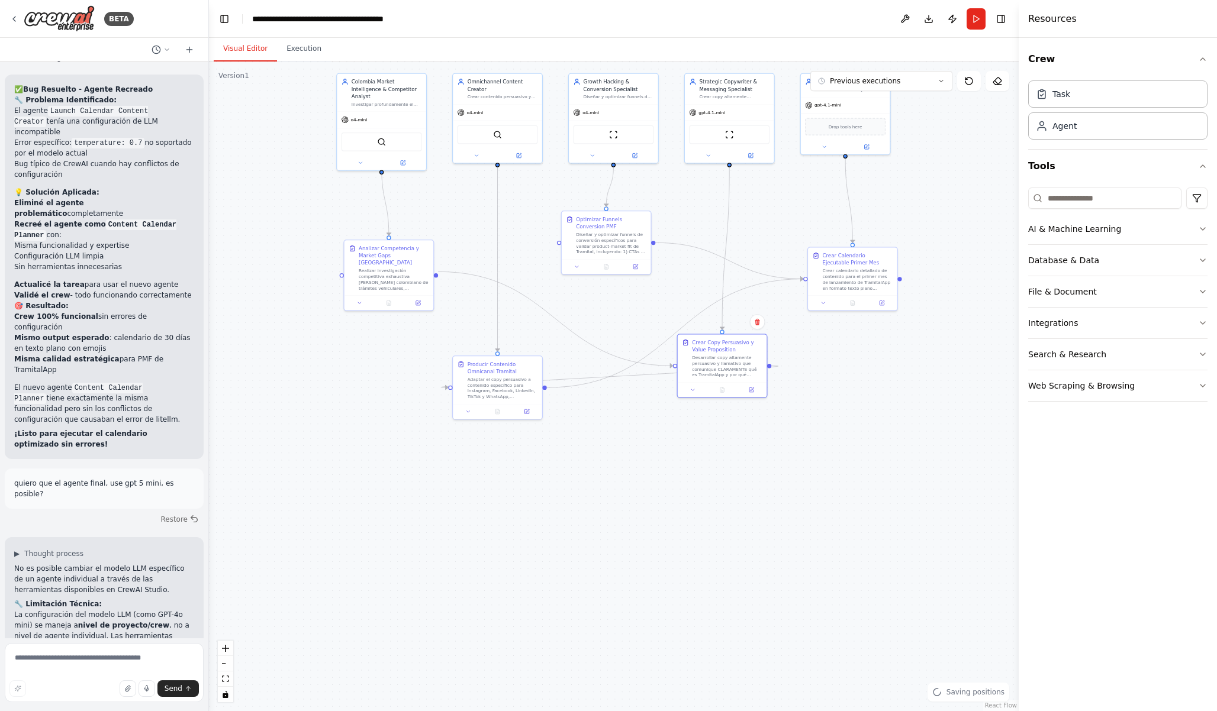
drag, startPoint x: 664, startPoint y: 321, endPoint x: 782, endPoint y: 612, distance: 314.8
click at [782, 612] on div ".deletable-edge-delete-btn { width: 20px; height: 20px; border: 0px solid #ffff…" at bounding box center [613, 387] width 809 height 650
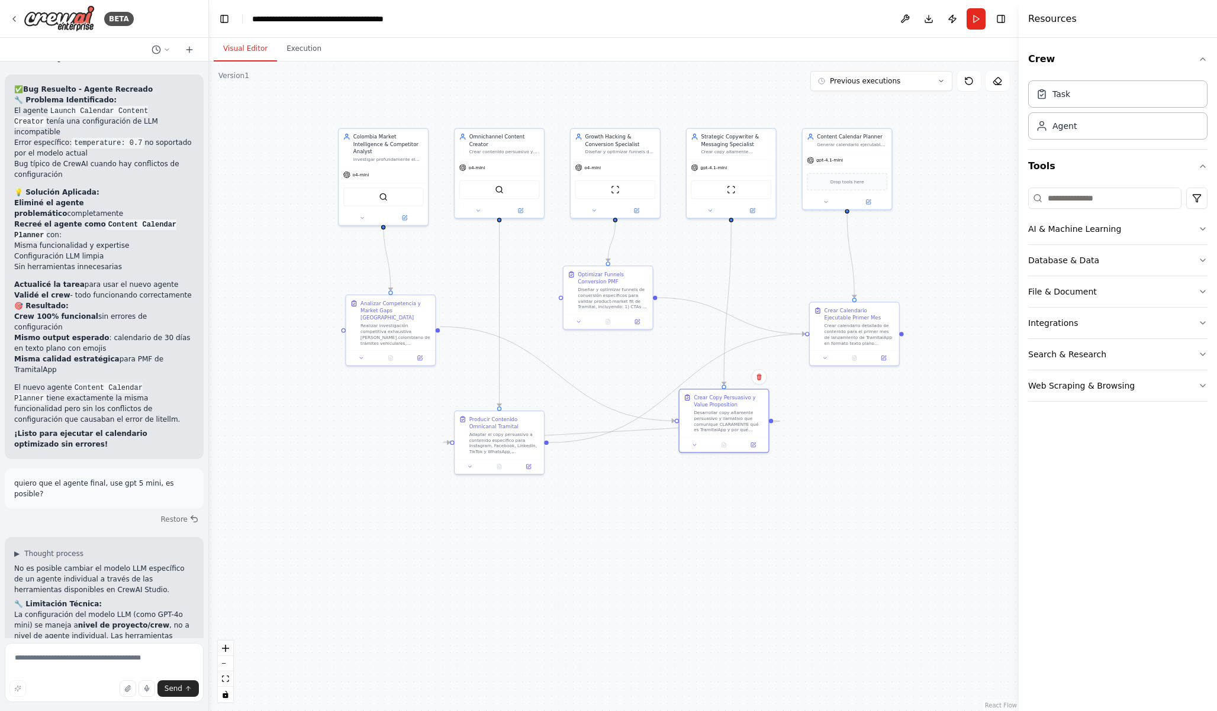
drag, startPoint x: 817, startPoint y: 439, endPoint x: 819, endPoint y: 505, distance: 65.7
click at [819, 505] on div ".deletable-edge-delete-btn { width: 20px; height: 20px; border: 0px solid #ffff…" at bounding box center [613, 387] width 809 height 650
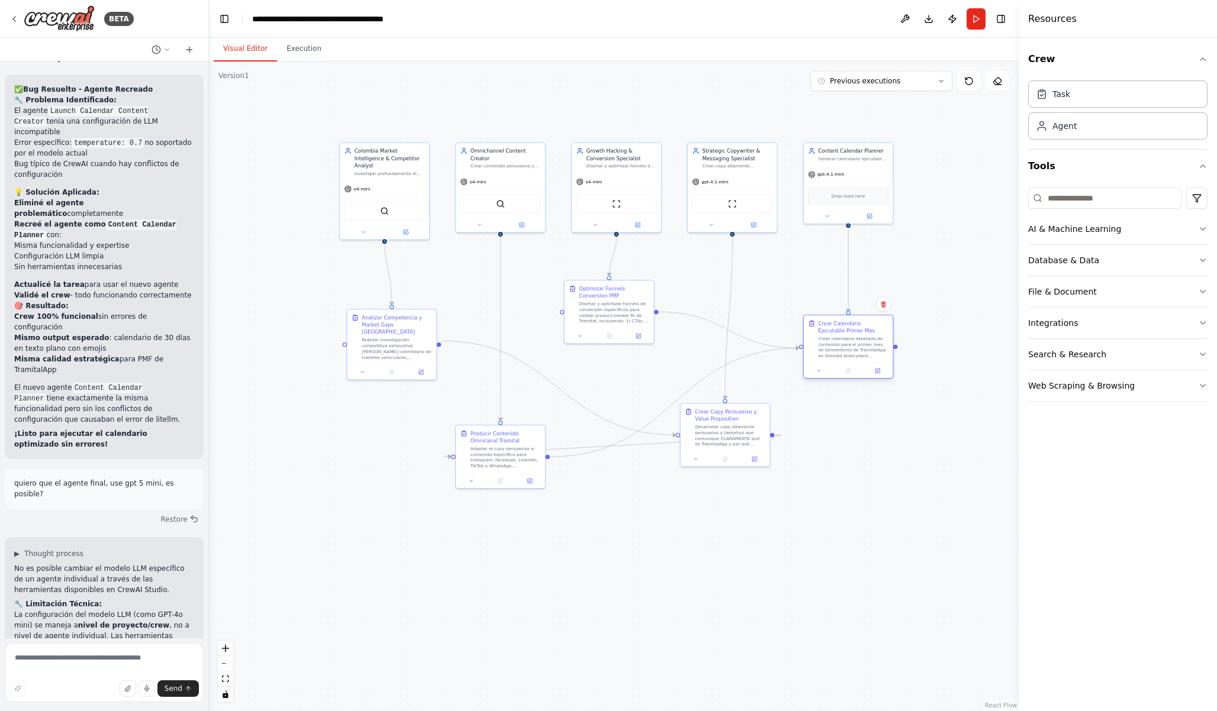
drag, startPoint x: 853, startPoint y: 325, endPoint x: 843, endPoint y: 325, distance: 10.1
click at [843, 325] on div "Crear Calendario Ejecutable Primer Mes" at bounding box center [853, 327] width 70 height 14
drag, startPoint x: 598, startPoint y: 299, endPoint x: 607, endPoint y: 299, distance: 8.9
click at [607, 299] on div "Optimizar Funnels Conversion PMF Diseñar y optimizar funnels de conversión espe…" at bounding box center [621, 302] width 70 height 39
drag, startPoint x: 723, startPoint y: 420, endPoint x: 731, endPoint y: 421, distance: 8.3
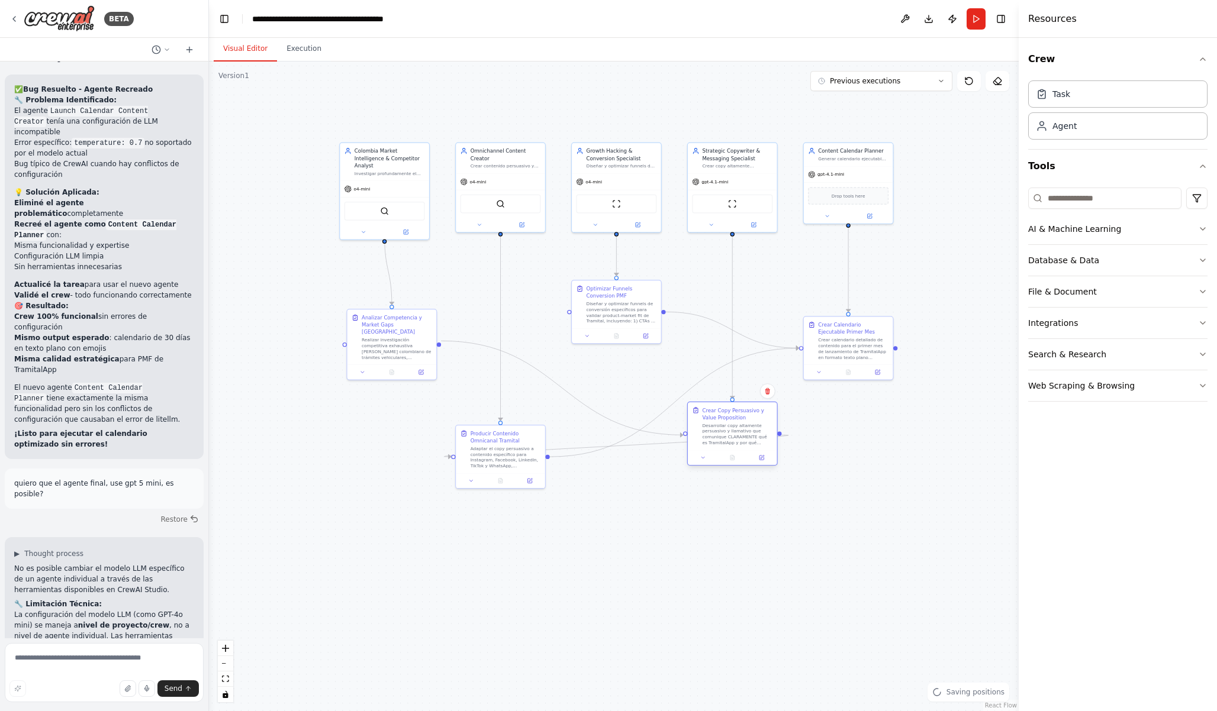
click at [731, 421] on div "Crear Copy Persuasivo y Value Proposition" at bounding box center [737, 414] width 70 height 14
click at [730, 433] on div "Desarrollar copy altamente persuasivo y llamativo que comunique CLARAMENTE qué …" at bounding box center [737, 433] width 70 height 23
drag, startPoint x: 517, startPoint y: 447, endPoint x: 511, endPoint y: 450, distance: 6.9
click at [511, 450] on div "Adaptar el copy persuasivo a contenido específico para Instagram, Facebook, Lin…" at bounding box center [498, 455] width 70 height 23
click at [389, 518] on div ".deletable-edge-delete-btn { width: 20px; height: 20px; border: 0px solid #ffff…" at bounding box center [613, 387] width 809 height 650
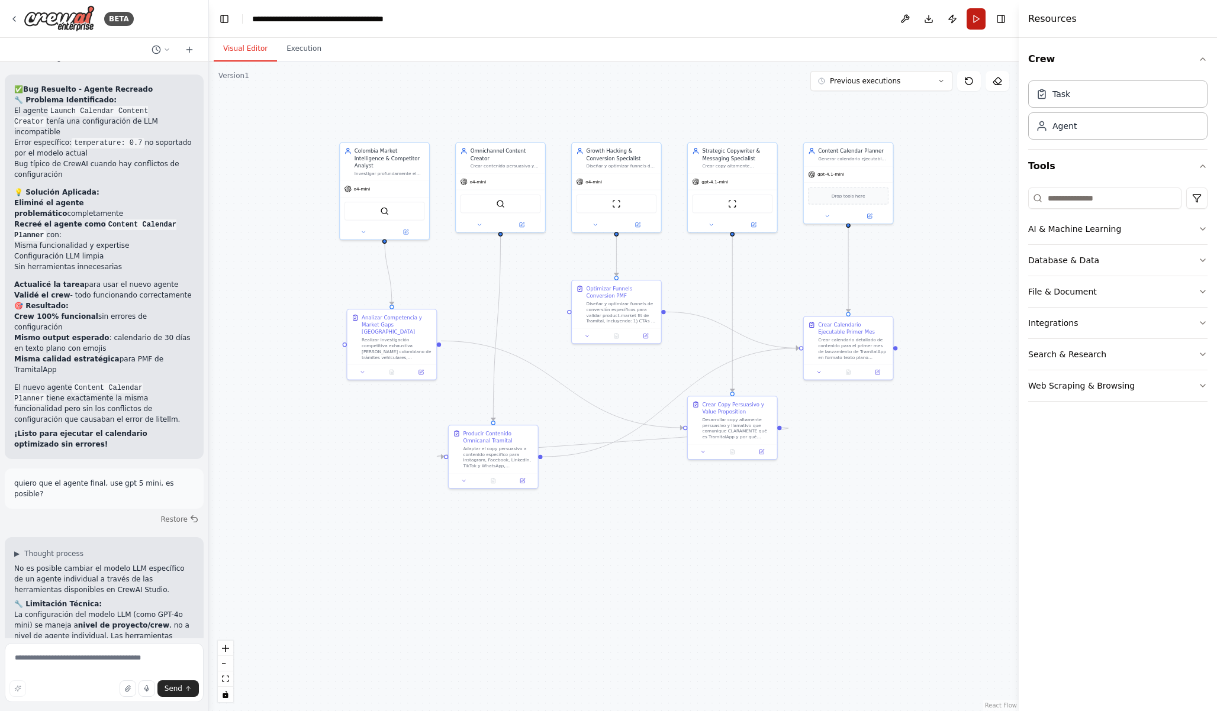
click at [975, 14] on button "Run" at bounding box center [975, 18] width 19 height 21
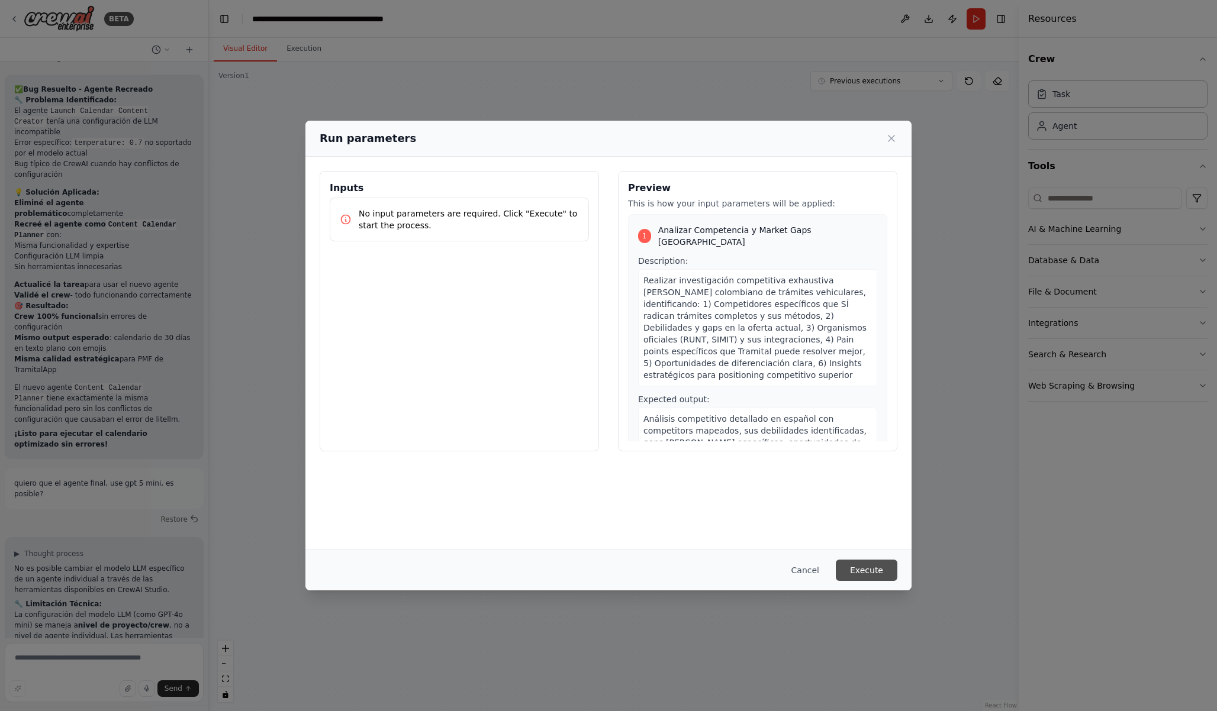
click at [873, 570] on button "Execute" at bounding box center [866, 570] width 62 height 21
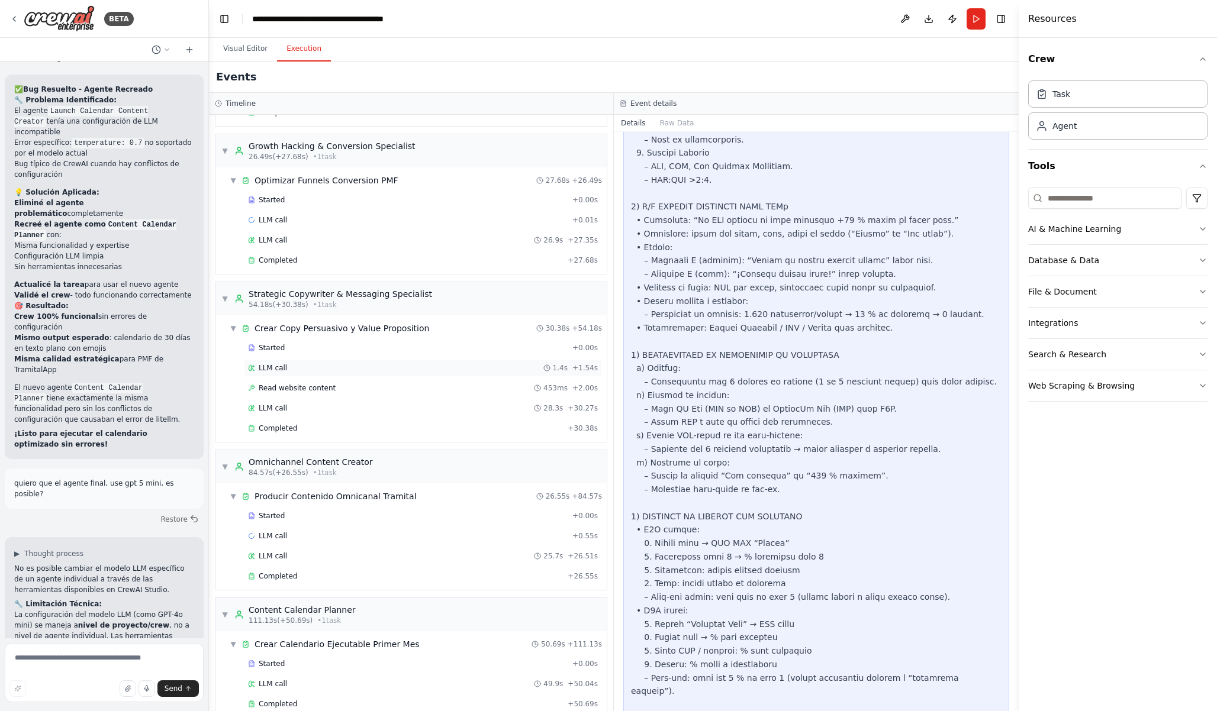
scroll to position [155, 0]
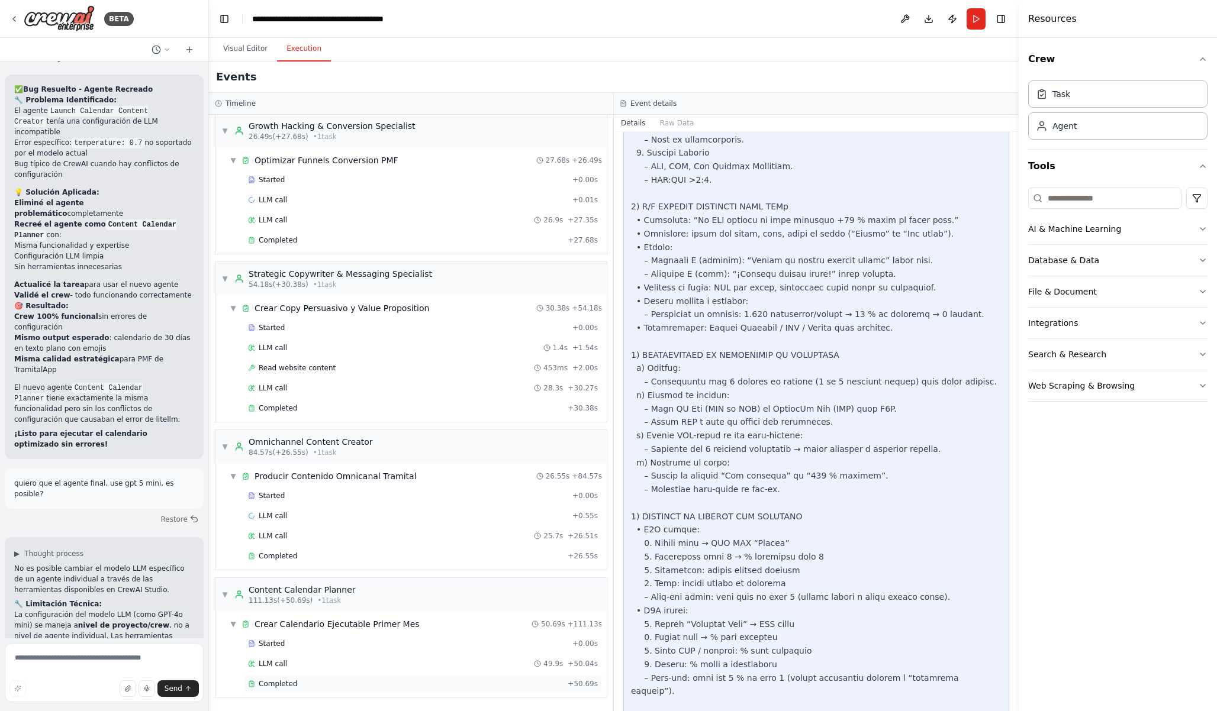
click at [478, 685] on div "Completed" at bounding box center [405, 683] width 315 height 9
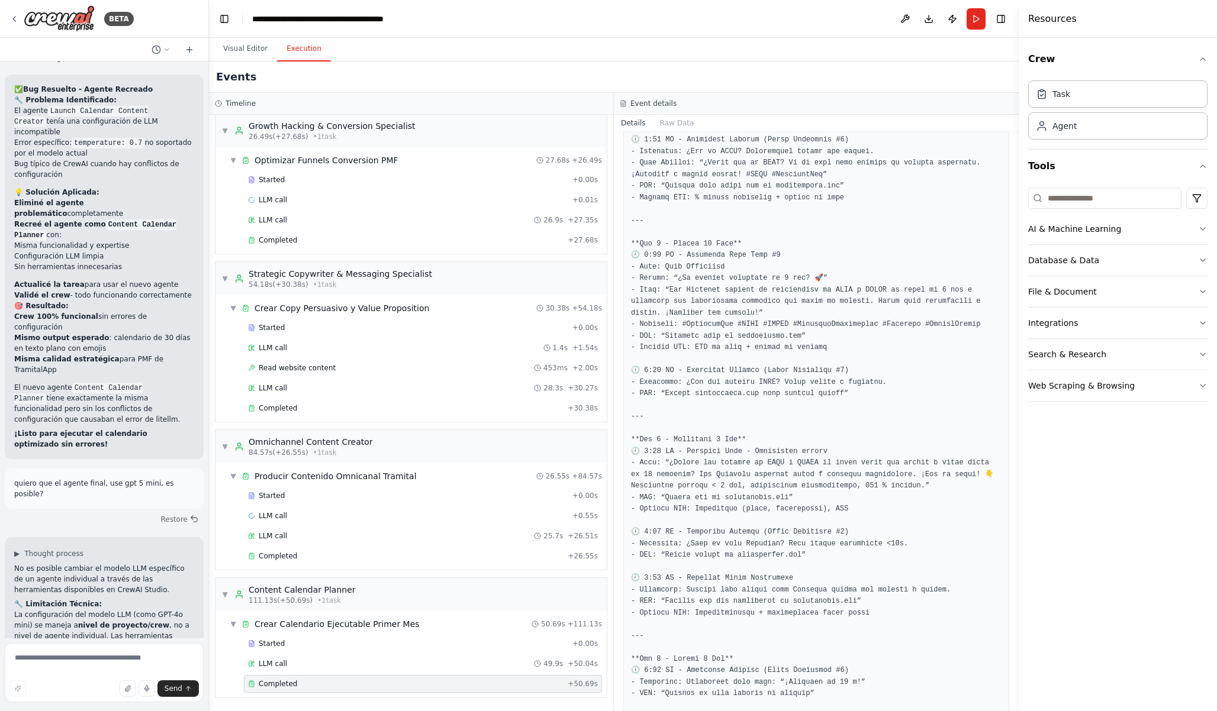
scroll to position [0, 0]
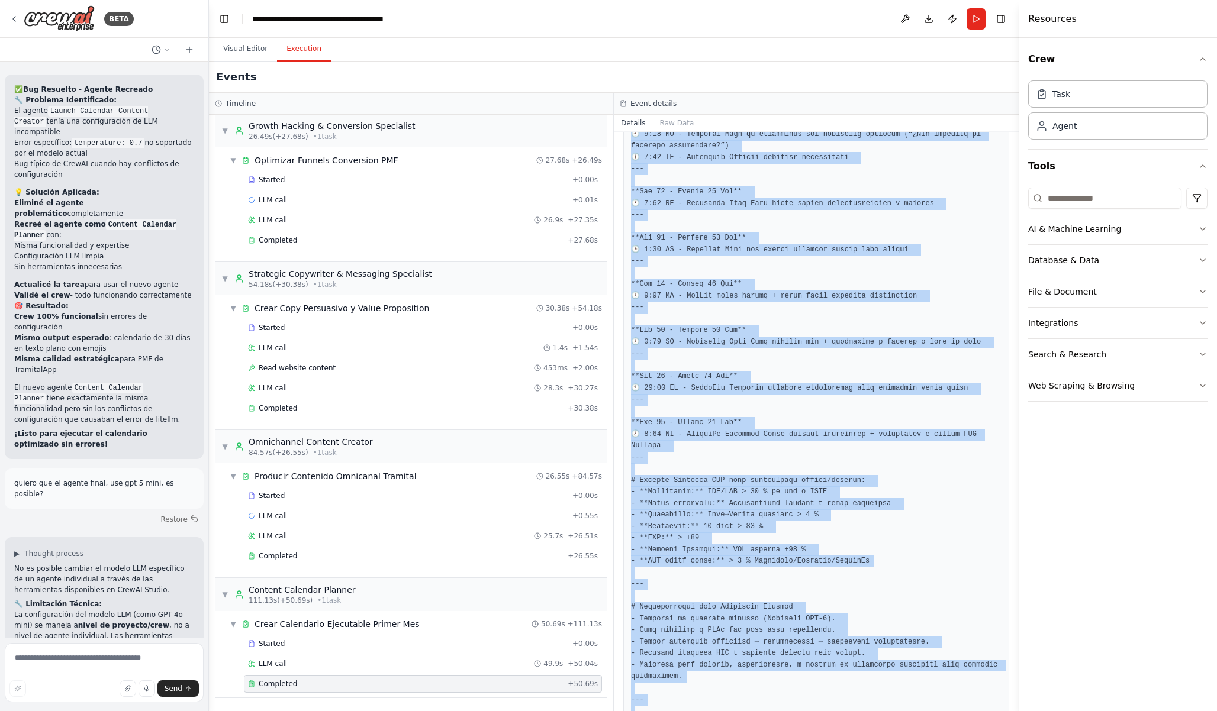
scroll to position [2911, 0]
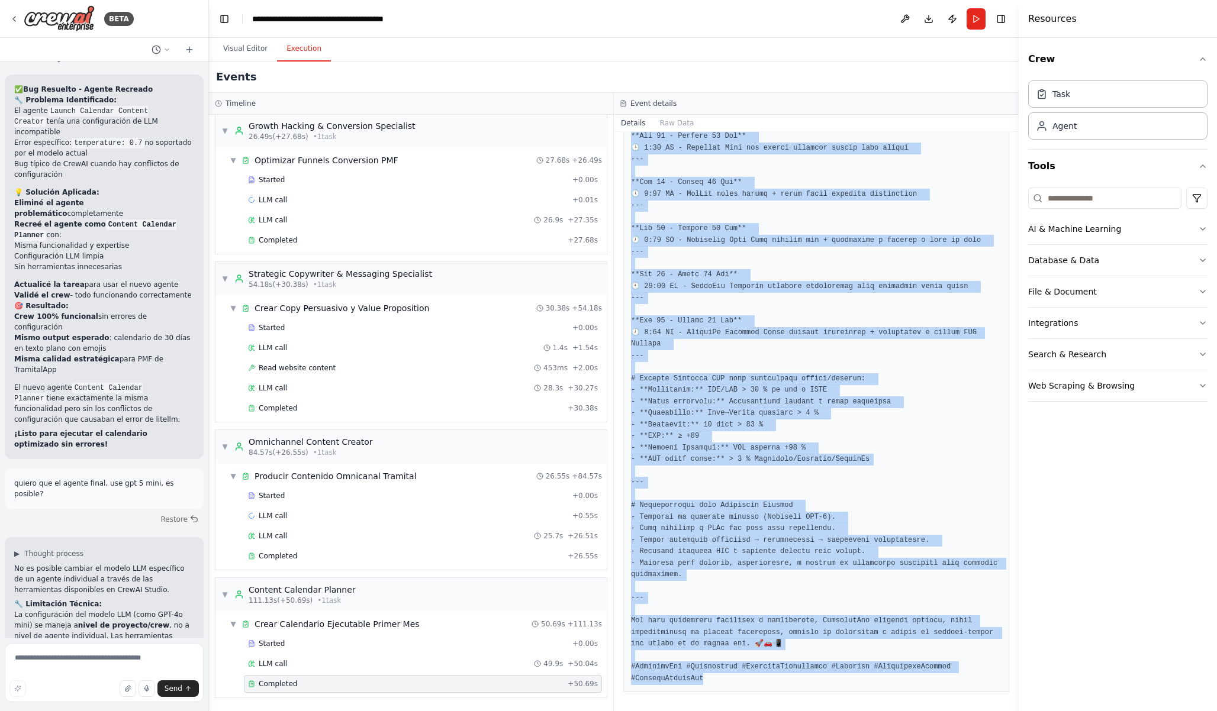
drag, startPoint x: 632, startPoint y: 260, endPoint x: 849, endPoint y: 686, distance: 478.2
copy pre "📅 **Loremipsum do Sitametco Adipiscing elit Seddoeiusmo TemporinCid - Utlaboree…"
